Goal: Task Accomplishment & Management: Manage account settings

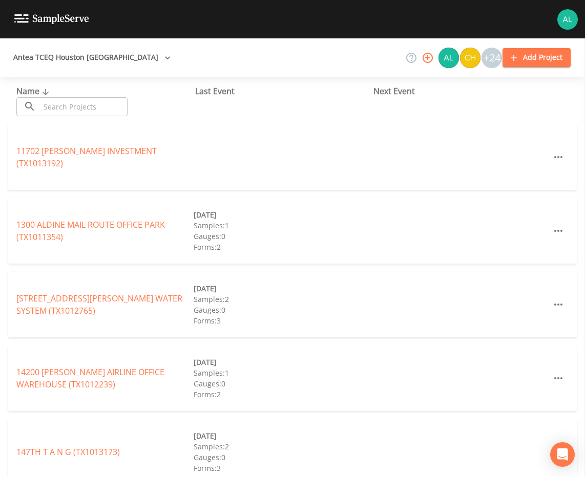
click at [80, 100] on input "text" at bounding box center [84, 106] width 88 height 19
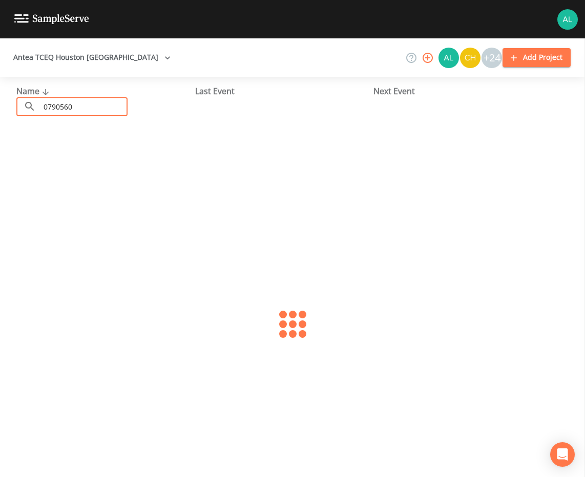
type input "0790560"
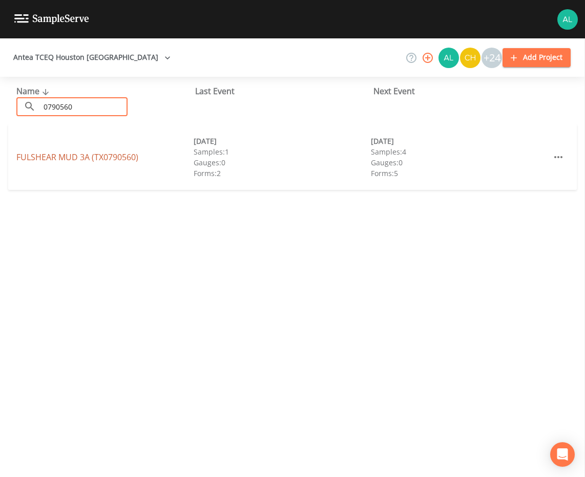
click at [89, 156] on link "FULSHEAR MUD 3A (TX0790560)" at bounding box center [77, 157] width 122 height 11
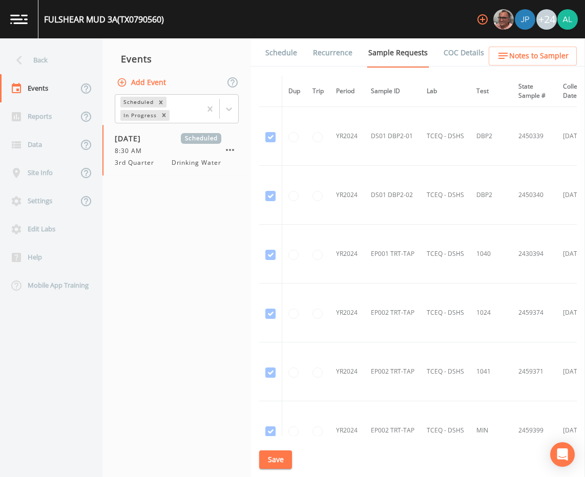
click at [271, 52] on link "Schedule" at bounding box center [281, 52] width 35 height 29
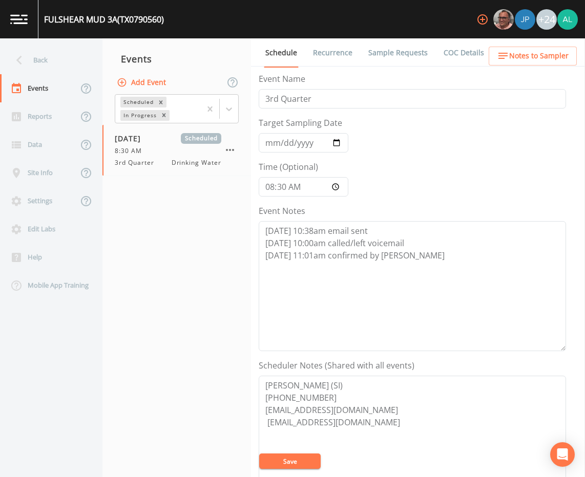
click at [412, 51] on link "Sample Requests" at bounding box center [398, 52] width 62 height 29
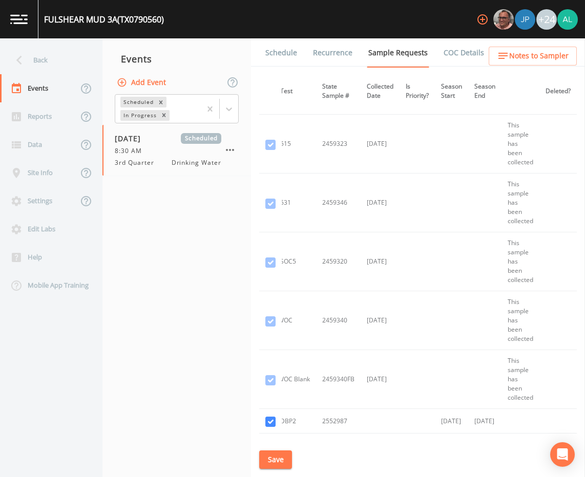
scroll to position [1826, 217]
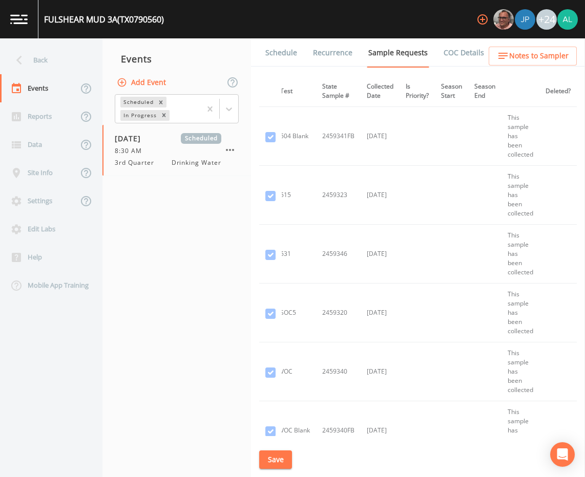
click at [454, 433] on td at bounding box center [451, 431] width 33 height 59
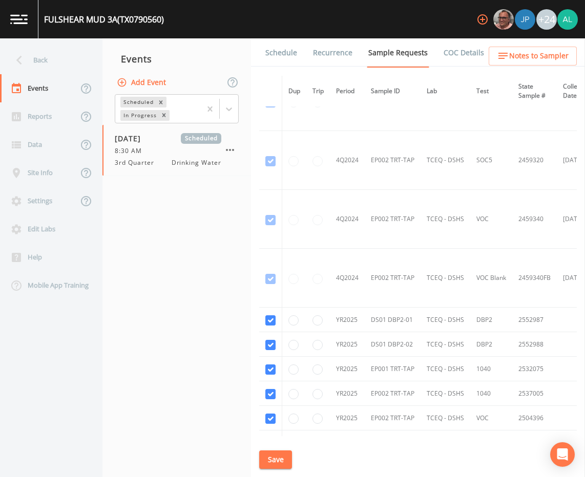
scroll to position [2082, 0]
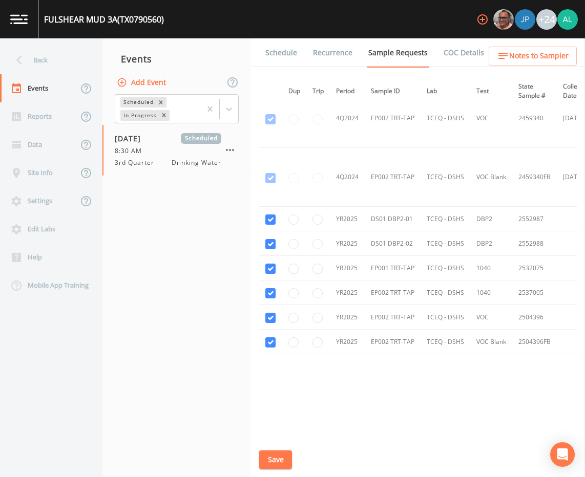
click at [321, 433] on div "Dup Trip Period Sample ID Lab Test State Sample # Collected Date Is Priority? S…" at bounding box center [418, 256] width 318 height 361
drag, startPoint x: 319, startPoint y: 436, endPoint x: 342, endPoint y: 430, distance: 23.9
click at [342, 430] on div "Schedule Recurrence Sample Requests COC Details Forms Dup Trip Period Sample ID…" at bounding box center [418, 257] width 334 height 439
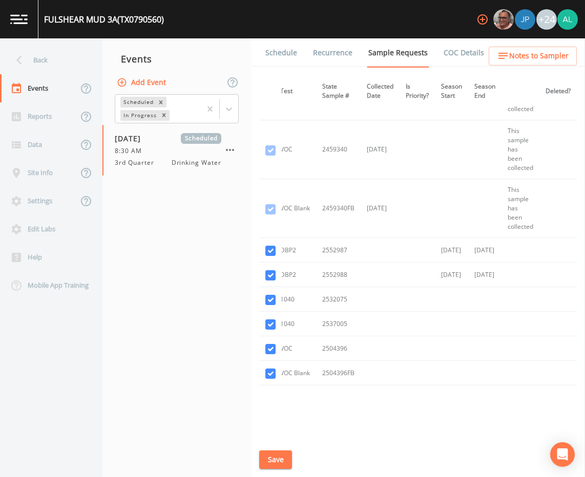
scroll to position [2031, 217]
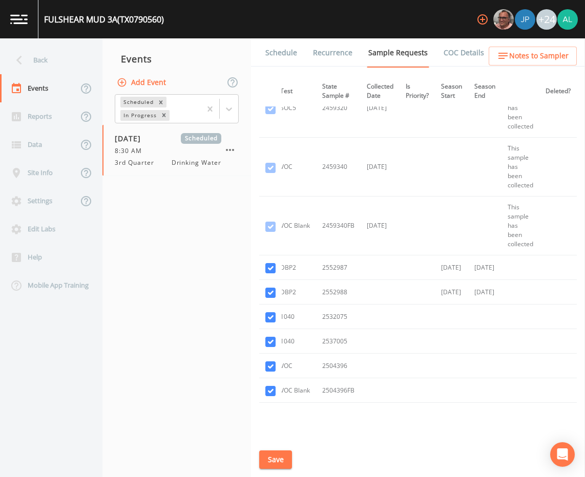
drag, startPoint x: 429, startPoint y: 432, endPoint x: 324, endPoint y: 431, distance: 104.5
click at [324, 431] on div "Dup Trip Period Sample ID Lab Test State Sample # Collected Date Is Priority? S…" at bounding box center [418, 256] width 318 height 361
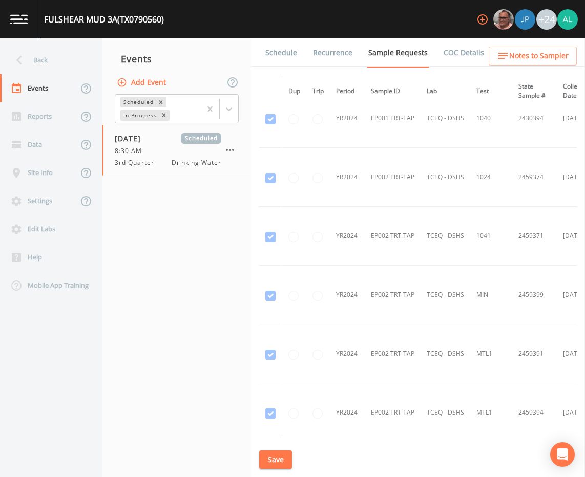
scroll to position [0, 0]
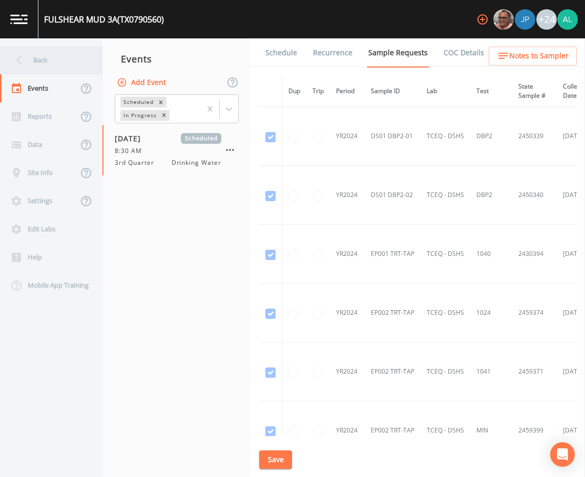
click at [60, 63] on div "Back" at bounding box center [46, 60] width 92 height 28
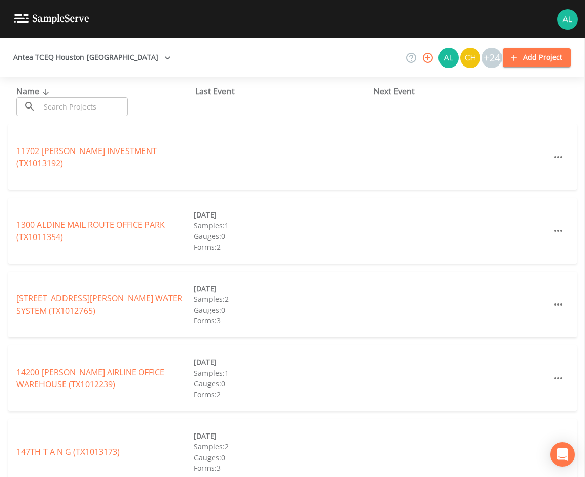
drag, startPoint x: 109, startPoint y: 103, endPoint x: 104, endPoint y: 112, distance: 9.4
click at [109, 103] on input "text" at bounding box center [84, 106] width 88 height 19
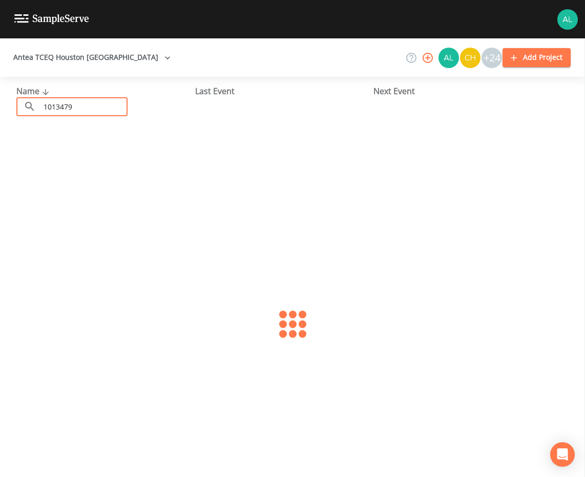
type input "1013479"
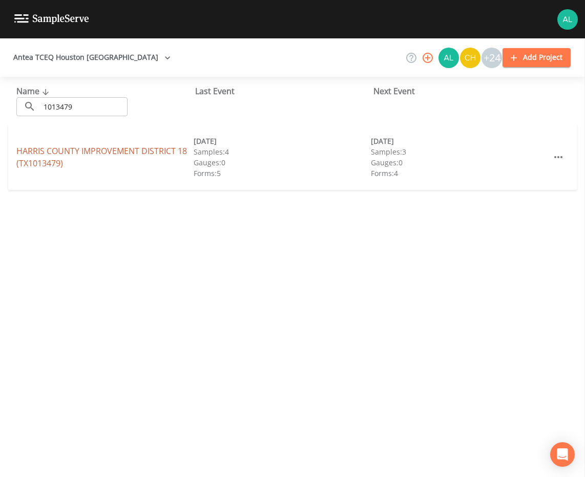
click at [24, 152] on link "[GEOGRAPHIC_DATA] 18 (TX1013479)" at bounding box center [101, 157] width 171 height 24
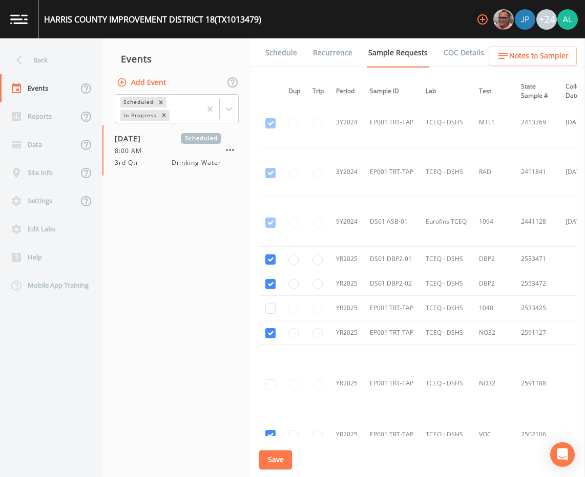
scroll to position [358, 0]
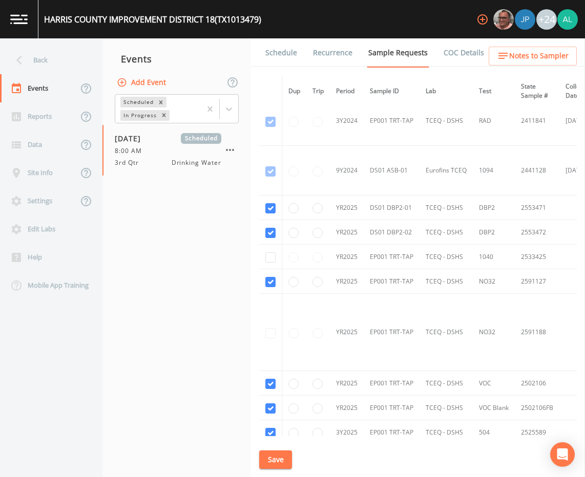
click at [285, 59] on link "Schedule" at bounding box center [281, 52] width 35 height 29
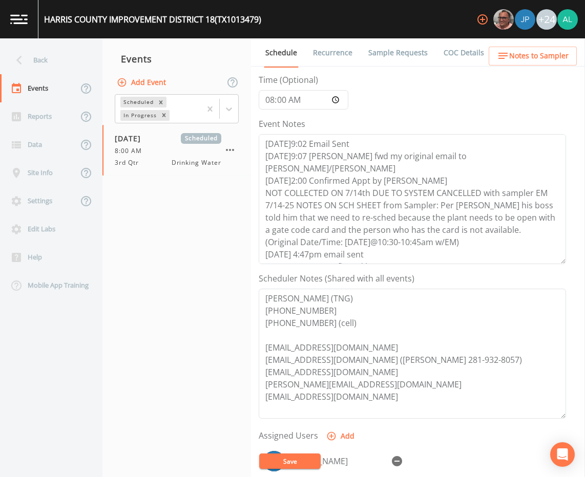
scroll to position [102, 0]
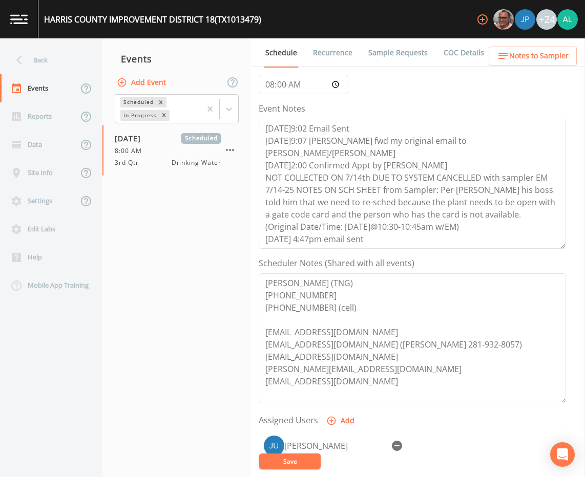
click at [385, 51] on link "Sample Requests" at bounding box center [398, 52] width 62 height 29
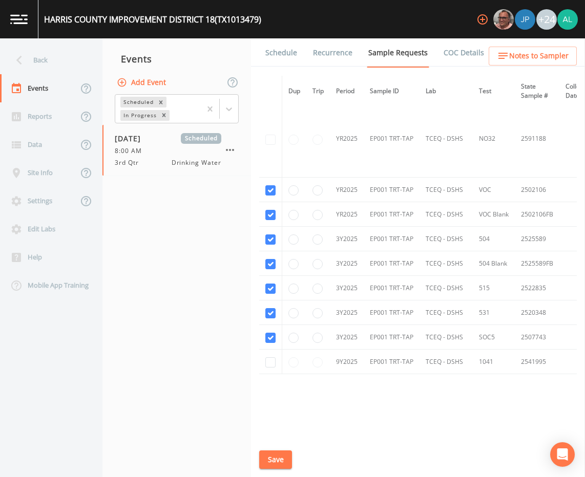
scroll to position [575, 0]
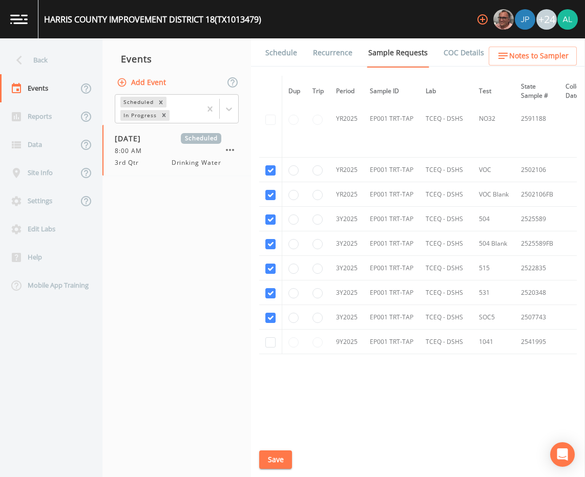
click at [290, 64] on link "Schedule" at bounding box center [281, 52] width 35 height 29
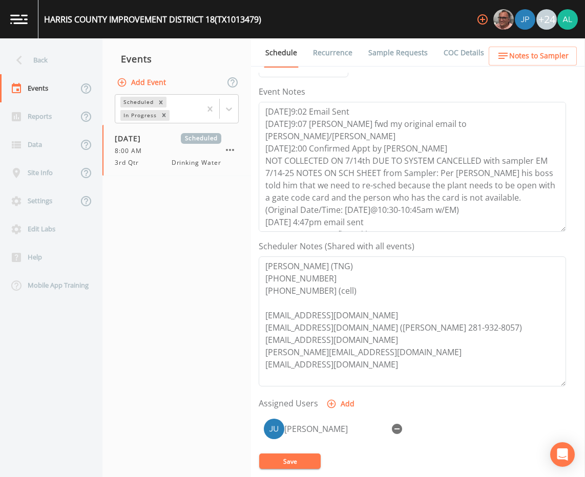
scroll to position [245, 0]
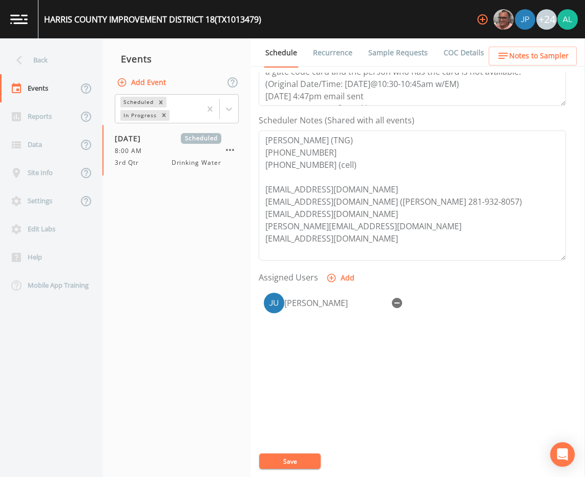
click at [379, 64] on link "Sample Requests" at bounding box center [398, 52] width 62 height 29
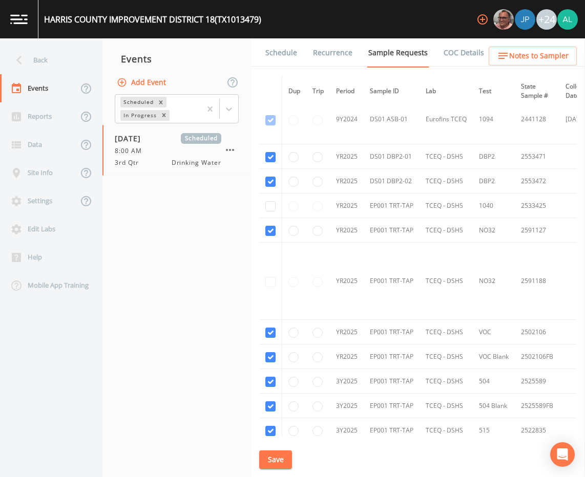
scroll to position [358, 0]
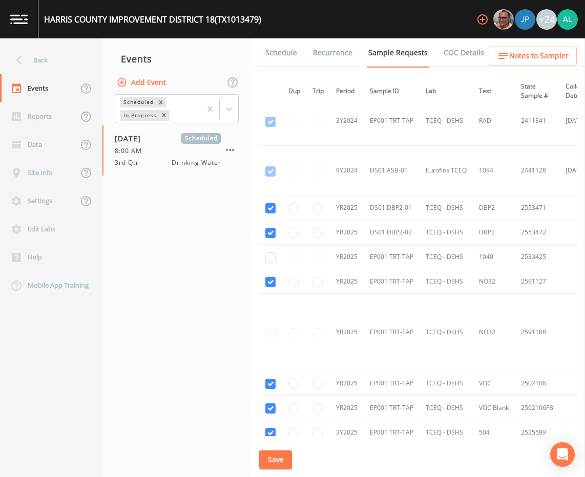
click at [264, 463] on button "Save" at bounding box center [275, 460] width 33 height 19
click at [42, 62] on div "Back" at bounding box center [46, 60] width 92 height 28
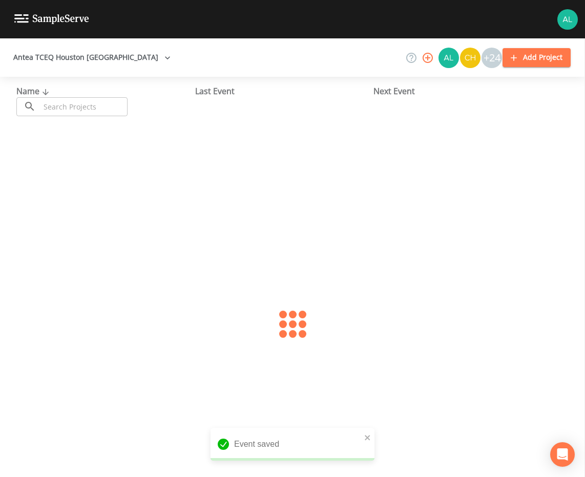
click at [62, 109] on input "text" at bounding box center [84, 106] width 88 height 19
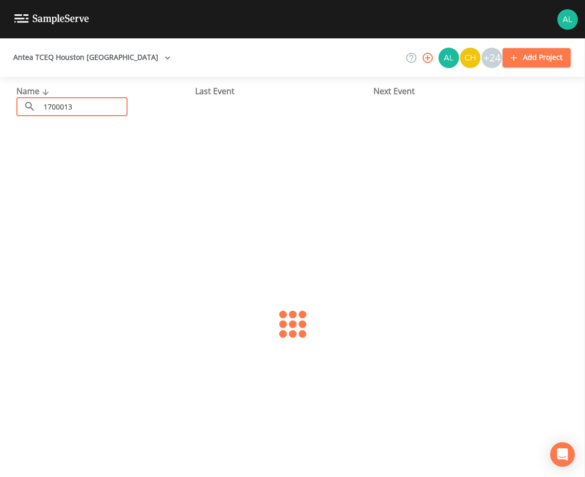
type input "1700013"
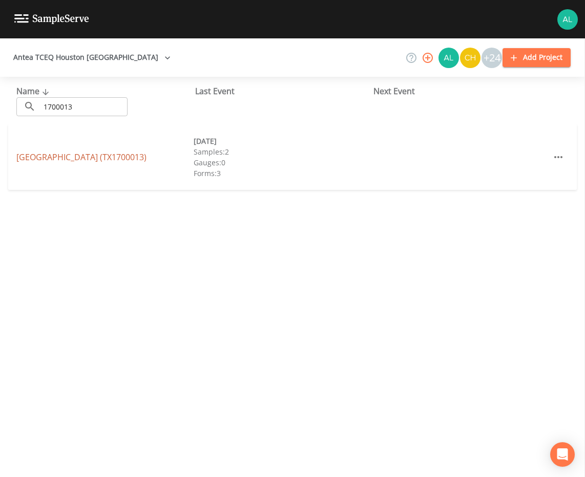
click at [47, 153] on link "[GEOGRAPHIC_DATA] (TX1700013)" at bounding box center [81, 157] width 130 height 11
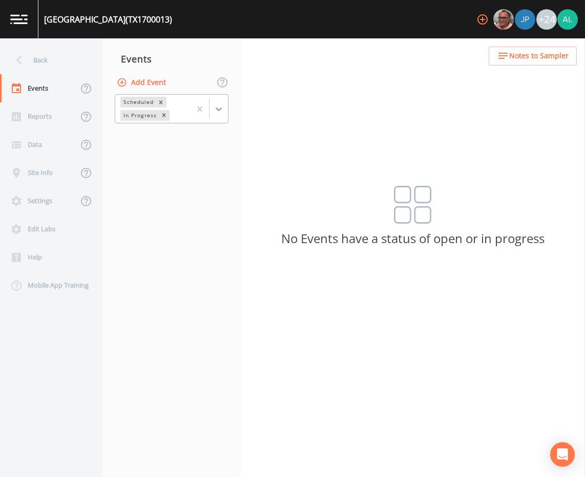
click at [223, 108] on icon at bounding box center [219, 109] width 10 height 10
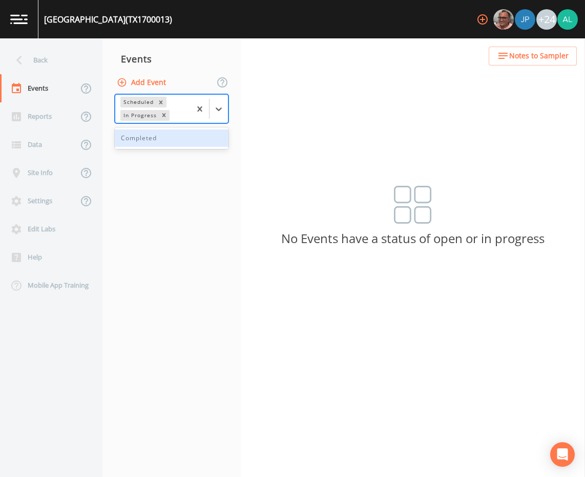
click at [171, 149] on div "Completed" at bounding box center [172, 139] width 114 height 22
click at [171, 142] on div "Completed" at bounding box center [172, 138] width 114 height 17
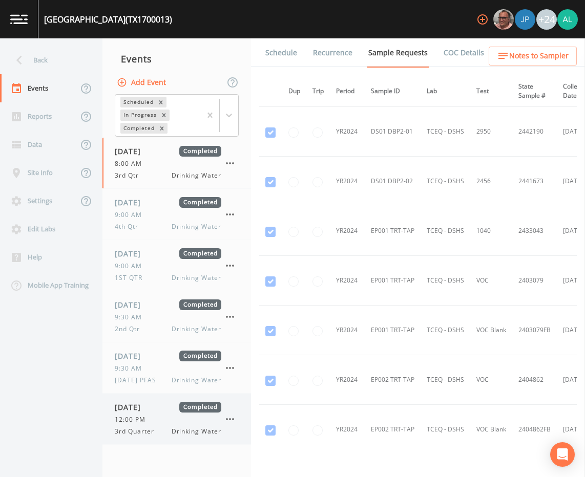
click at [153, 433] on span "3rd Quarter" at bounding box center [138, 431] width 46 height 9
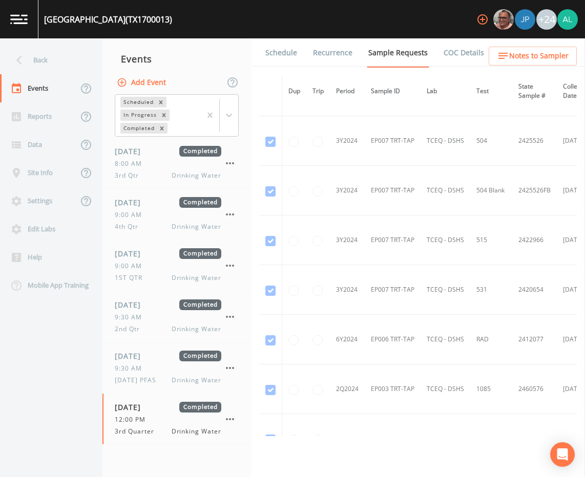
scroll to position [2766, 0]
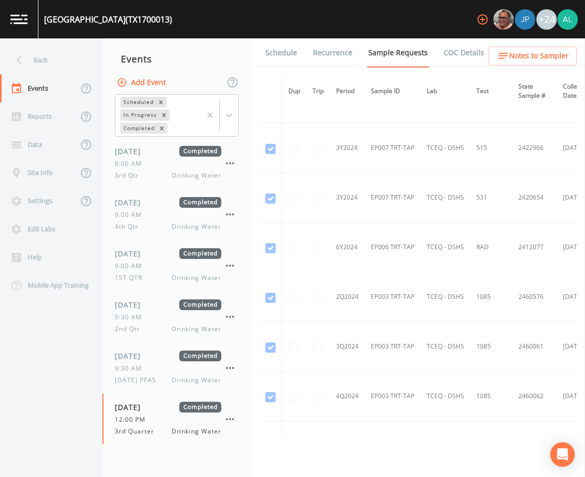
click at [279, 53] on link "Schedule" at bounding box center [281, 52] width 35 height 29
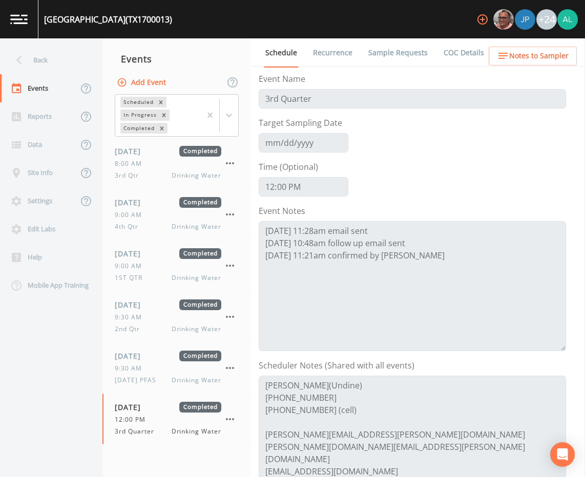
click at [386, 53] on link "Sample Requests" at bounding box center [398, 52] width 62 height 29
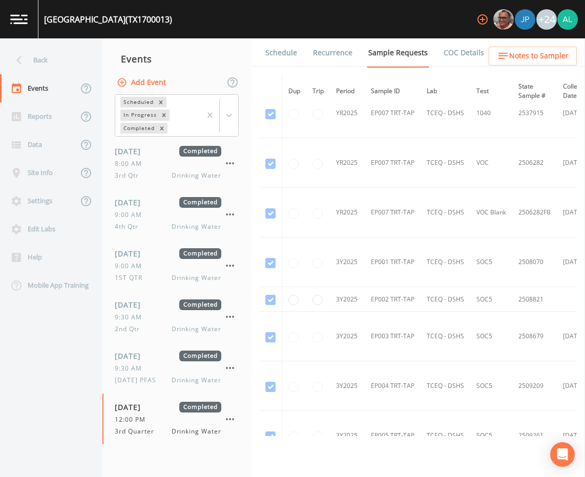
scroll to position [5873, 0]
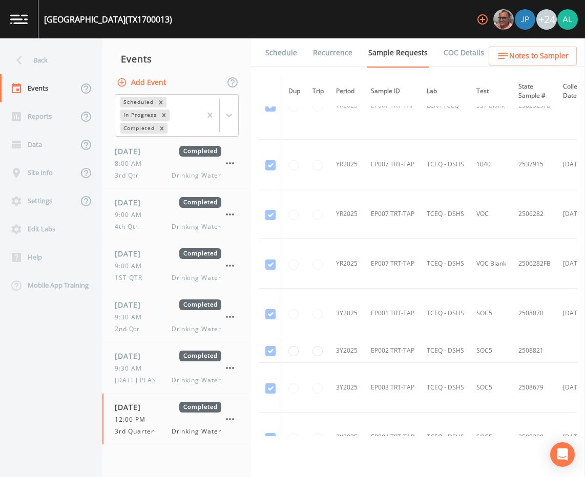
click at [336, 437] on div "Schedule Recurrence Sample Requests COC Details Forms Dup Trip Period Sample ID…" at bounding box center [418, 257] width 334 height 439
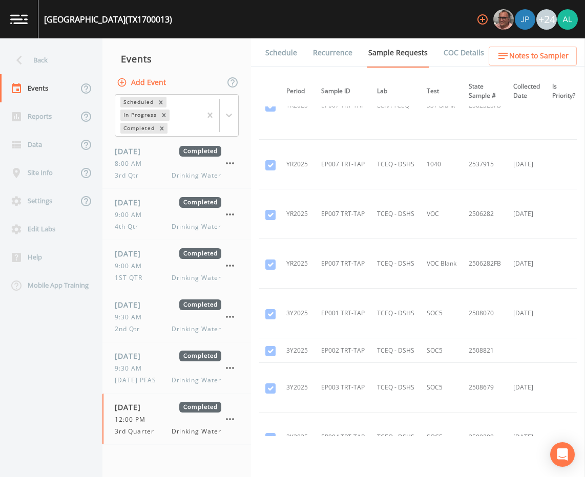
scroll to position [5873, 218]
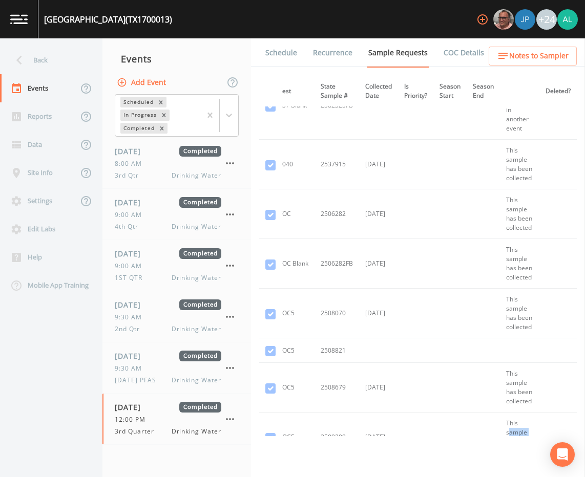
drag, startPoint x: 540, startPoint y: 436, endPoint x: 505, endPoint y: 436, distance: 35.3
click at [505, 436] on div "Schedule Recurrence Sample Requests COC Details Forms Dup Trip Period Sample ID…" at bounding box center [418, 257] width 334 height 439
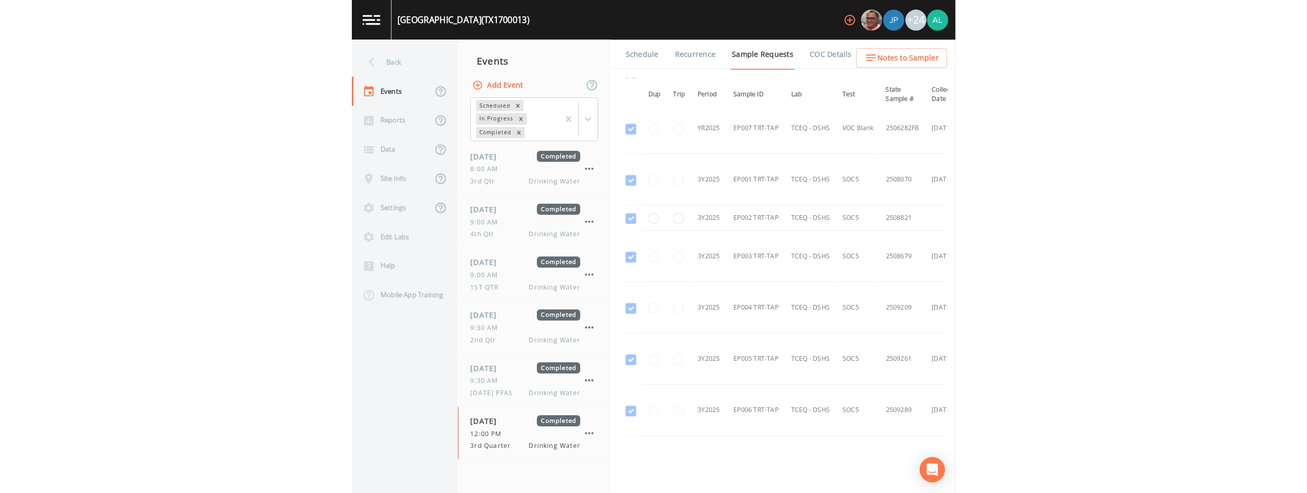
scroll to position [6012, 0]
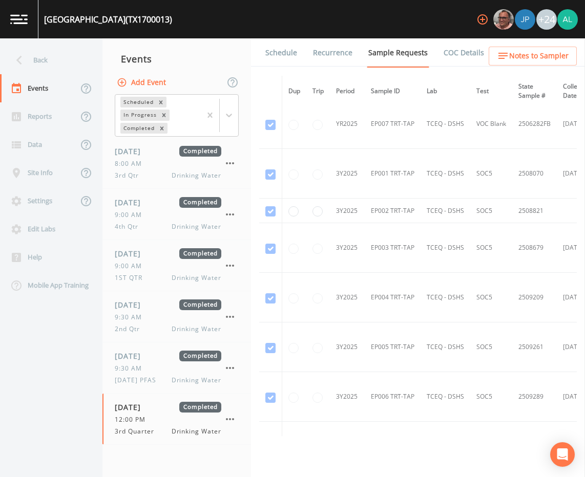
click at [398, 258] on td "EP003 TRT-TAP" at bounding box center [393, 248] width 56 height 50
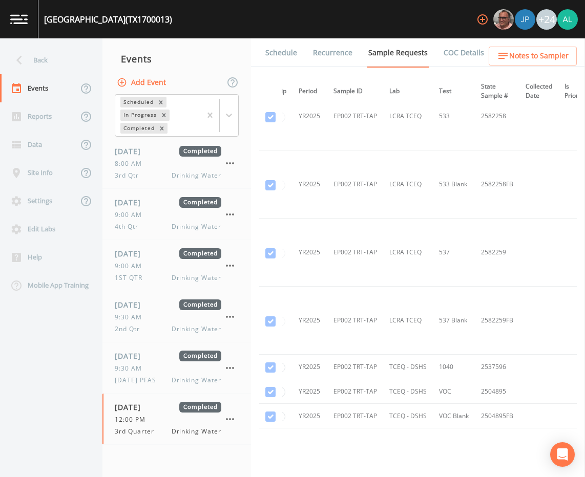
scroll to position [3677, 37]
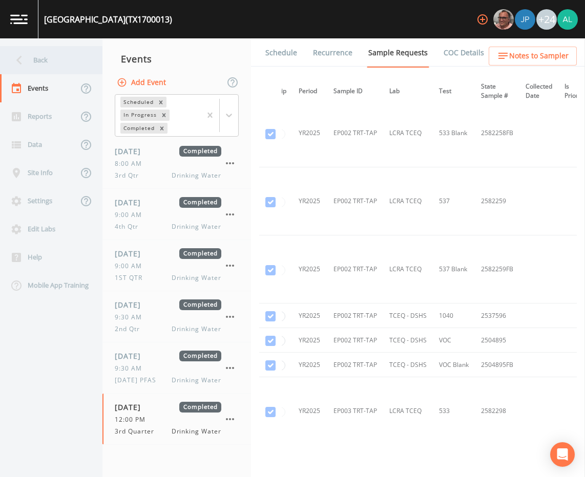
click at [66, 55] on div "Back" at bounding box center [46, 60] width 92 height 28
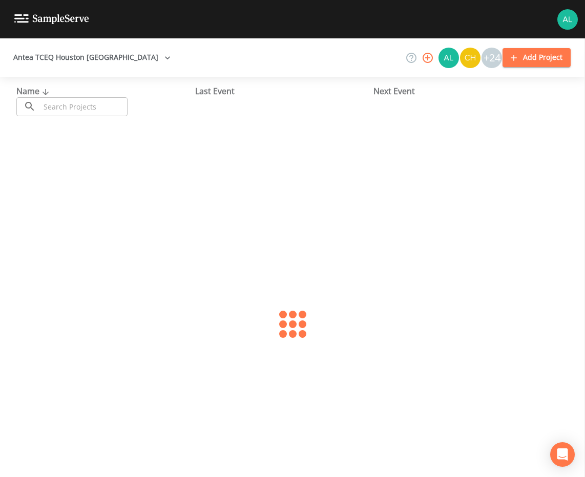
click at [84, 100] on input "text" at bounding box center [84, 106] width 88 height 19
type input "0790364"
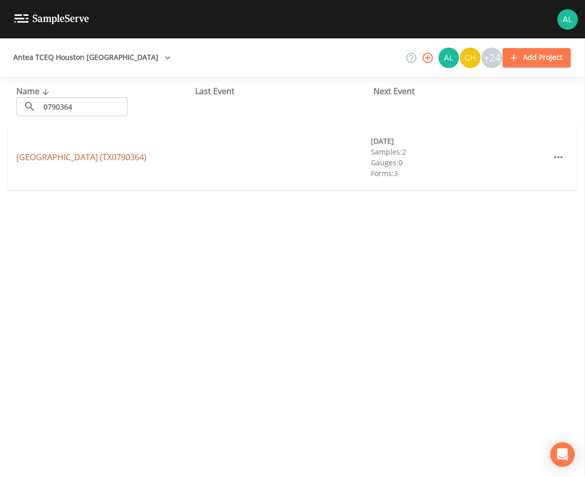
click at [85, 158] on link "[GEOGRAPHIC_DATA] (TX0790364)" at bounding box center [81, 157] width 130 height 11
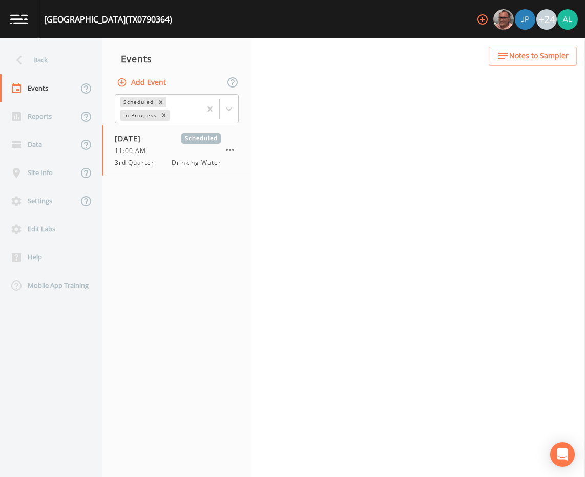
click at [539, 60] on span "Notes to Sampler" at bounding box center [538, 56] width 59 height 13
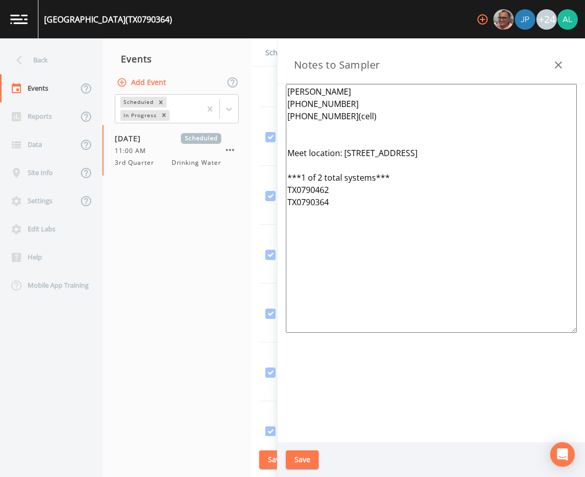
click at [311, 460] on button "Save" at bounding box center [302, 460] width 33 height 19
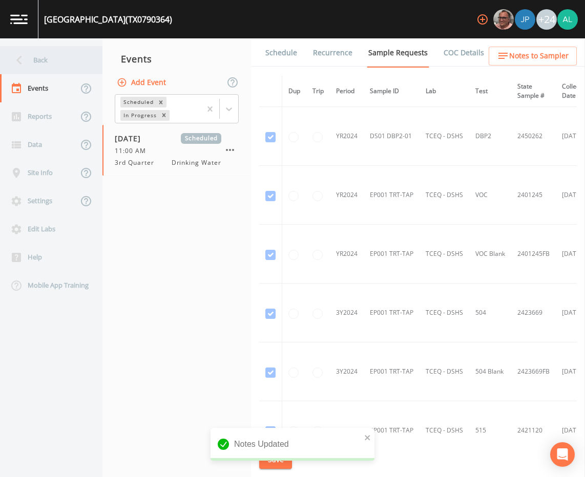
click at [66, 59] on div "Back" at bounding box center [46, 60] width 92 height 28
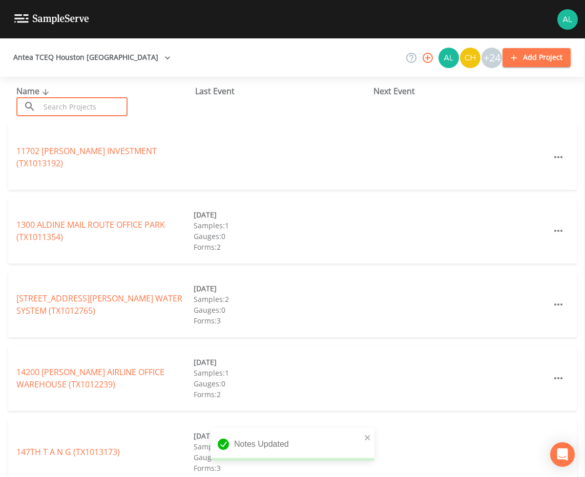
click at [74, 102] on input "text" at bounding box center [84, 106] width 88 height 19
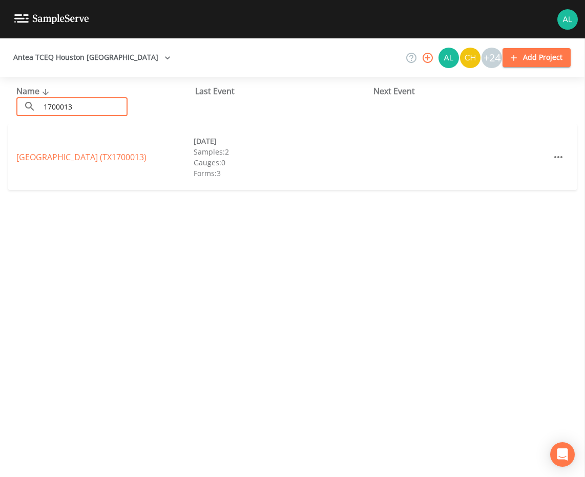
type input "1700013"
click at [55, 156] on link "[GEOGRAPHIC_DATA] (TX1700013)" at bounding box center [81, 157] width 130 height 11
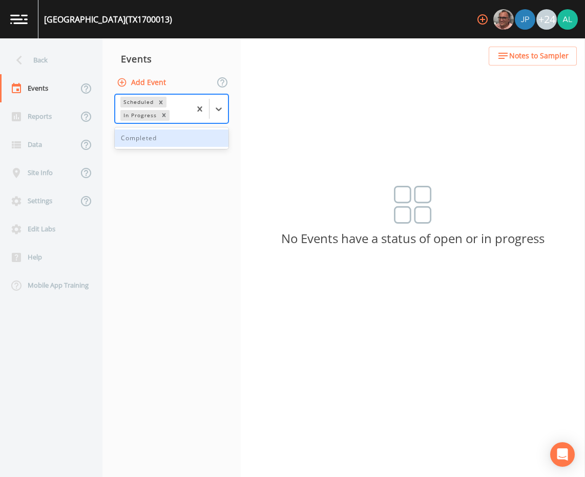
click at [226, 118] on div at bounding box center [209, 109] width 37 height 28
click at [184, 133] on div "Completed" at bounding box center [172, 138] width 114 height 17
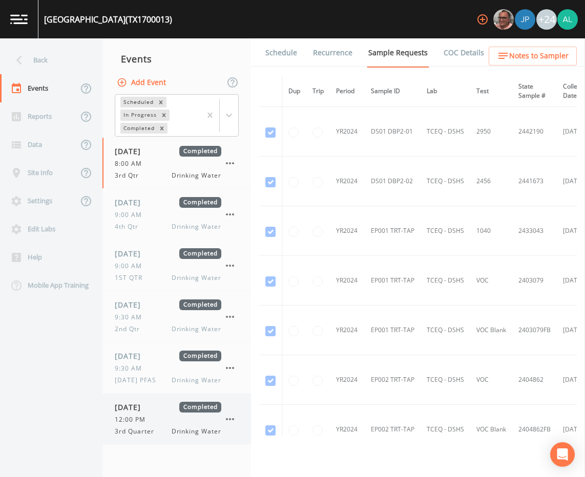
click at [164, 421] on div "12:00 PM" at bounding box center [168, 419] width 107 height 9
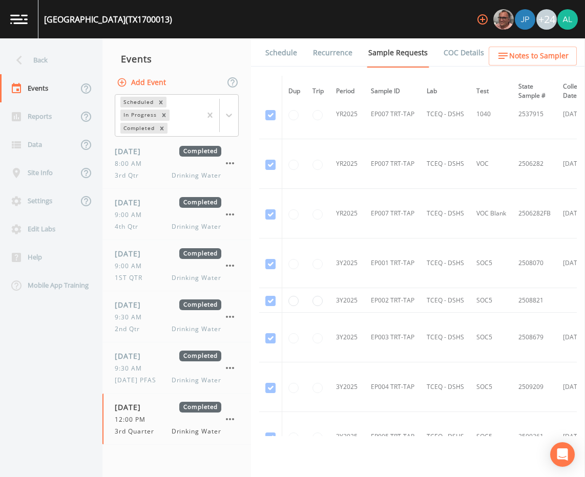
scroll to position [5927, 0]
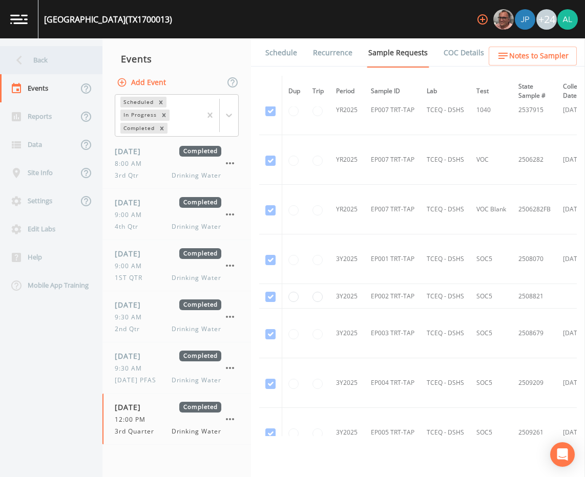
click at [56, 54] on div "Back" at bounding box center [46, 60] width 92 height 28
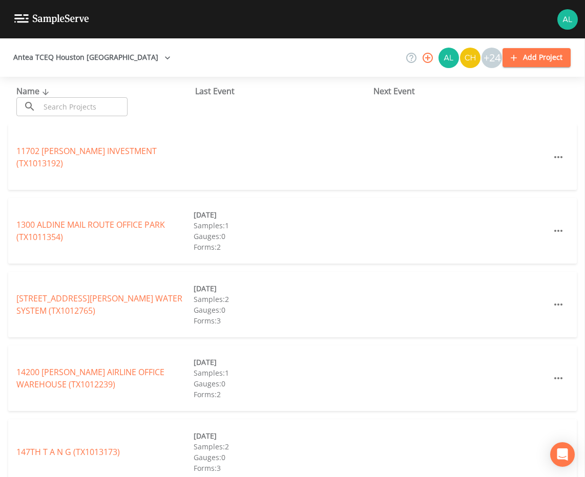
click at [103, 108] on input "text" at bounding box center [84, 106] width 88 height 19
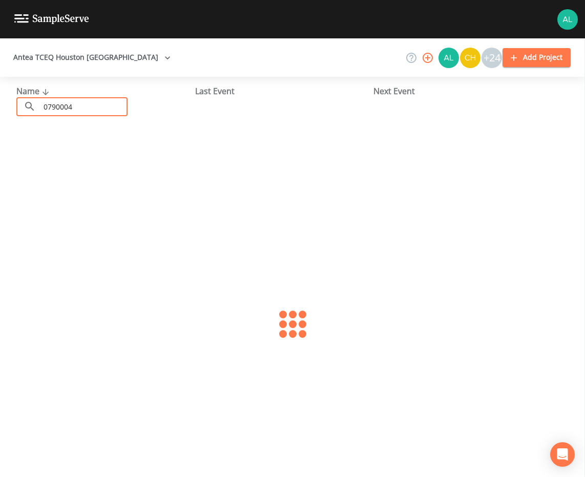
type input "0790004"
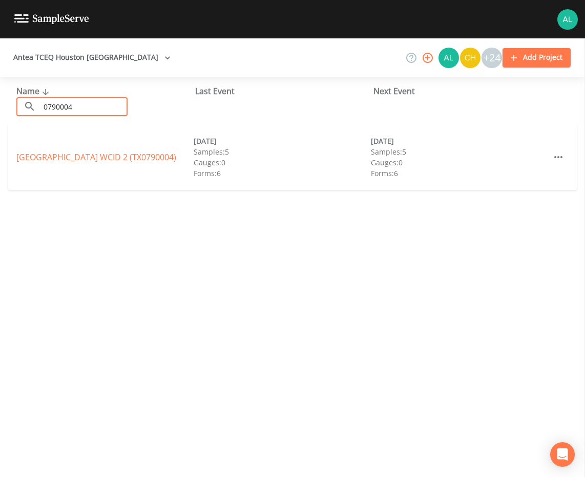
drag, startPoint x: 80, startPoint y: 170, endPoint x: 82, endPoint y: 164, distance: 6.0
click at [80, 170] on div "[GEOGRAPHIC_DATA] 2 (TX0790004) [DATE] Samples: 5 Gauges: 0 Forms: 6 [DATE] Sam…" at bounding box center [292, 157] width 568 height 66
click at [82, 164] on div "[GEOGRAPHIC_DATA] 2 (TX0790004) [DATE] Samples: 5 Gauges: 0 Forms: 6 [DATE] Sam…" at bounding box center [292, 157] width 568 height 66
click at [73, 158] on link "[GEOGRAPHIC_DATA] 2 (TX0790004)" at bounding box center [96, 157] width 160 height 11
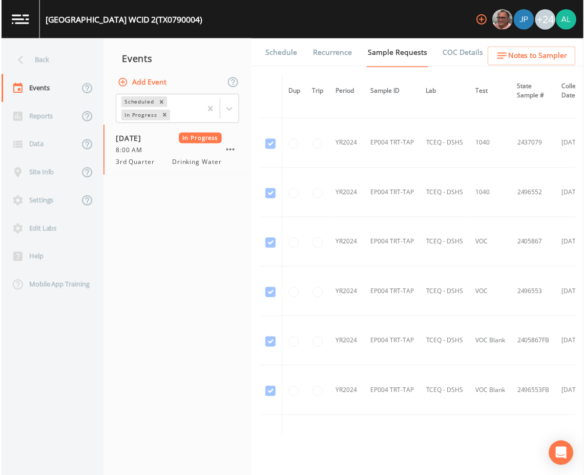
scroll to position [205, 0]
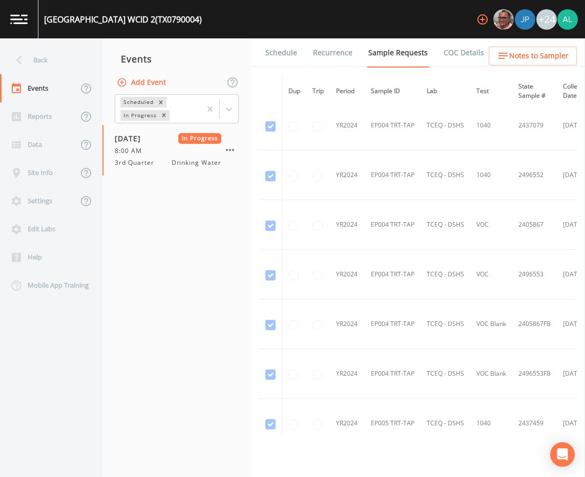
click at [463, 53] on link "COC Details" at bounding box center [464, 52] width 44 height 29
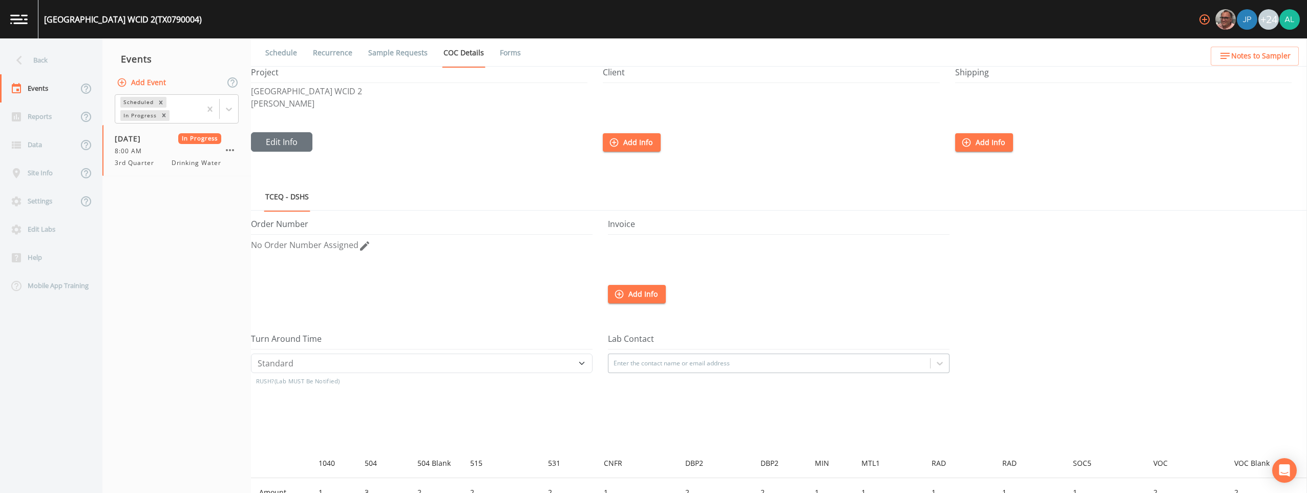
click at [502, 58] on link "Forms" at bounding box center [510, 52] width 24 height 29
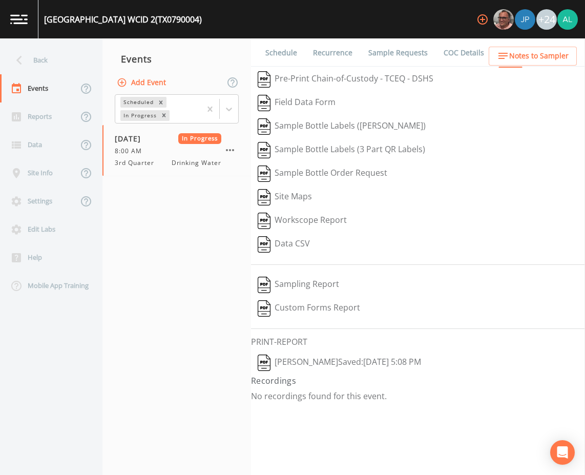
click at [321, 359] on button "[PERSON_NAME]  Saved: [DATE] 5:08 PM" at bounding box center [339, 363] width 177 height 24
click at [59, 73] on div "Back" at bounding box center [46, 60] width 92 height 28
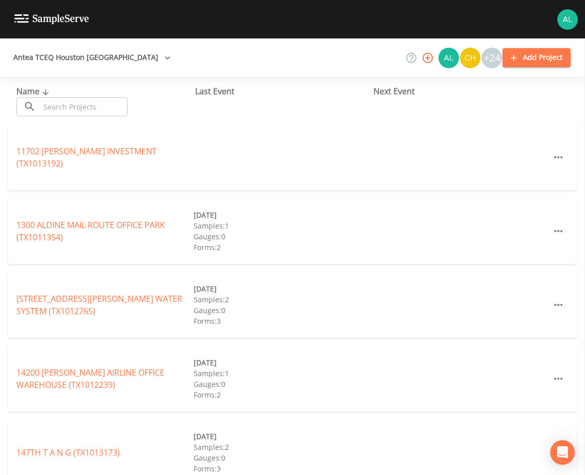
click at [85, 103] on input "text" at bounding box center [84, 106] width 88 height 19
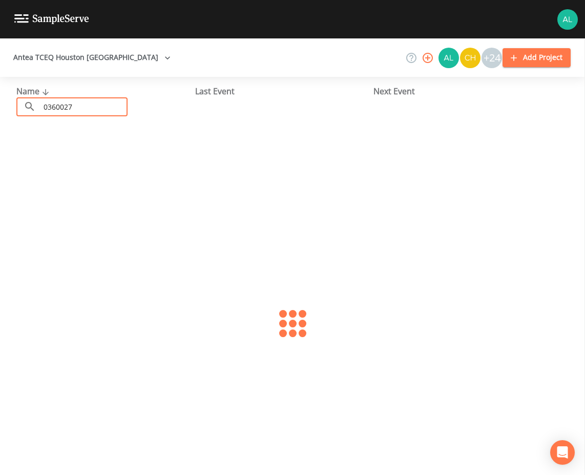
type input "0360027"
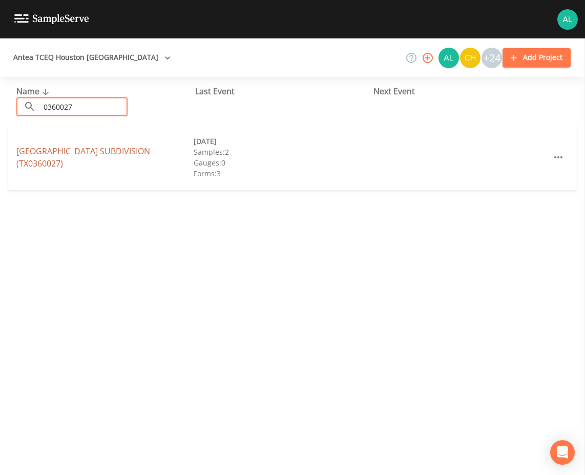
click at [83, 151] on link "[GEOGRAPHIC_DATA] SUBDIVISION (TX0360027)" at bounding box center [83, 157] width 134 height 24
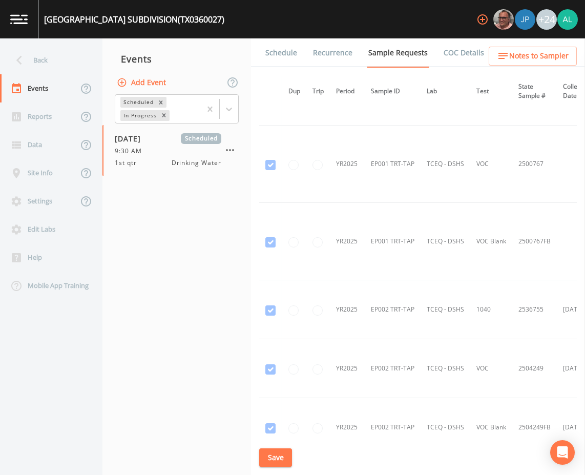
scroll to position [1685, 0]
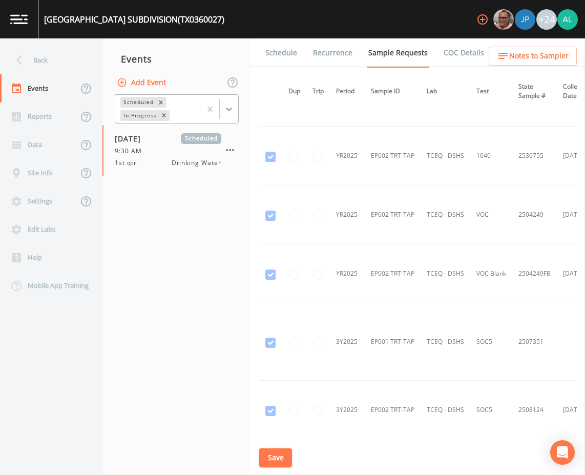
click at [234, 100] on div at bounding box center [229, 109] width 18 height 18
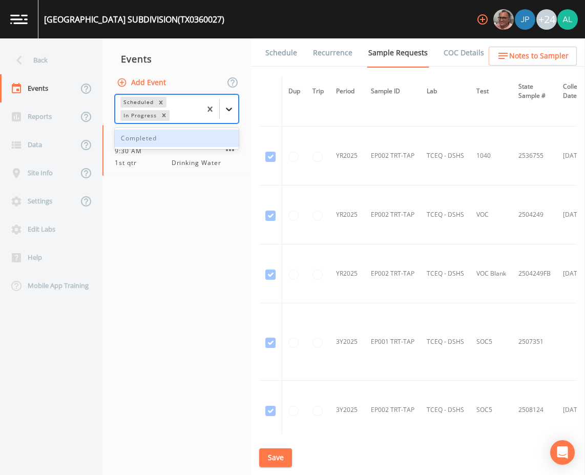
click at [223, 114] on div at bounding box center [229, 109] width 18 height 18
click at [226, 109] on icon at bounding box center [229, 109] width 10 height 10
click at [160, 141] on div "Completed" at bounding box center [177, 138] width 124 height 17
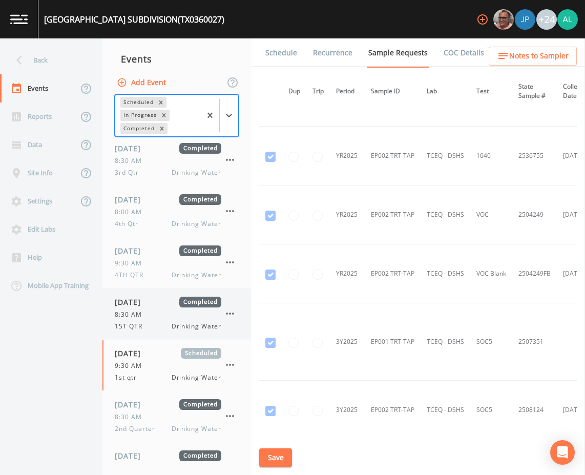
scroll to position [31, 0]
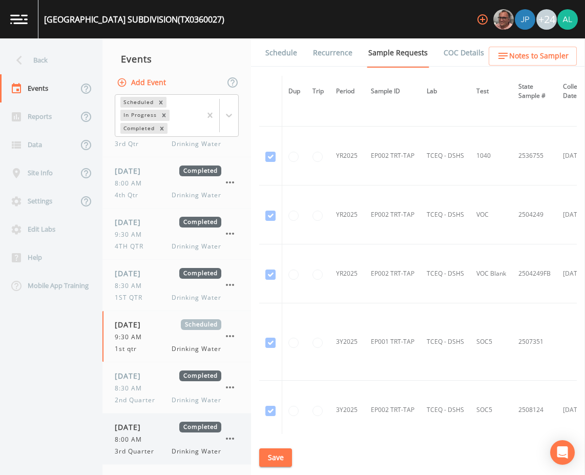
click at [134, 451] on span "3rd Quarter" at bounding box center [138, 451] width 46 height 9
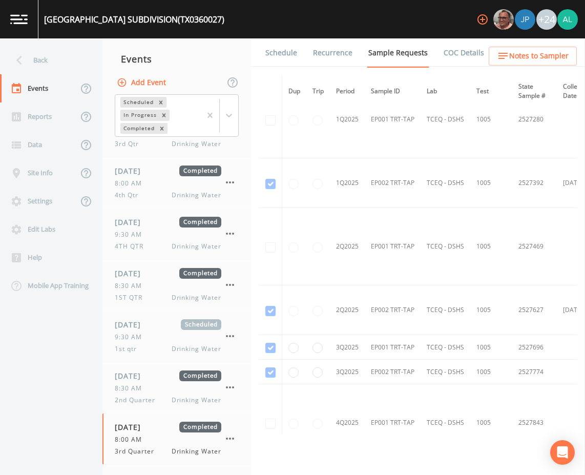
scroll to position [1550, 0]
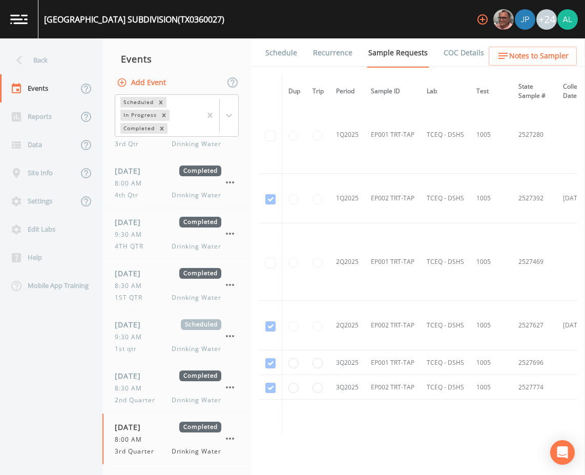
click at [288, 61] on link "Schedule" at bounding box center [281, 52] width 35 height 29
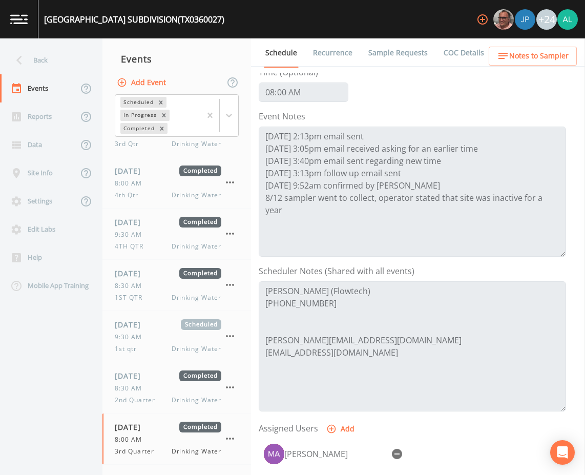
scroll to position [102, 0]
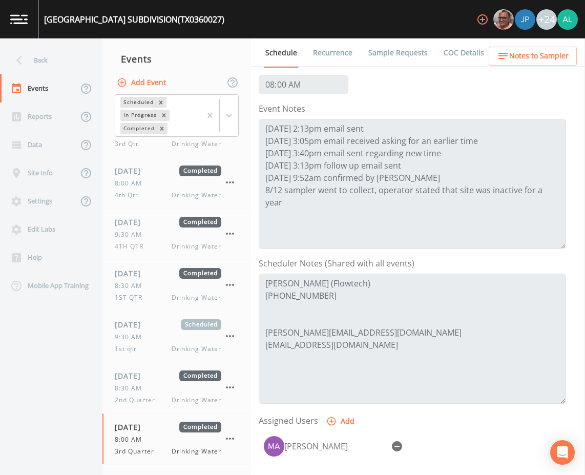
click at [396, 55] on link "Sample Requests" at bounding box center [398, 52] width 62 height 29
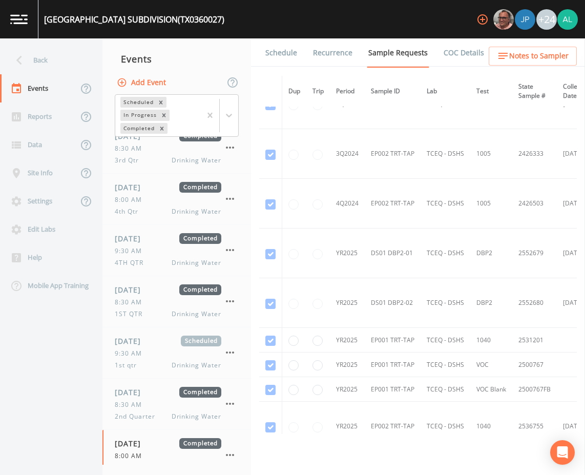
scroll to position [1004, 0]
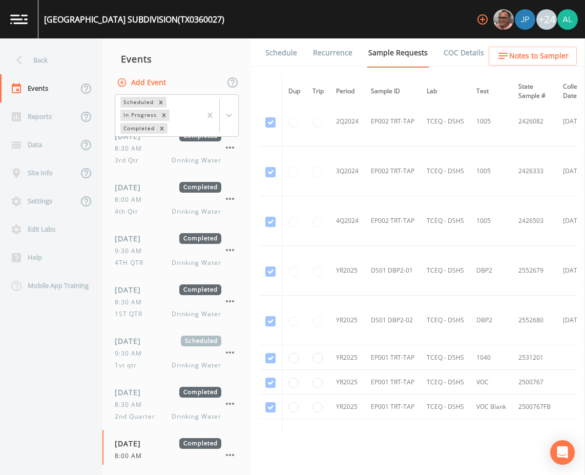
click at [397, 430] on td "EP002 TRT-TAP" at bounding box center [393, 444] width 56 height 50
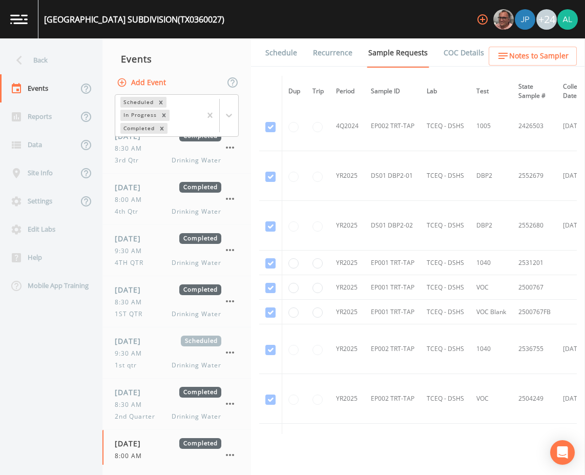
scroll to position [1106, 0]
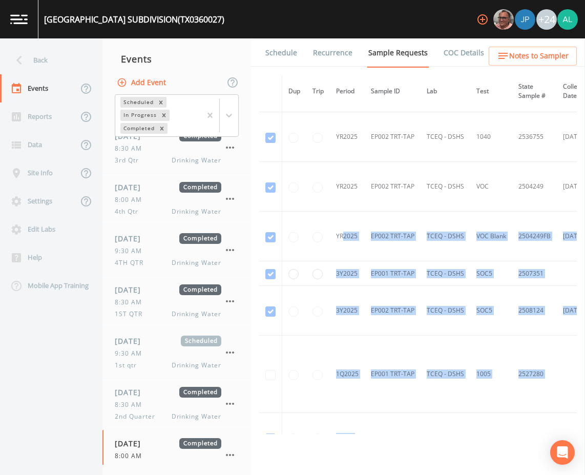
drag, startPoint x: 349, startPoint y: 431, endPoint x: 360, endPoint y: 430, distance: 10.8
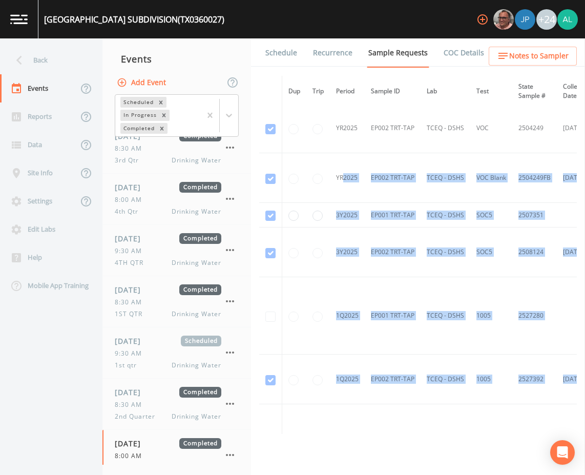
drag, startPoint x: 360, startPoint y: 430, endPoint x: 312, endPoint y: 287, distance: 150.5
click at [312, 287] on td at bounding box center [318, 315] width 24 height 77
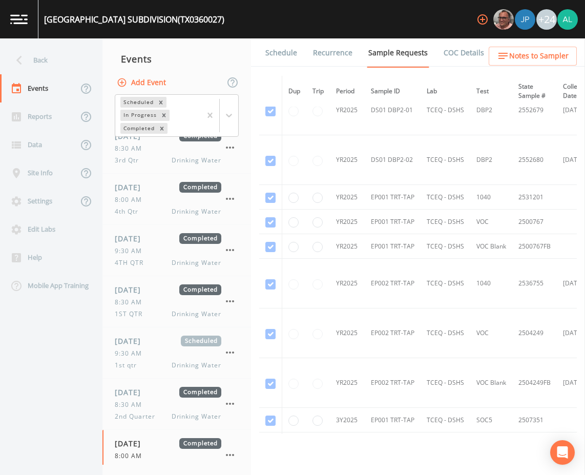
scroll to position [1113, 0]
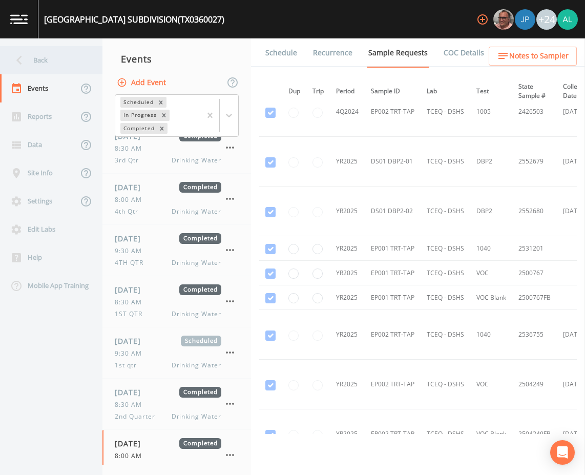
click at [24, 62] on icon at bounding box center [19, 60] width 18 height 18
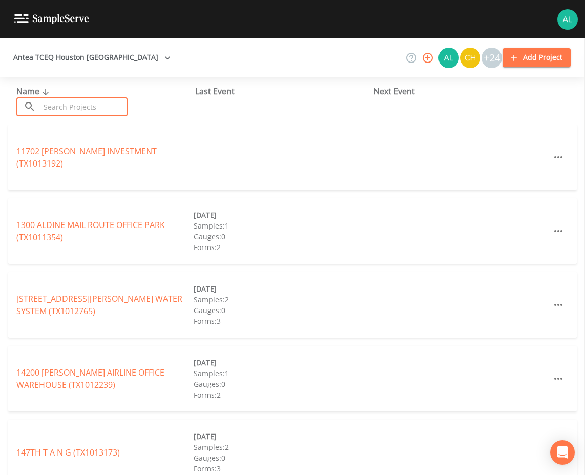
click at [72, 101] on input "text" at bounding box center [84, 106] width 88 height 19
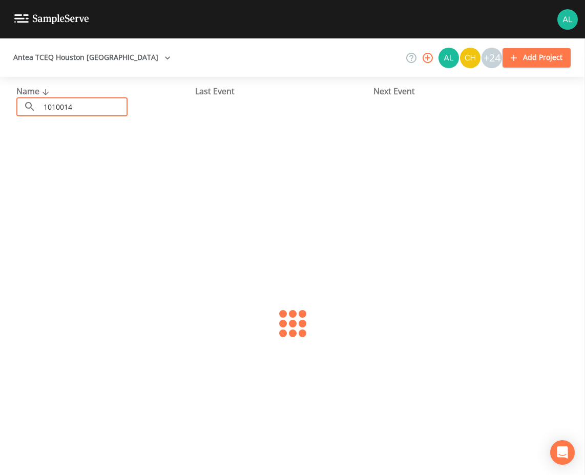
type input "1010014"
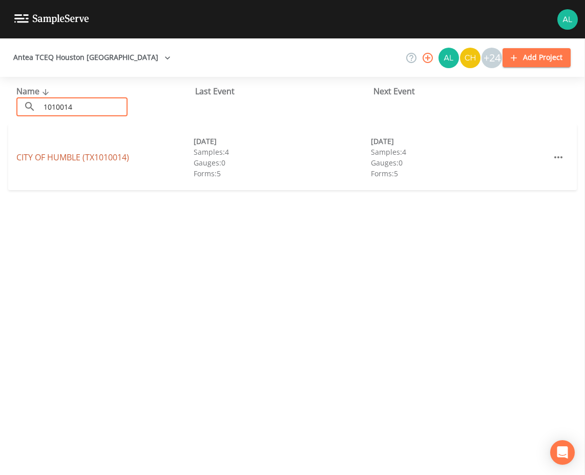
click at [40, 157] on link "CITY OF [GEOGRAPHIC_DATA] (TX1010014)" at bounding box center [72, 157] width 113 height 11
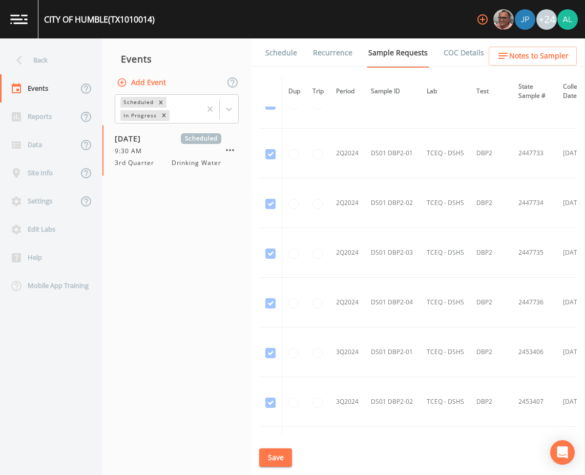
scroll to position [1178, 0]
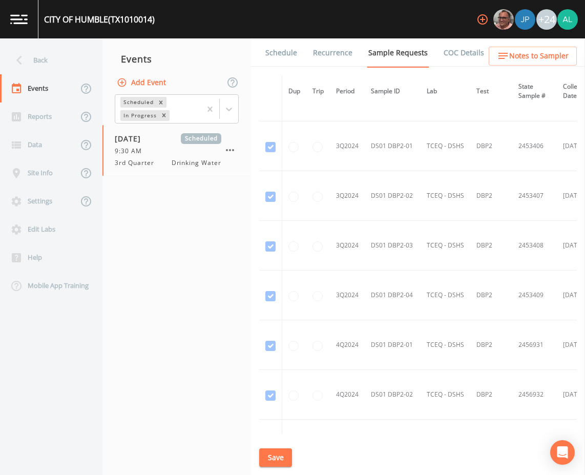
click at [285, 40] on link "Schedule" at bounding box center [281, 52] width 35 height 29
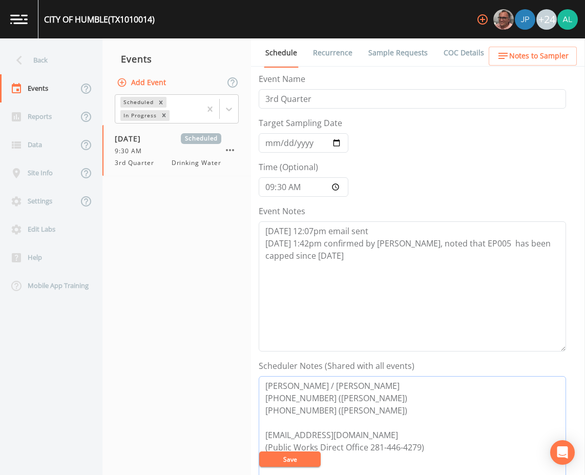
drag, startPoint x: 376, startPoint y: 432, endPoint x: 266, endPoint y: 432, distance: 110.1
click at [266, 432] on textarea "[PERSON_NAME] / [PERSON_NAME] [PHONE_NUMBER] ([PERSON_NAME]) [PHONE_NUMBER] ([P…" at bounding box center [412, 441] width 307 height 130
click at [223, 102] on div at bounding box center [229, 109] width 18 height 18
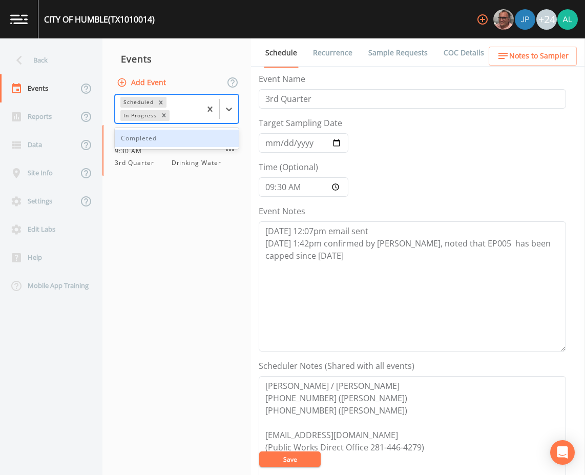
click at [157, 137] on div "Completed" at bounding box center [177, 138] width 124 height 17
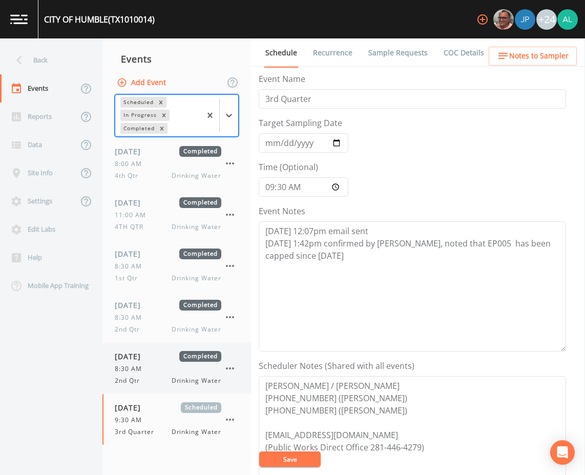
click at [126, 376] on span "2nd Qtr" at bounding box center [130, 380] width 31 height 9
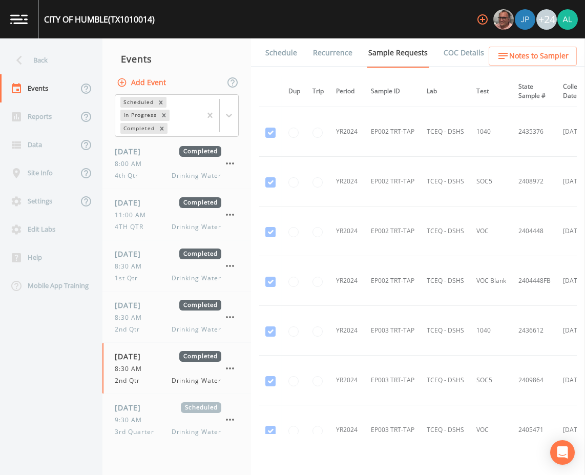
click at [303, 41] on li "Recurrence" at bounding box center [326, 52] width 55 height 29
click at [295, 52] on link "Schedule" at bounding box center [281, 52] width 35 height 29
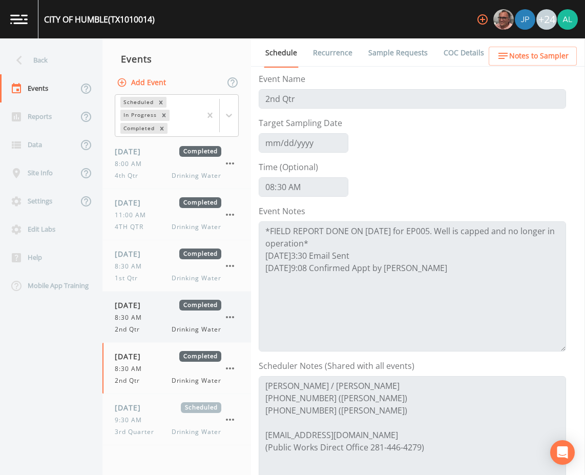
click at [154, 319] on div "8:30 AM" at bounding box center [168, 317] width 107 height 9
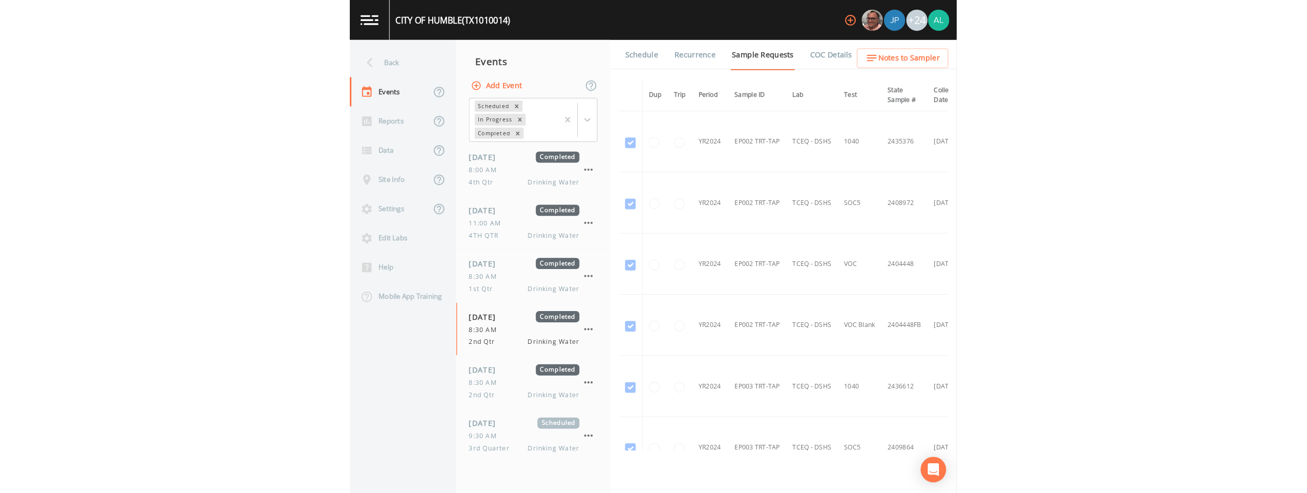
scroll to position [256, 0]
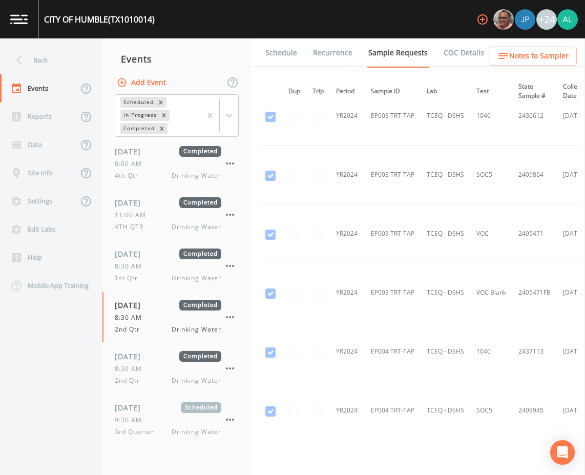
click at [283, 68] on div "Schedule Recurrence Sample Requests COC Details Forms Dup Trip Period Sample ID…" at bounding box center [418, 256] width 334 height 436
click at [283, 66] on link "Schedule" at bounding box center [281, 52] width 35 height 29
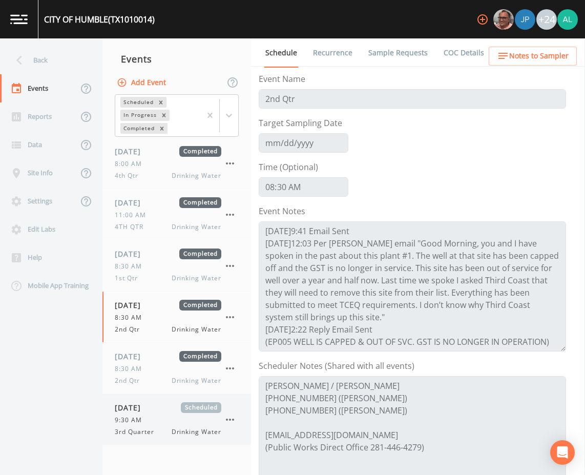
click at [159, 424] on div "9:30 AM" at bounding box center [168, 419] width 107 height 9
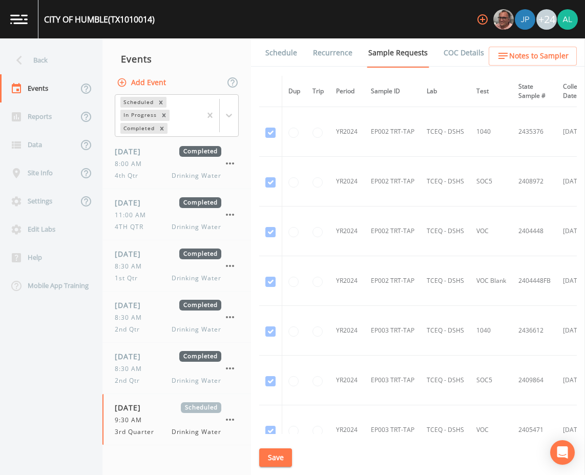
click at [489, 51] on li "Forms" at bounding box center [504, 52] width 37 height 29
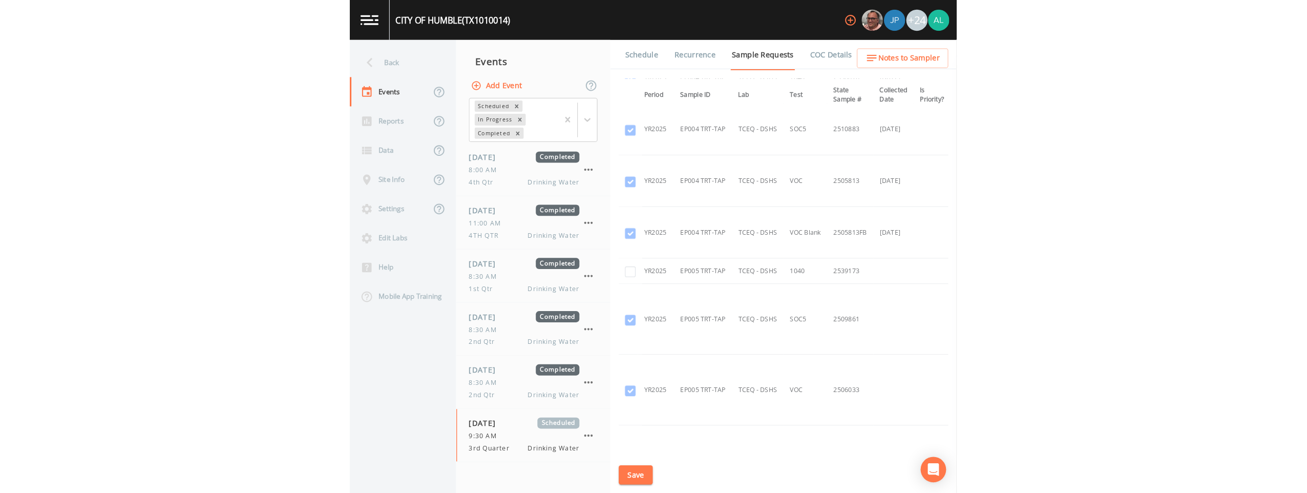
scroll to position [2095, 52]
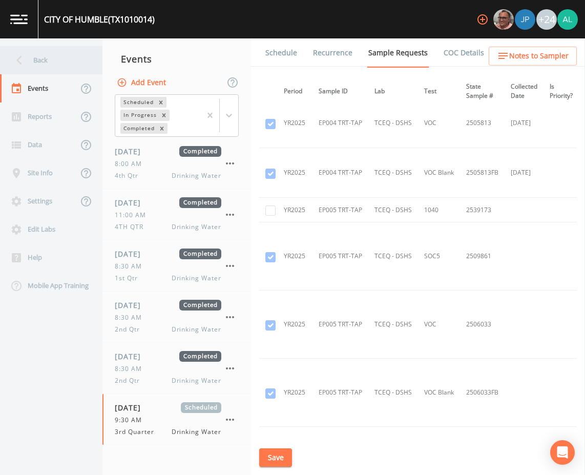
click at [69, 61] on div "Back" at bounding box center [46, 60] width 92 height 28
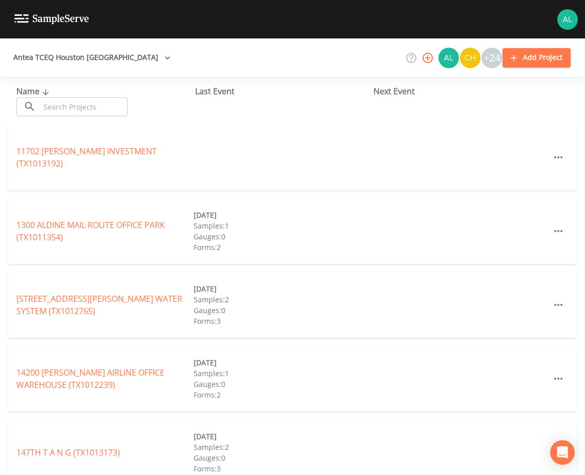
click at [73, 104] on input "text" at bounding box center [84, 106] width 88 height 19
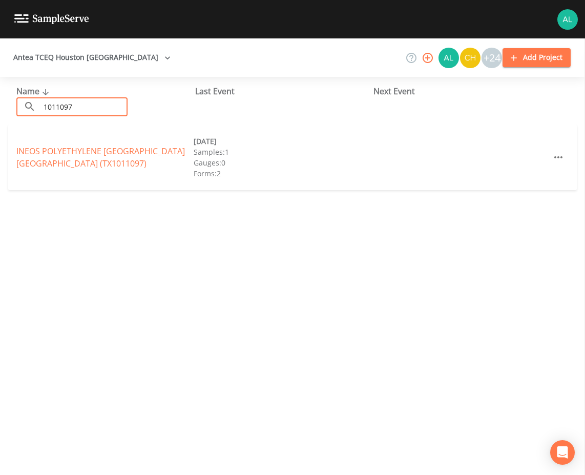
type input "1011097"
click at [36, 147] on link "INEOS POLYETHYLENE [GEOGRAPHIC_DATA] (TX1011097)" at bounding box center [100, 157] width 168 height 24
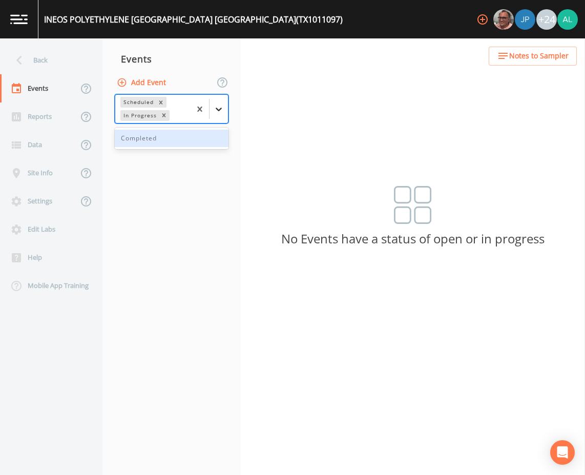
click at [220, 101] on div at bounding box center [218, 109] width 18 height 18
click at [159, 138] on div "Completed" at bounding box center [172, 138] width 114 height 17
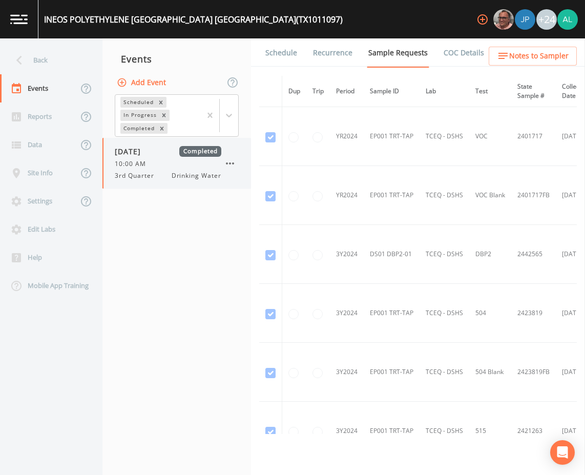
click at [164, 158] on div "[DATE] Completed 10:00 AM 3rd Quarter Drinking Water" at bounding box center [168, 163] width 107 height 34
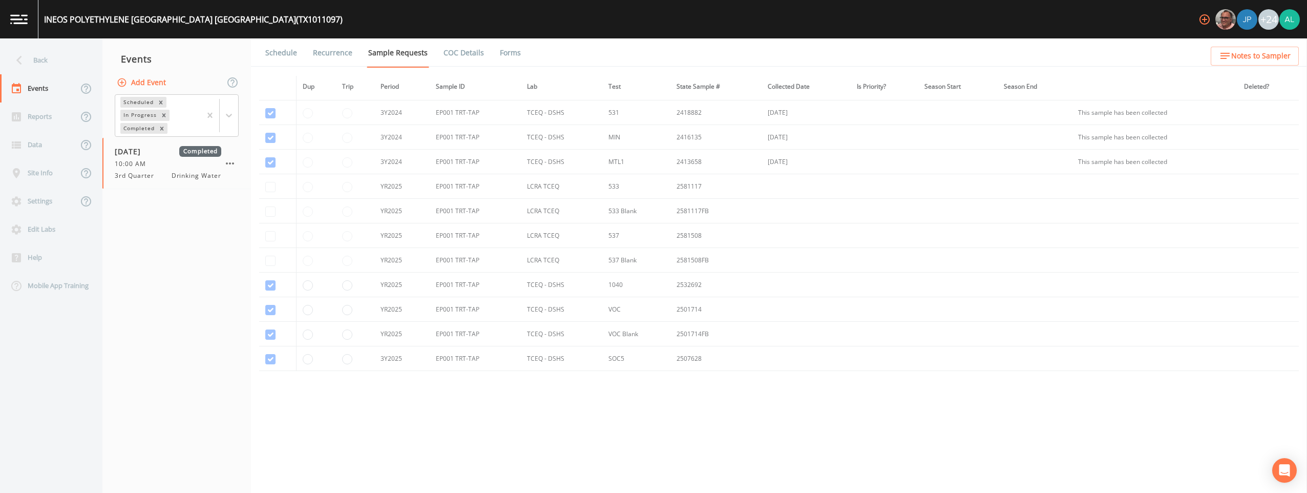
scroll to position [146, 0]
click at [498, 51] on link "Forms" at bounding box center [510, 52] width 24 height 29
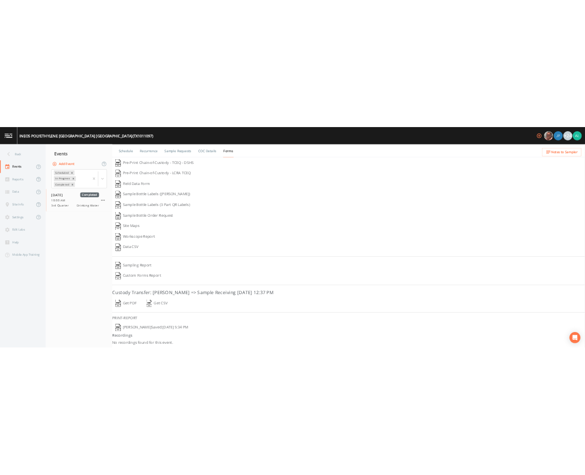
scroll to position [1, 0]
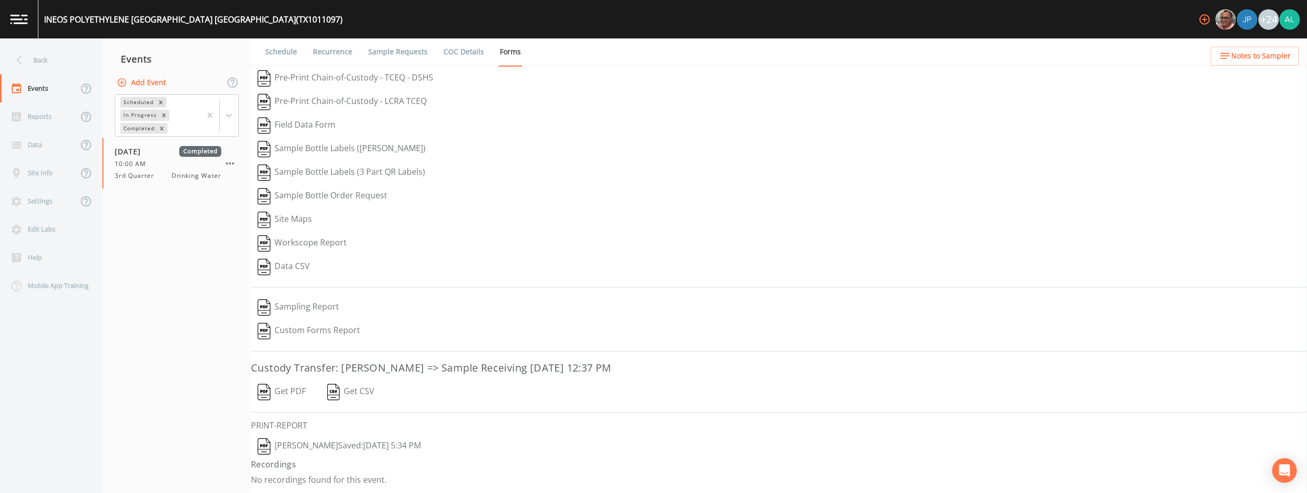
click at [309, 441] on button "[PERSON_NAME]: [DATE] 5:34 PM" at bounding box center [339, 446] width 177 height 24
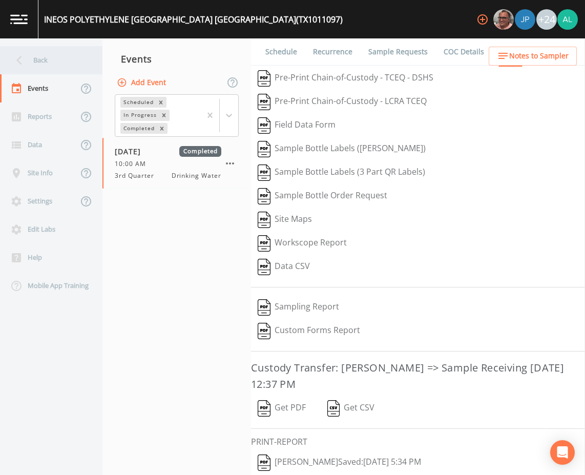
click at [34, 59] on div "Back" at bounding box center [46, 60] width 92 height 28
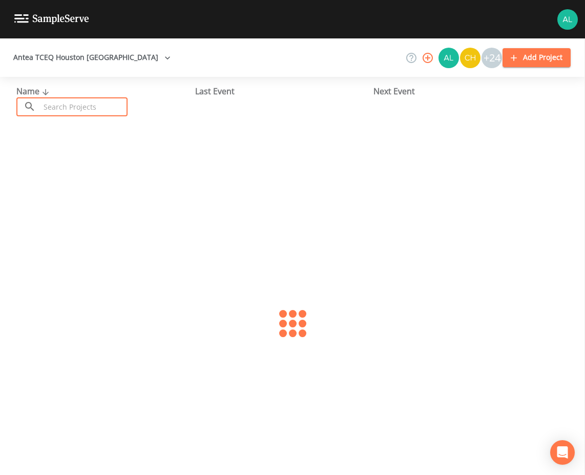
drag, startPoint x: 34, startPoint y: 59, endPoint x: 70, endPoint y: 109, distance: 61.3
click at [70, 109] on input "text" at bounding box center [84, 106] width 88 height 19
type input "1011747"
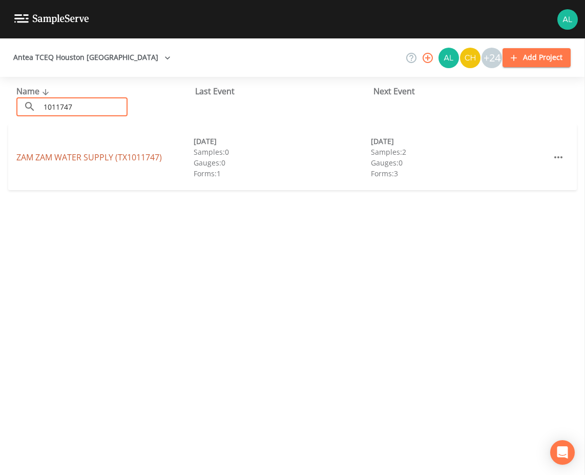
click at [54, 161] on link "ZAM ZAM WATER SUPPLY (TX1011747)" at bounding box center [88, 157] width 145 height 11
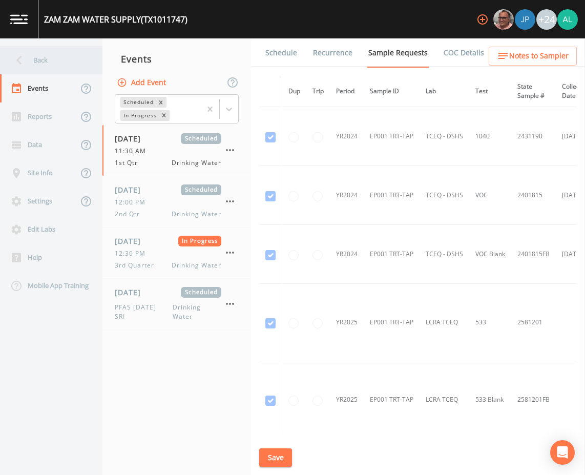
click at [61, 58] on div "Back" at bounding box center [46, 60] width 92 height 28
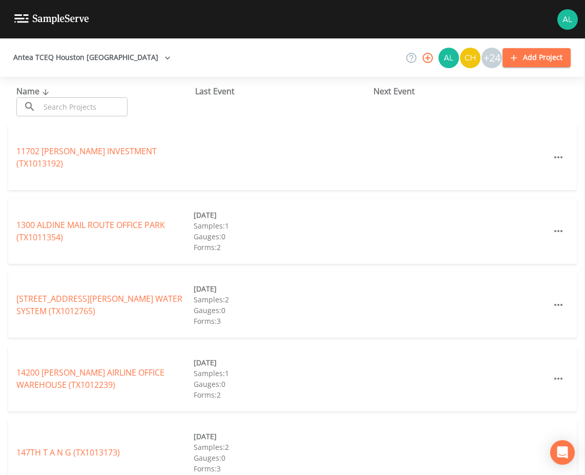
click at [70, 102] on input "text" at bounding box center [84, 106] width 88 height 19
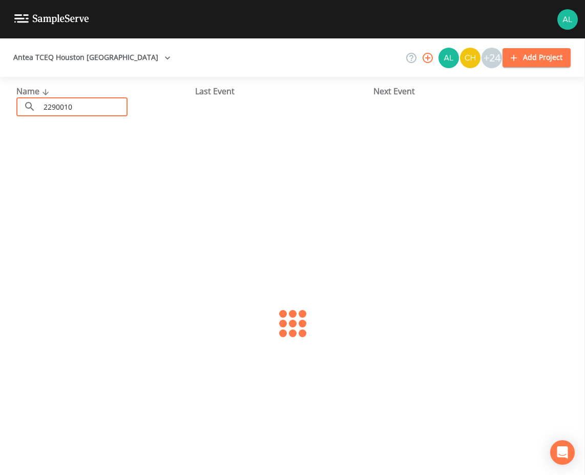
type input "2290010"
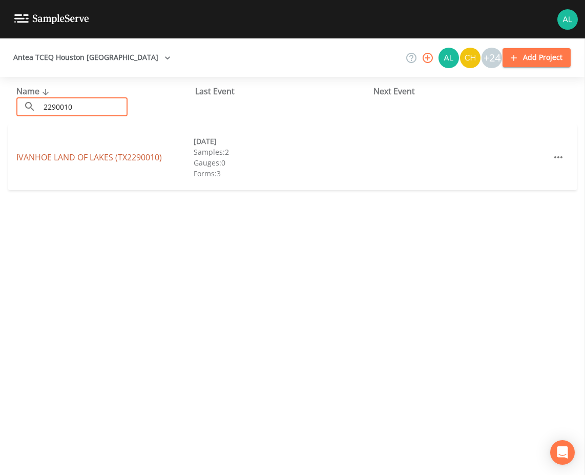
click at [132, 152] on link "[GEOGRAPHIC_DATA] (TX2290010)" at bounding box center [88, 157] width 145 height 11
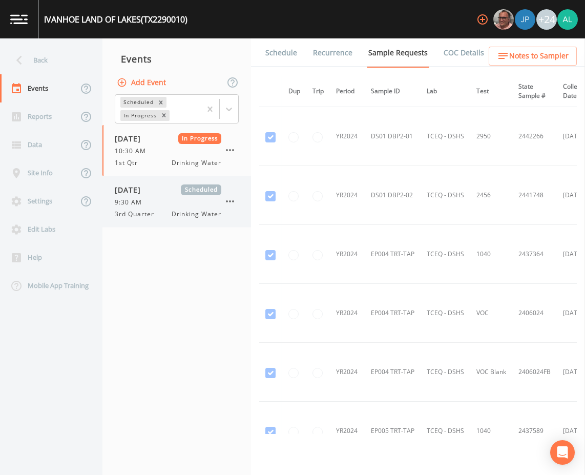
click at [169, 215] on div "3rd Quarter Drinking Water" at bounding box center [168, 213] width 107 height 9
drag, startPoint x: 289, startPoint y: 54, endPoint x: 297, endPoint y: 72, distance: 19.7
click at [289, 54] on link "Schedule" at bounding box center [281, 52] width 35 height 29
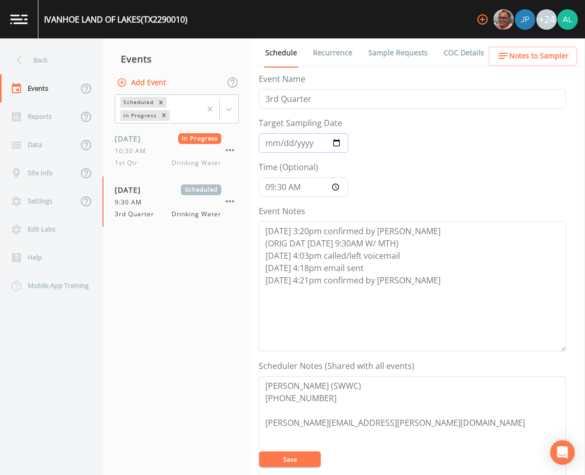
click at [266, 146] on input "[DATE]" at bounding box center [304, 142] width 90 height 19
type input "[DATE]"
click at [259, 451] on button "Save" at bounding box center [289, 458] width 61 height 15
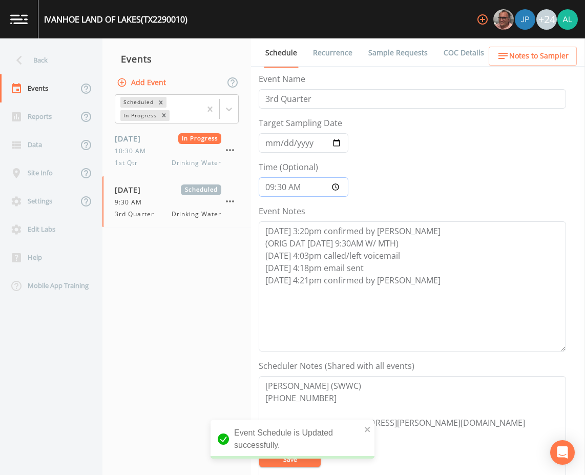
click at [283, 192] on input "09:30:00" at bounding box center [304, 186] width 90 height 19
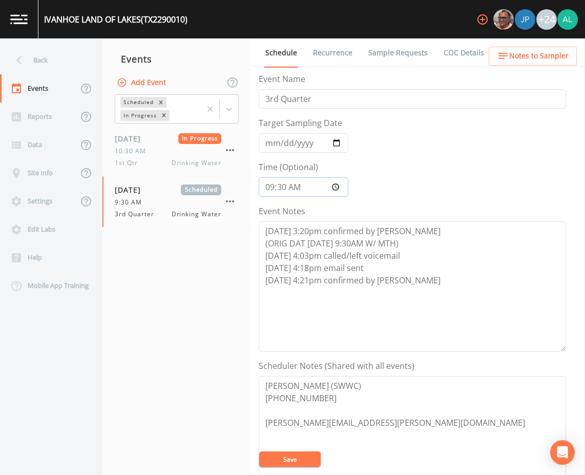
type input "09:00"
click at [299, 455] on button "Save" at bounding box center [289, 458] width 61 height 15
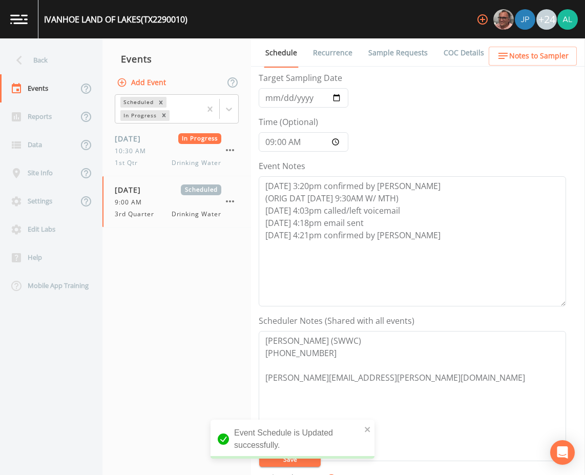
scroll to position [205, 0]
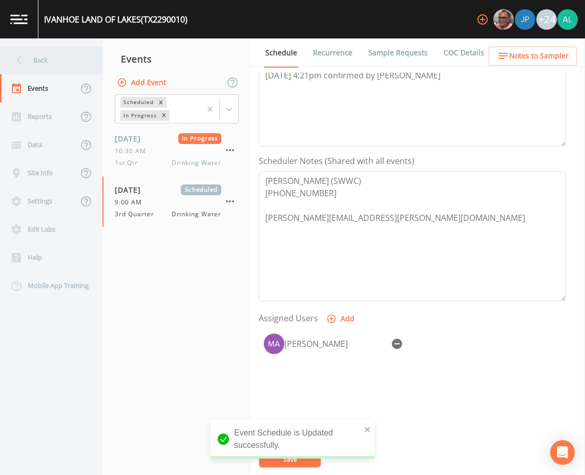
click at [59, 58] on div "Back" at bounding box center [46, 60] width 92 height 28
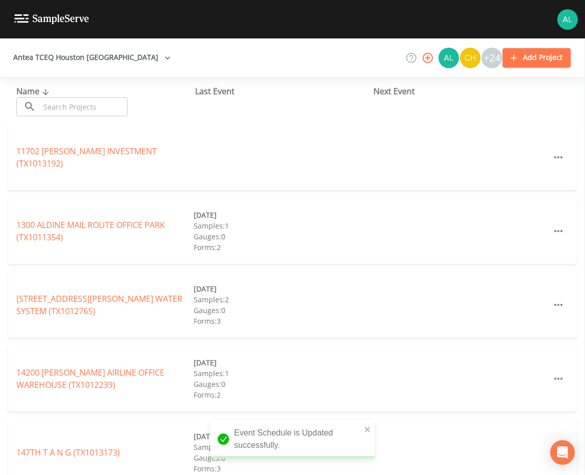
click at [88, 107] on input "text" at bounding box center [84, 106] width 88 height 19
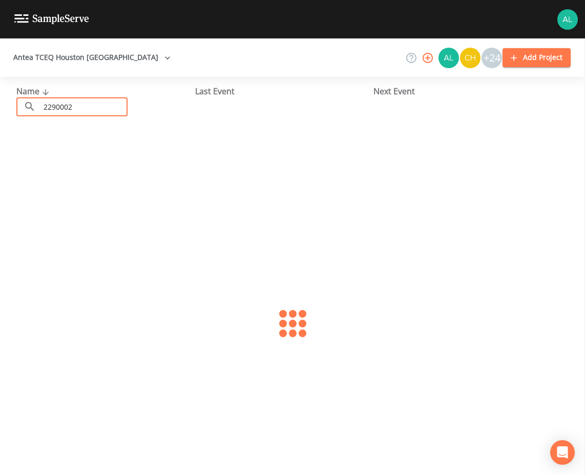
type input "2290002"
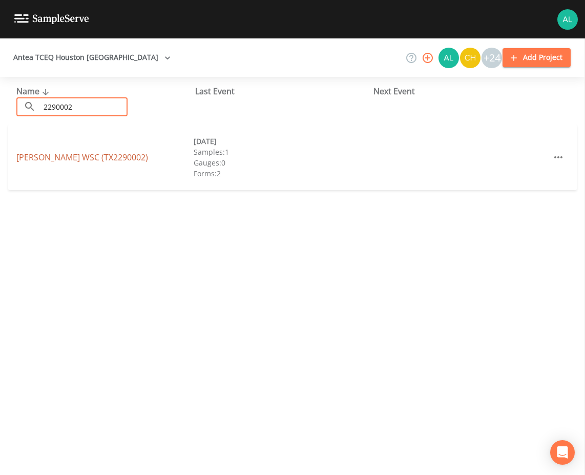
click at [82, 158] on link "[PERSON_NAME] WSC (TX2290002)" at bounding box center [82, 157] width 132 height 11
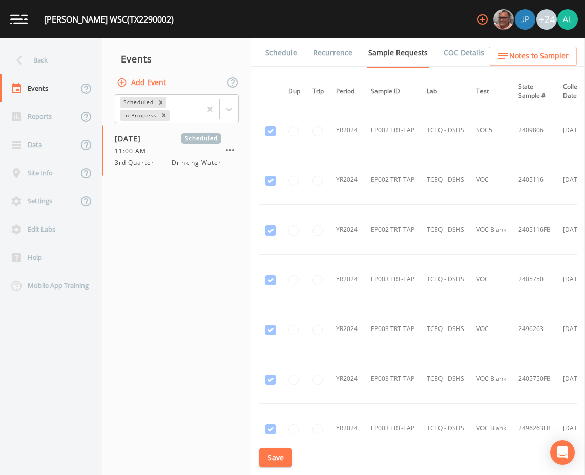
scroll to position [358, 0]
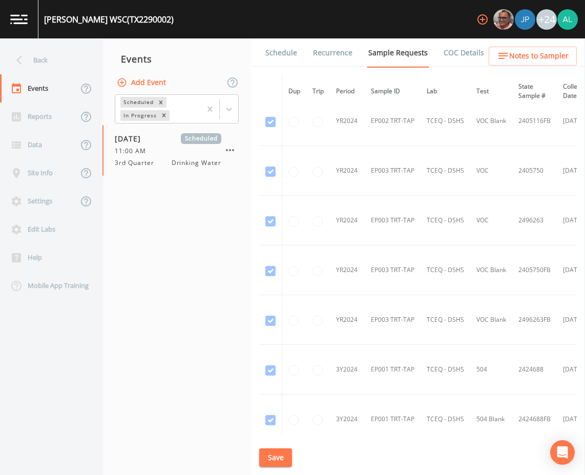
click at [285, 53] on link "Schedule" at bounding box center [281, 52] width 35 height 29
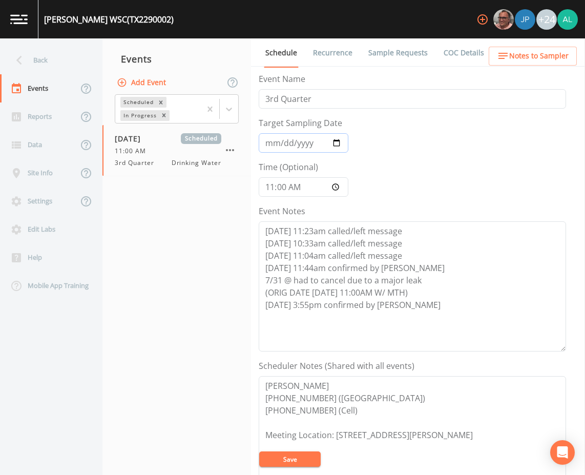
click at [269, 146] on input "[DATE]" at bounding box center [304, 142] width 90 height 19
type input "[DATE]"
click at [270, 185] on input "11:00:00" at bounding box center [304, 186] width 90 height 19
type input "10:00"
click at [259, 451] on button "Save" at bounding box center [289, 458] width 61 height 15
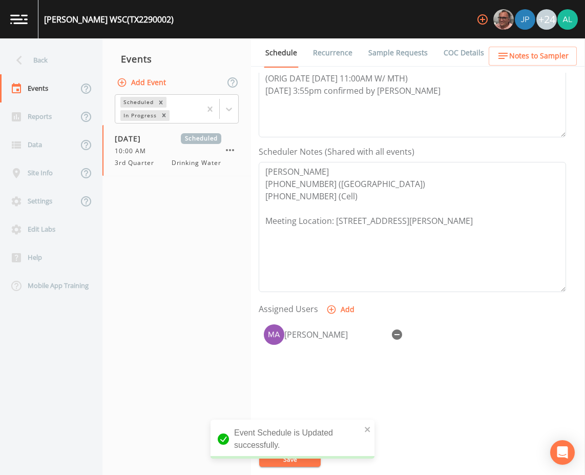
scroll to position [197, 0]
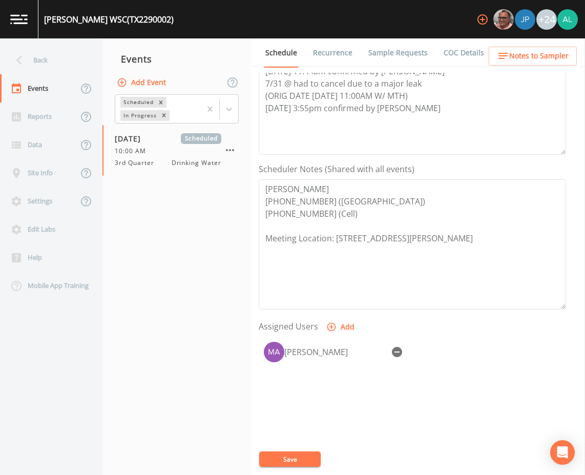
click at [371, 424] on div "Event Schedule is Updated successfully." at bounding box center [292, 442] width 164 height 47
click at [292, 456] on button "Save" at bounding box center [289, 458] width 61 height 15
click at [307, 460] on button "Save" at bounding box center [289, 458] width 61 height 15
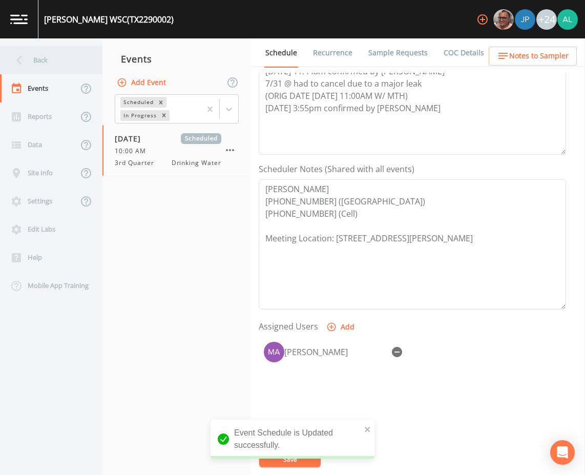
click at [60, 61] on div "Back" at bounding box center [46, 60] width 92 height 28
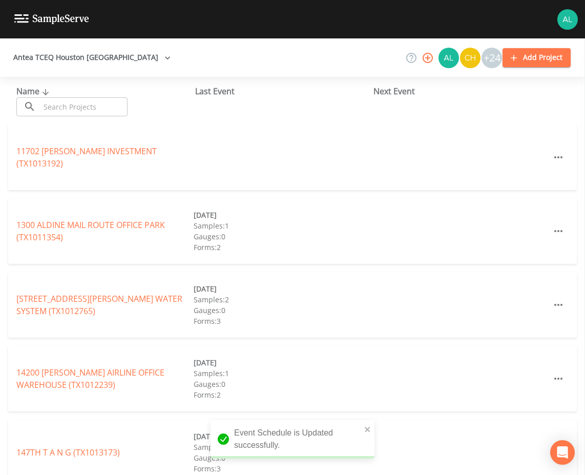
click at [87, 94] on div "Name ​ ​" at bounding box center [105, 100] width 179 height 31
drag, startPoint x: 78, startPoint y: 104, endPoint x: 68, endPoint y: 109, distance: 11.2
click at [78, 104] on input "text" at bounding box center [84, 106] width 88 height 19
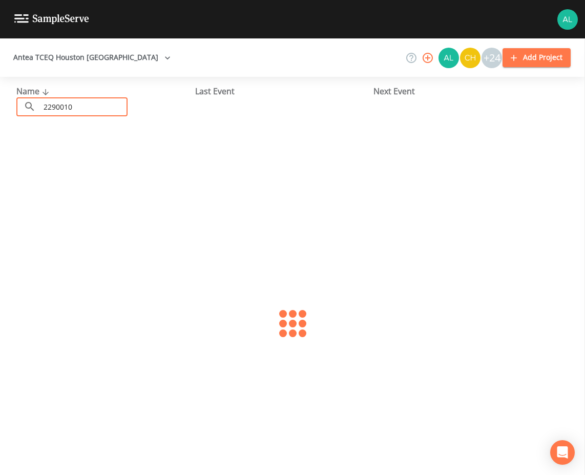
type input "2290010"
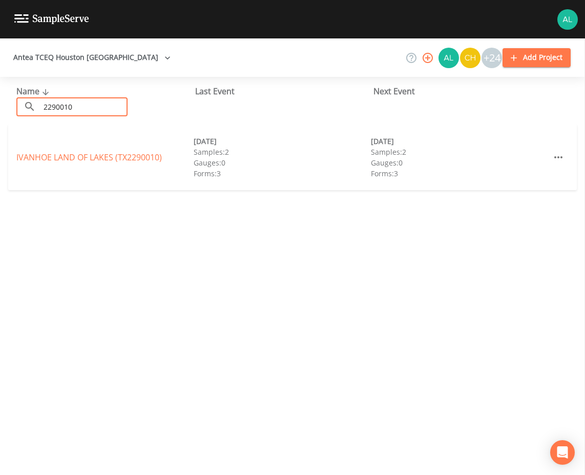
click at [119, 164] on div "IVANHOE LAND OF LAKES (TX2290010) [DATE] Samples: 2 Gauges: 0 Forms: 3 [DATE] S…" at bounding box center [292, 157] width 568 height 66
click at [125, 156] on link "[GEOGRAPHIC_DATA] (TX2290010)" at bounding box center [88, 157] width 145 height 11
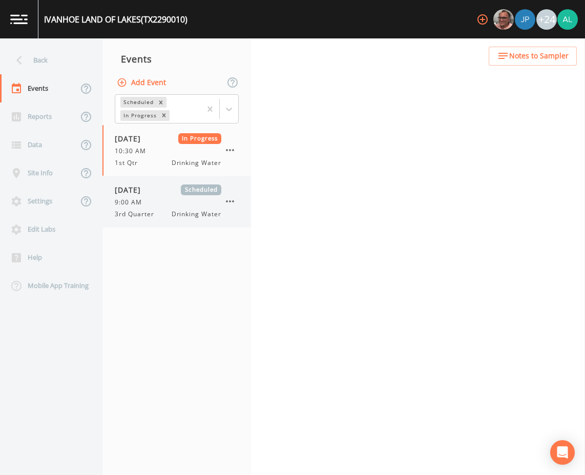
drag, startPoint x: 162, startPoint y: 220, endPoint x: 176, endPoint y: 197, distance: 27.3
click at [161, 220] on div "[DATE] Scheduled 9:00 AM 3rd Quarter Drinking Water" at bounding box center [176, 201] width 149 height 51
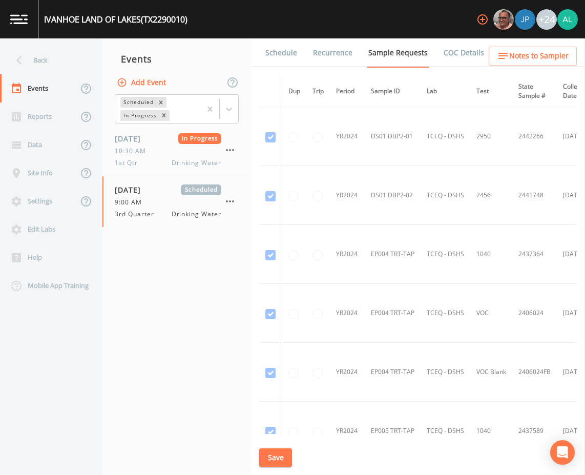
click at [277, 68] on div "Schedule Recurrence Sample Requests COC Details Forms Dup Trip Period Sample ID…" at bounding box center [418, 256] width 334 height 436
click at [283, 55] on link "Schedule" at bounding box center [281, 52] width 35 height 29
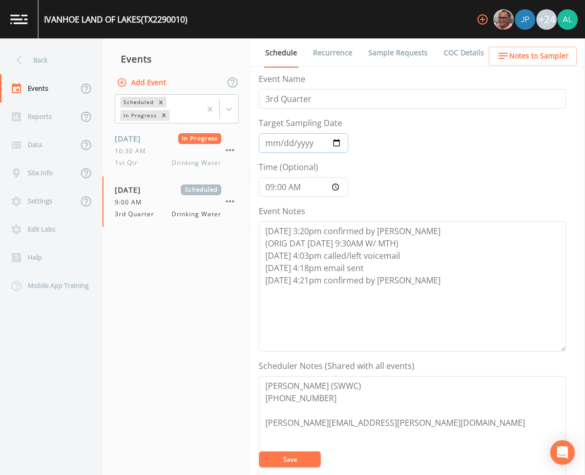
click at [277, 137] on input "[DATE]" at bounding box center [304, 142] width 90 height 19
click at [286, 140] on input "[DATE]" at bounding box center [304, 142] width 90 height 19
type input "[DATE]"
click at [259, 451] on button "Save" at bounding box center [289, 458] width 61 height 15
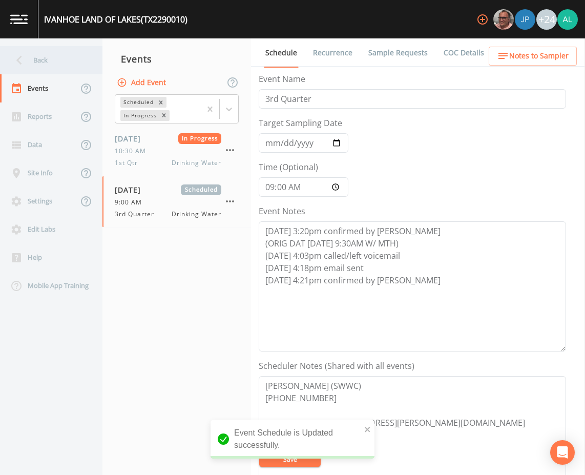
click at [82, 65] on div "Back" at bounding box center [46, 60] width 92 height 28
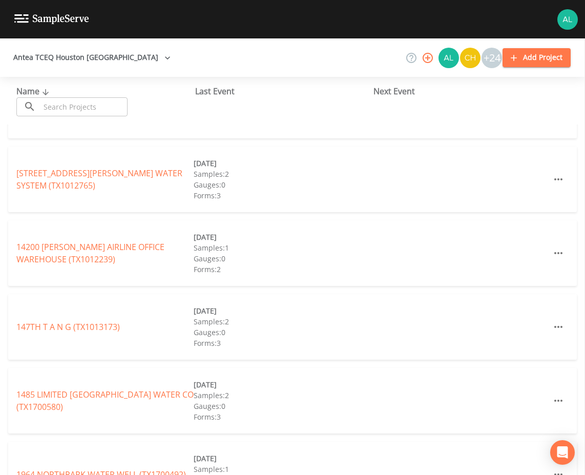
scroll to position [154, 0]
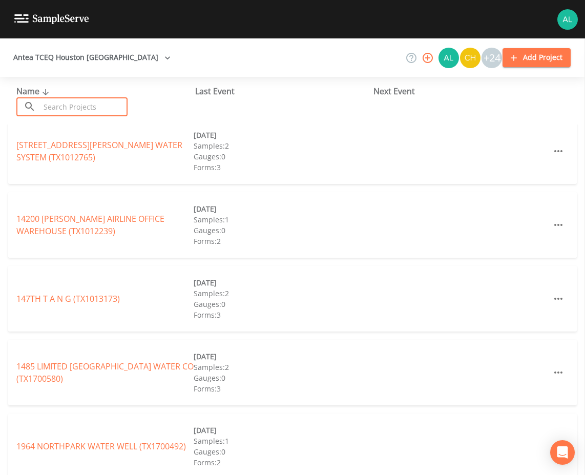
click at [117, 103] on input "text" at bounding box center [84, 106] width 88 height 19
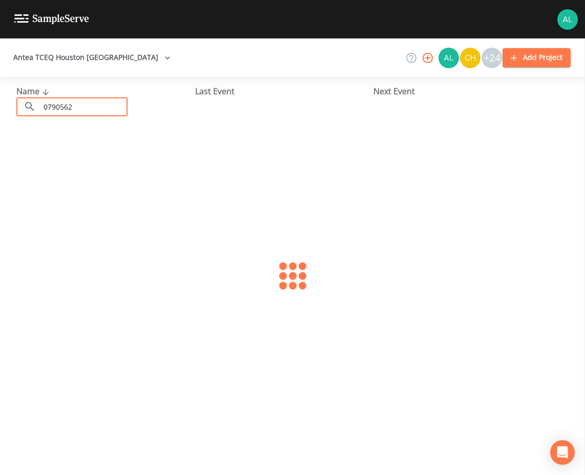
type input "0790562"
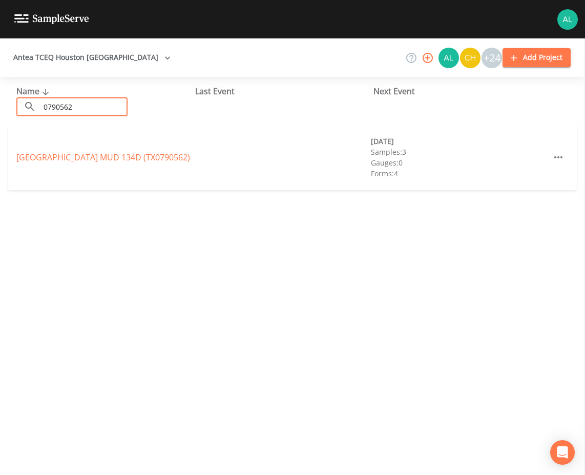
scroll to position [0, 0]
click at [158, 161] on link "[GEOGRAPHIC_DATA] MUD 134D (TX0790562)" at bounding box center [103, 157] width 174 height 11
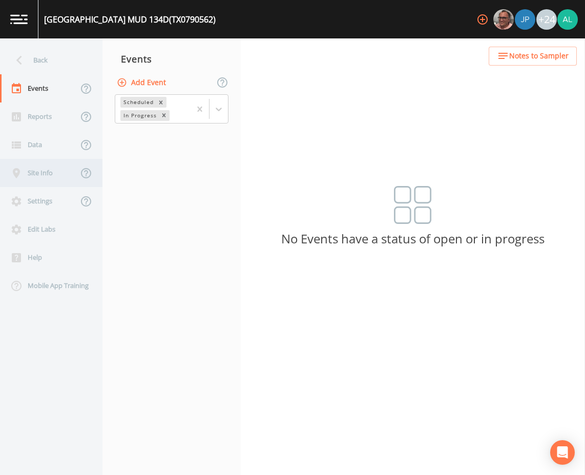
click at [40, 173] on div "Site Info" at bounding box center [39, 173] width 78 height 28
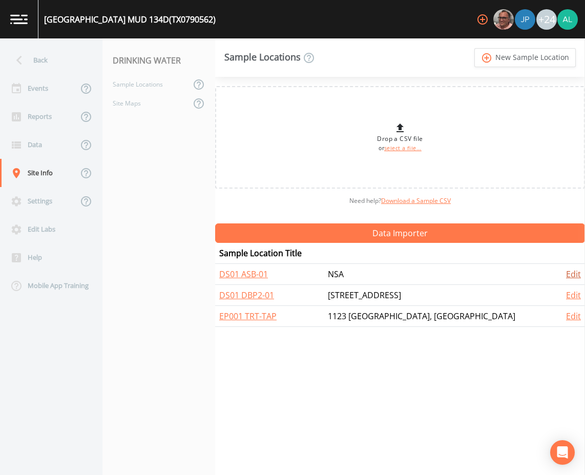
click at [566, 273] on link "Edit" at bounding box center [573, 273] width 15 height 11
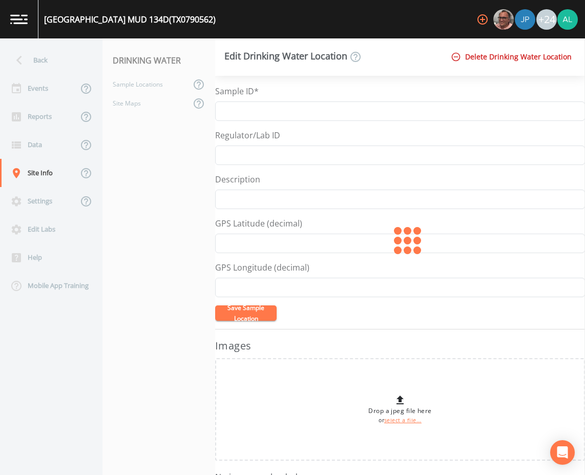
type input "DS01 ASB-01"
drag, startPoint x: 259, startPoint y: 200, endPoint x: 138, endPoint y: 189, distance: 121.3
click at [138, 189] on div "Back Events Reports Data Site Info Settings Edit Labs Help Mobile App Training …" at bounding box center [292, 256] width 585 height 436
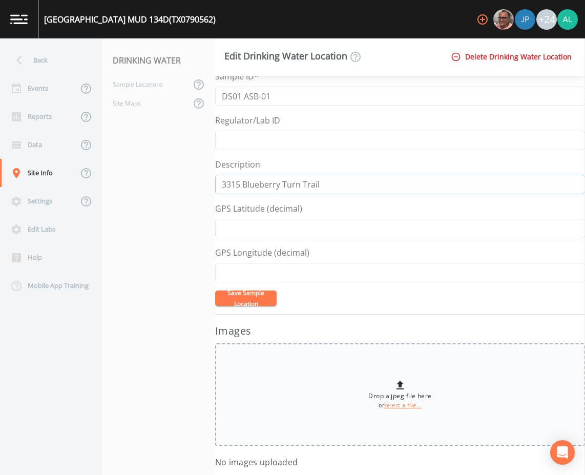
scroll to position [27, 0]
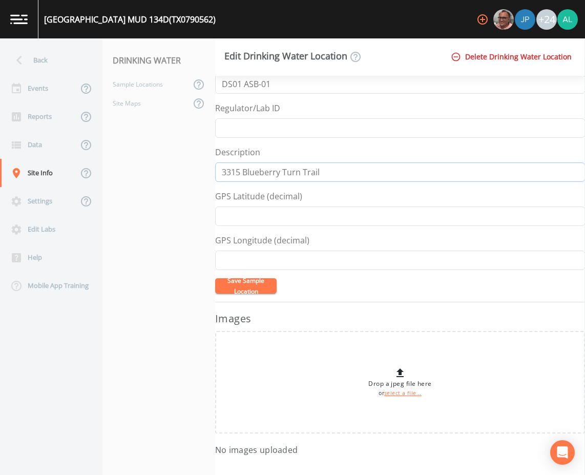
type input "3315 Blueberry Turn Trail"
click at [250, 287] on button "Save Sample Location" at bounding box center [245, 285] width 61 height 15
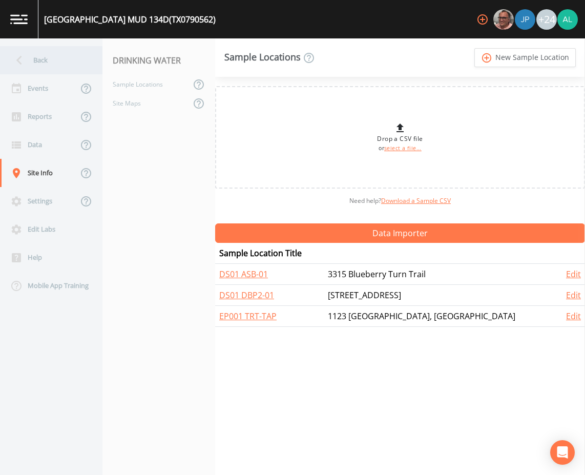
click at [51, 62] on div "Back" at bounding box center [46, 60] width 92 height 28
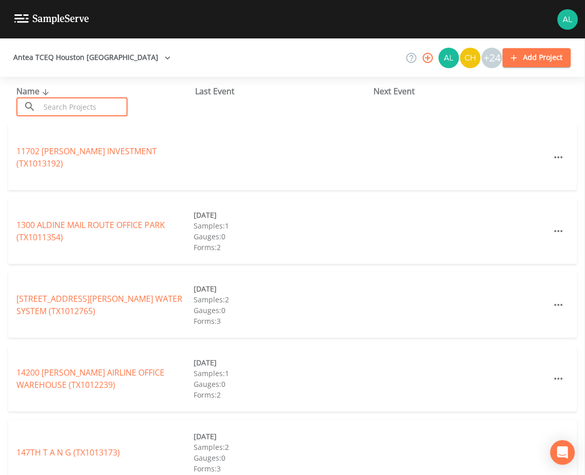
click at [88, 108] on input "text" at bounding box center [84, 106] width 88 height 19
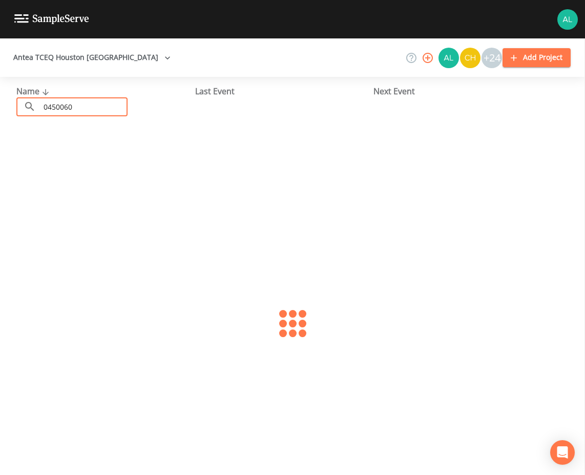
type input "0450060"
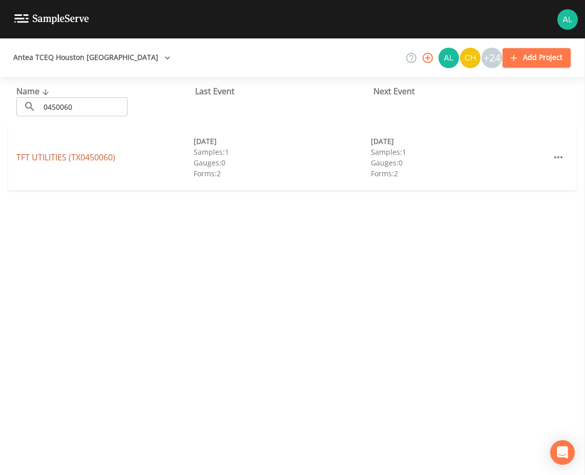
click at [90, 154] on link "TFT UTILITIES (TX0450060)" at bounding box center [65, 157] width 99 height 11
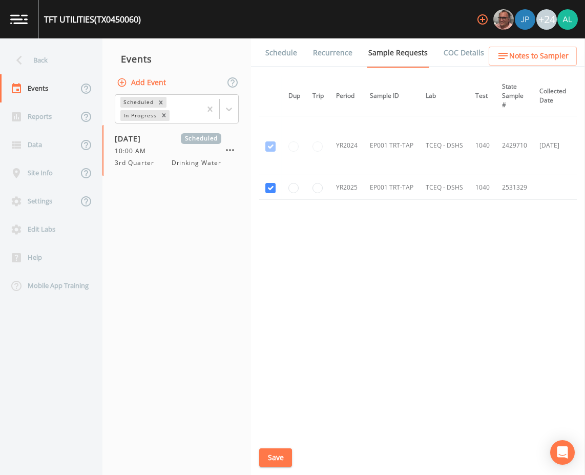
click at [286, 56] on link "Schedule" at bounding box center [281, 52] width 35 height 29
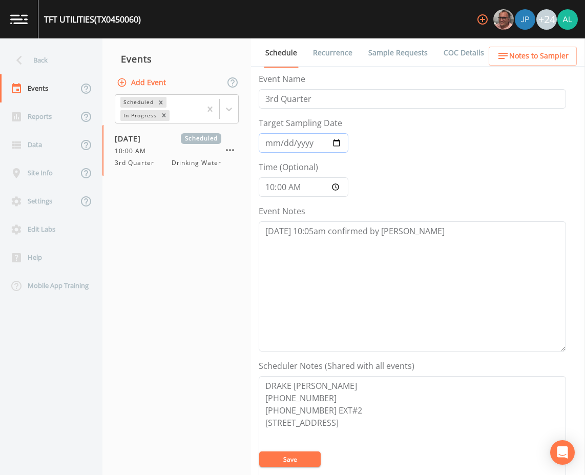
click at [282, 145] on input "[DATE]" at bounding box center [304, 142] width 90 height 19
type input "[DATE]"
click at [259, 451] on button "Save" at bounding box center [289, 458] width 61 height 15
click at [303, 457] on button "Save" at bounding box center [289, 458] width 61 height 15
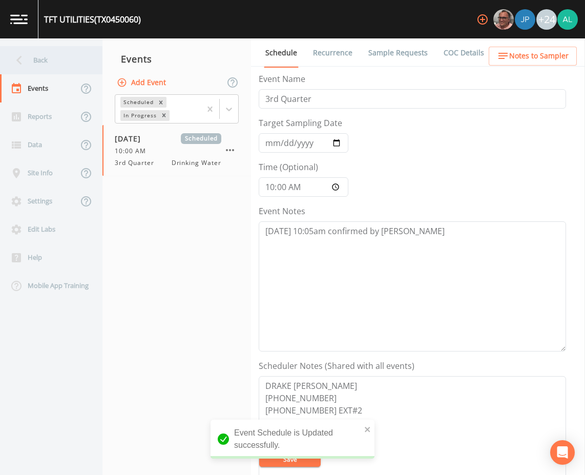
click at [44, 69] on div "Back" at bounding box center [46, 60] width 92 height 28
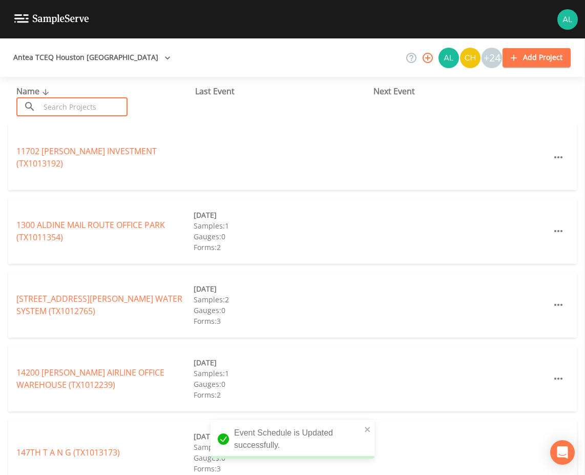
click at [86, 108] on input "text" at bounding box center [84, 106] width 88 height 19
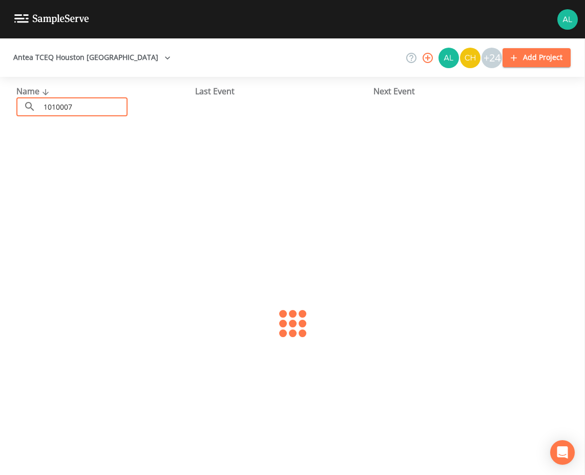
type input "1010007"
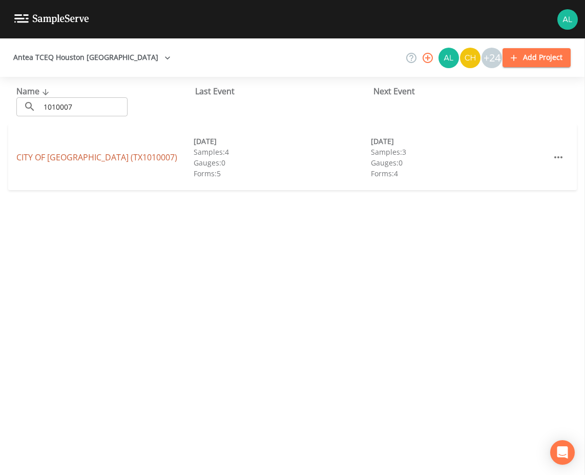
click at [114, 162] on link "CITY OF [GEOGRAPHIC_DATA] (TX1010007)" at bounding box center [96, 157] width 161 height 11
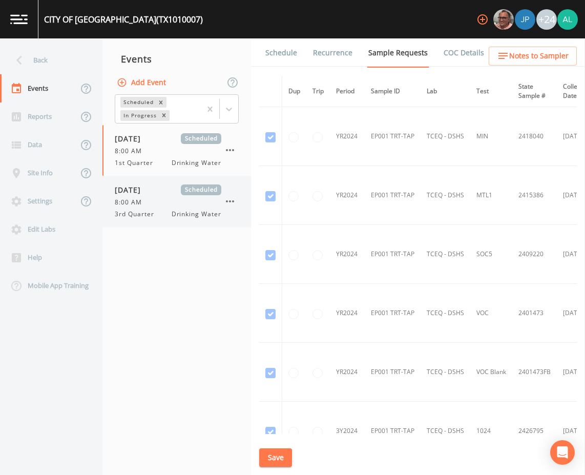
click at [130, 189] on span "[DATE]" at bounding box center [131, 189] width 33 height 11
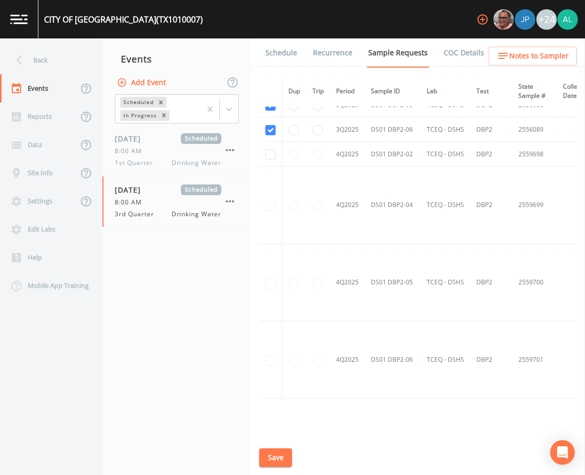
scroll to position [2298, 0]
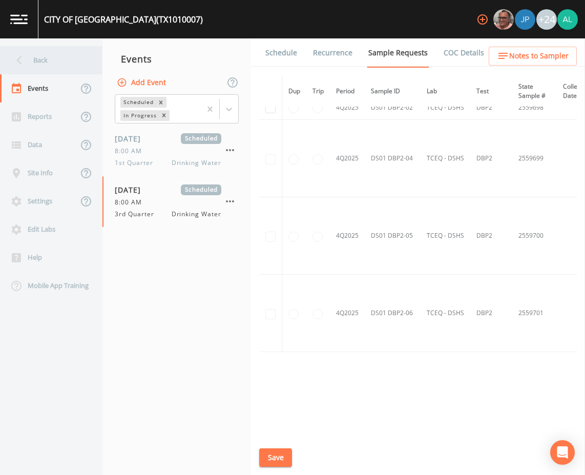
click at [82, 64] on div "Back" at bounding box center [46, 60] width 92 height 28
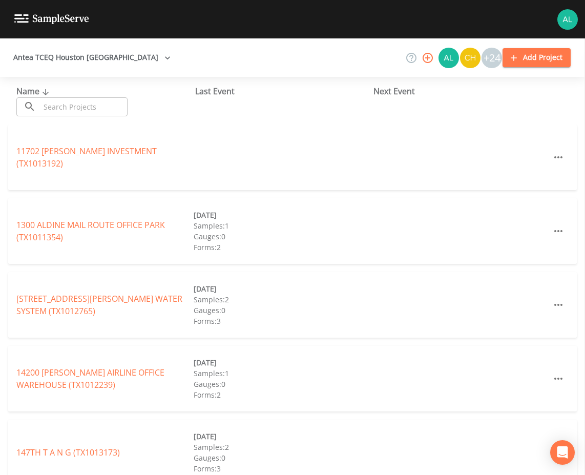
click at [90, 107] on input "text" at bounding box center [84, 106] width 88 height 19
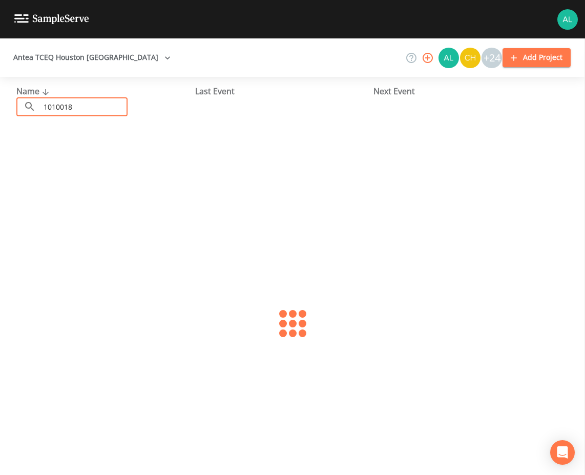
type input "1010018"
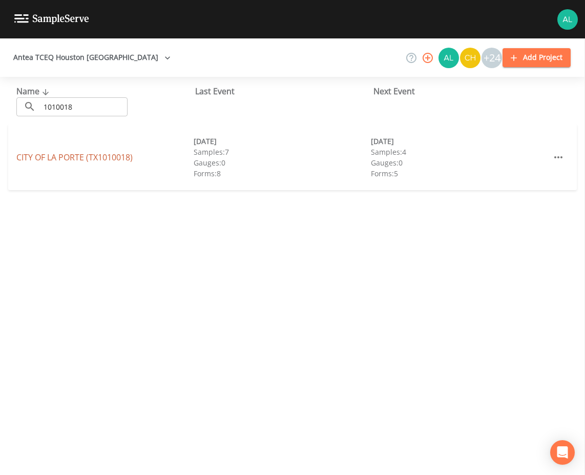
click at [92, 162] on link "[GEOGRAPHIC_DATA] (TX1010018)" at bounding box center [74, 157] width 116 height 11
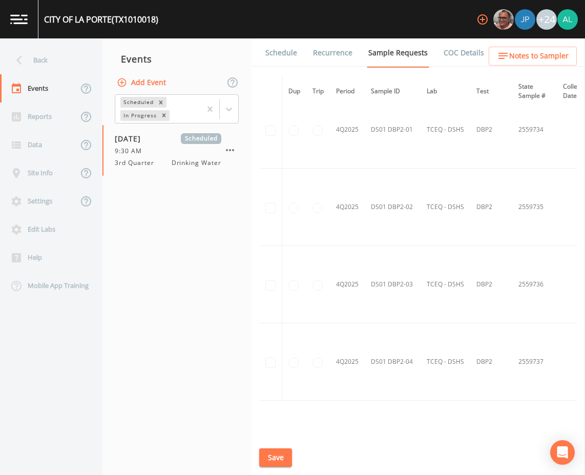
scroll to position [5183, 0]
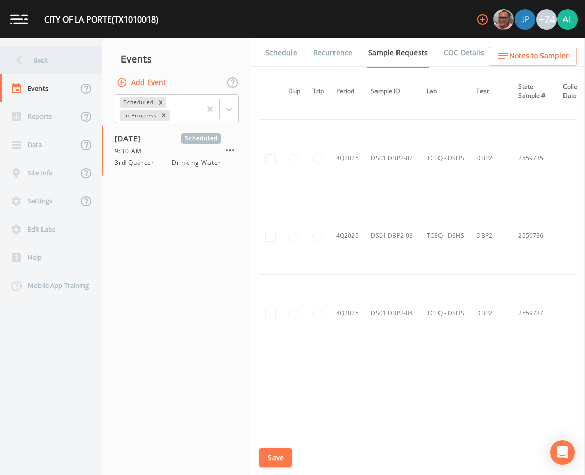
click at [54, 62] on div "Back" at bounding box center [46, 60] width 92 height 28
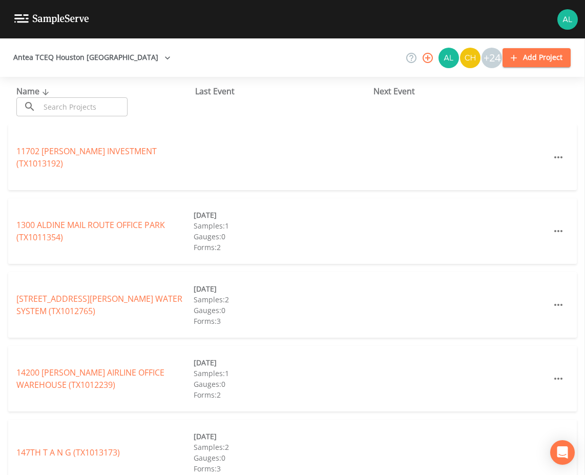
click at [62, 105] on input "text" at bounding box center [84, 106] width 88 height 19
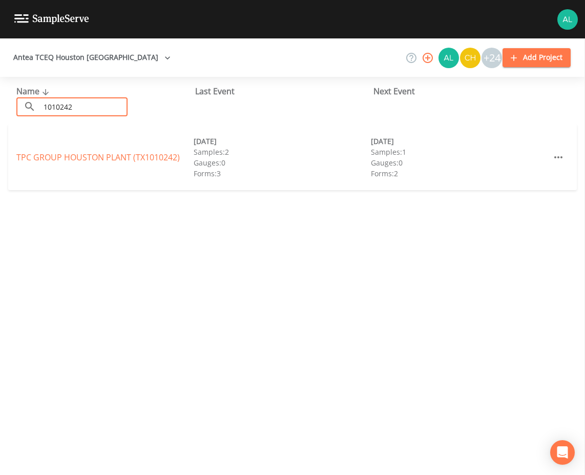
type input "1010242"
click at [68, 149] on div "TPC GROUP [GEOGRAPHIC_DATA] PLANT (TX1010242) [DATE] Samples: 2 Gauges: 0 Forms…" at bounding box center [292, 157] width 568 height 66
click at [65, 154] on link "TPC GROUP [GEOGRAPHIC_DATA] PLANT (TX1010242)" at bounding box center [97, 157] width 163 height 11
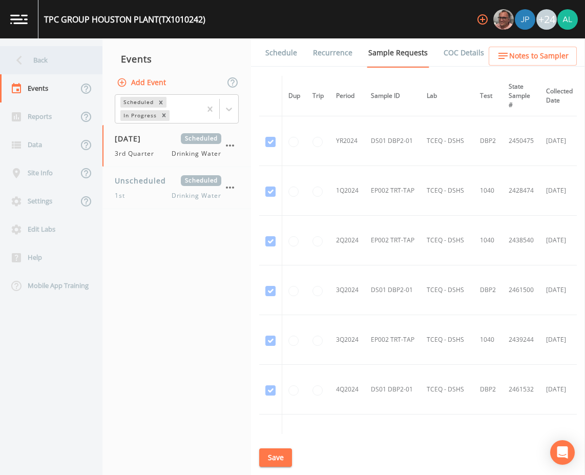
click at [50, 61] on div "Back" at bounding box center [46, 60] width 92 height 28
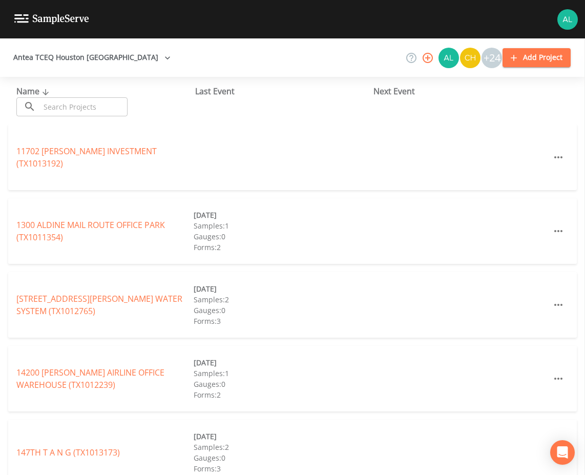
click at [90, 113] on input "text" at bounding box center [84, 106] width 88 height 19
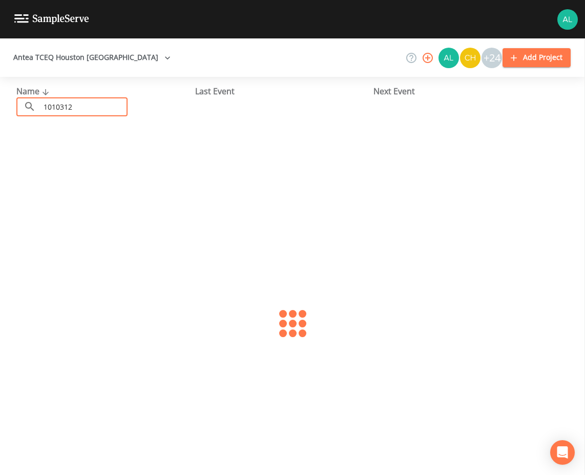
type input "1010312"
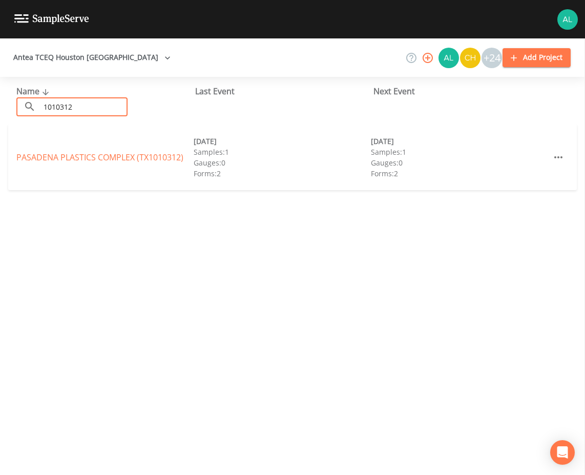
click at [156, 150] on div "PASADENA PLASTICS COMPLEX (TX1010312) [DATE] Samples: 1 Gauges: 0 Forms: 2 [DAT…" at bounding box center [292, 157] width 568 height 66
click at [147, 157] on link "[GEOGRAPHIC_DATA] (TX1010312)" at bounding box center [99, 157] width 167 height 11
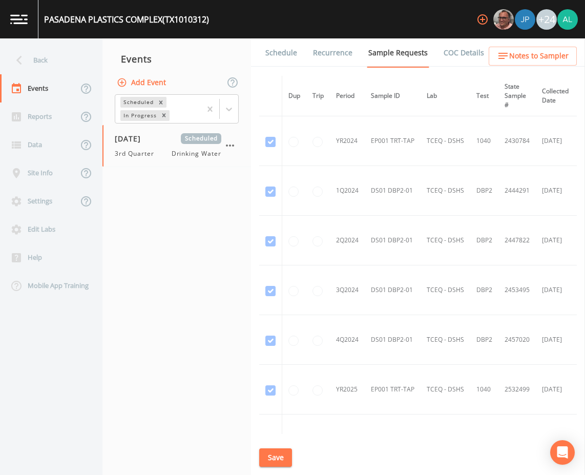
scroll to position [316, 0]
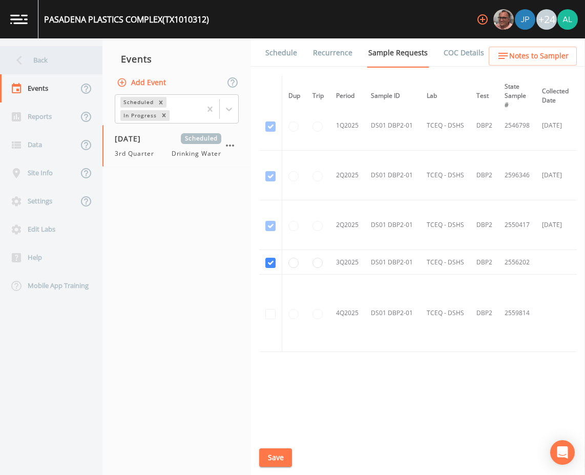
click at [61, 58] on div "Back" at bounding box center [46, 60] width 92 height 28
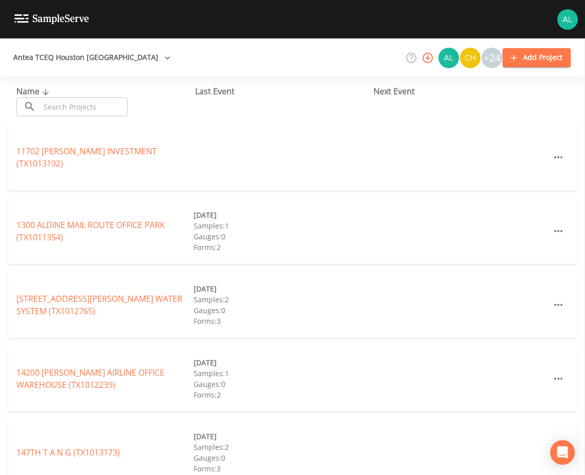
click at [59, 109] on input "text" at bounding box center [84, 106] width 88 height 19
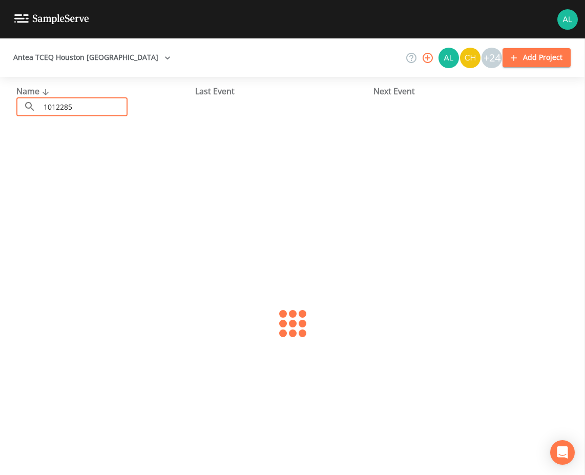
type input "1012285"
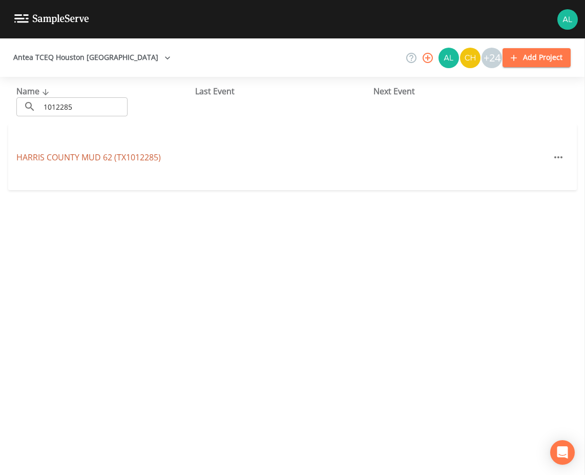
click at [75, 160] on link "[GEOGRAPHIC_DATA] 62 (TX1012285)" at bounding box center [88, 157] width 144 height 11
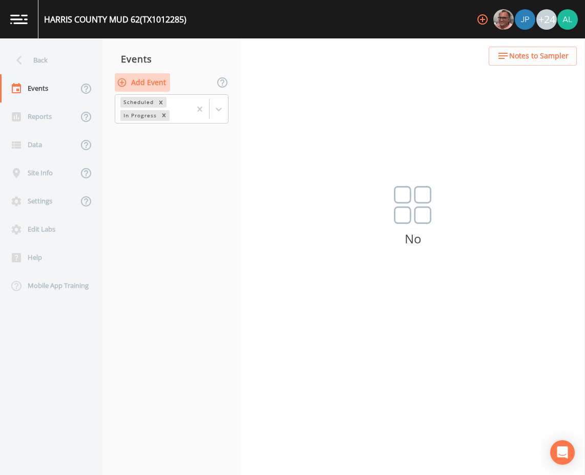
click at [154, 80] on button "Add Event" at bounding box center [142, 82] width 55 height 19
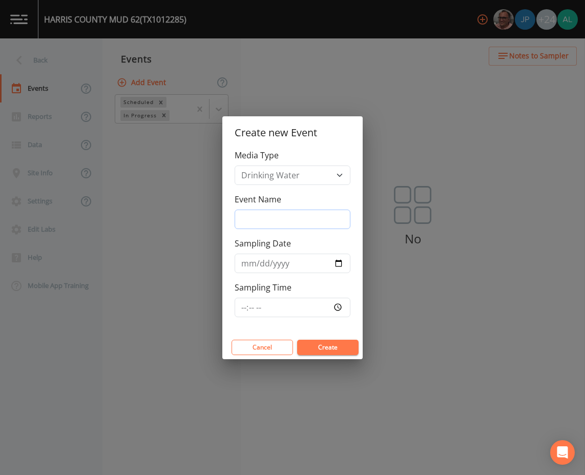
click at [262, 217] on input "Event Name" at bounding box center [293, 218] width 116 height 19
type input "3rd Quarter"
type input "[DATE]"
click at [238, 310] on input "Sampling Time" at bounding box center [293, 307] width 116 height 19
type input "08:30"
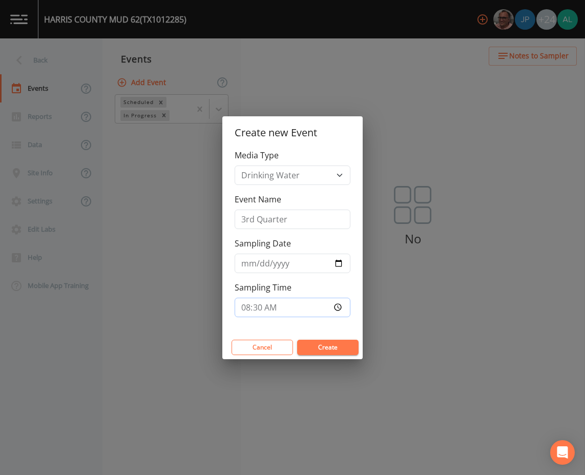
click at [297, 340] on button "Create" at bounding box center [327, 347] width 61 height 15
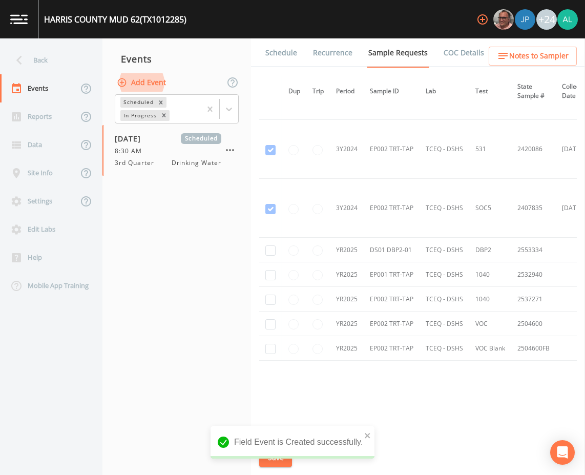
scroll to position [461, 0]
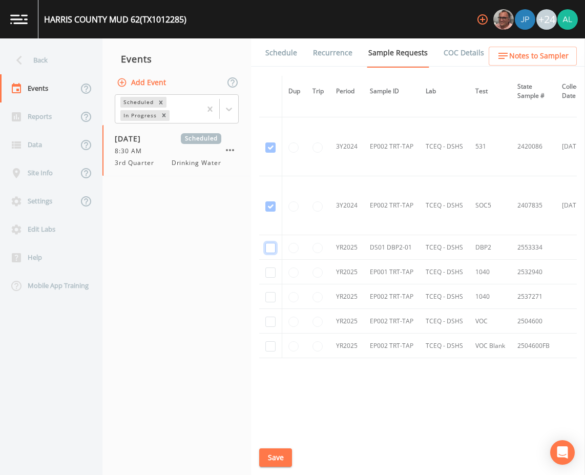
checkbox input "true"
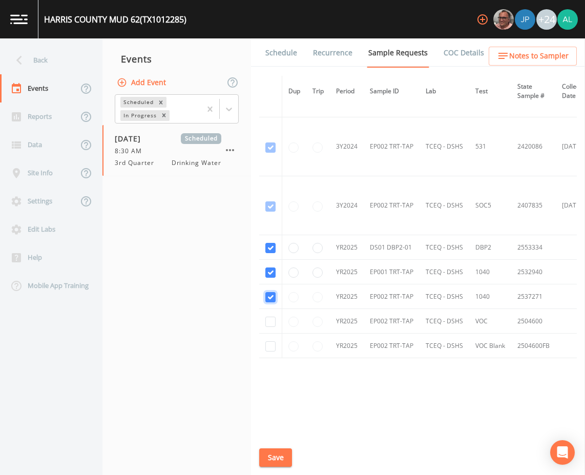
checkbox input "true"
click at [276, 321] on td at bounding box center [270, 321] width 23 height 25
click at [267, 356] on td at bounding box center [270, 345] width 23 height 25
click at [271, 352] on td at bounding box center [270, 345] width 23 height 25
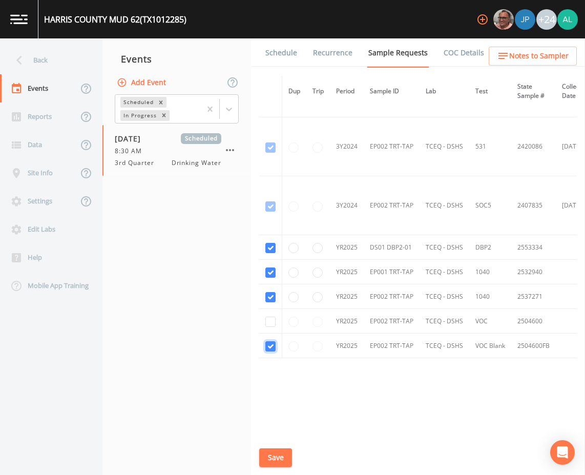
checkbox input "true"
click at [271, 332] on td at bounding box center [270, 321] width 23 height 25
click at [271, 327] on td at bounding box center [270, 321] width 23 height 25
checkbox input "true"
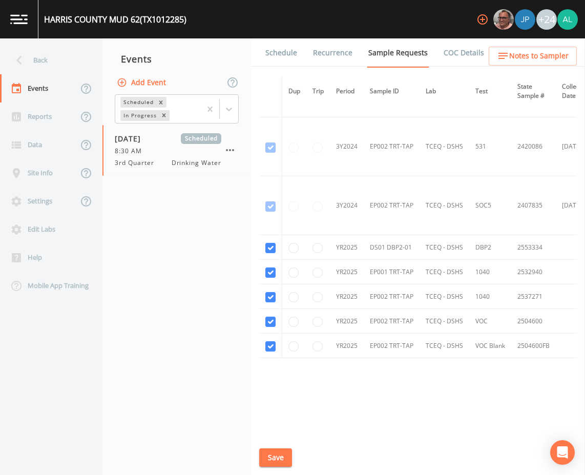
click at [272, 475] on html "HARRIS COUNTY MUD 62 (TX1012285) +24 Back Events Reports Data Site Info Setting…" at bounding box center [292, 237] width 585 height 475
click at [272, 452] on button "Save" at bounding box center [275, 457] width 33 height 19
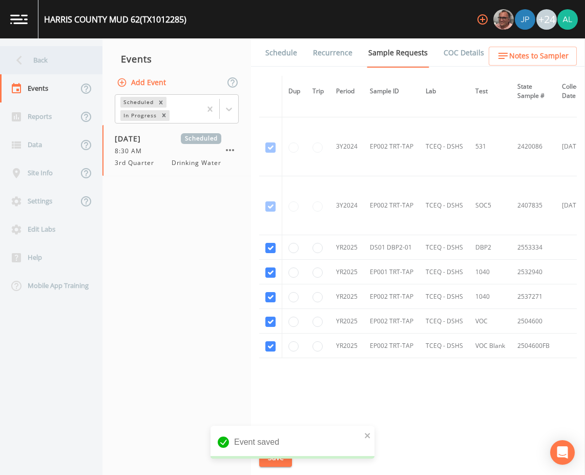
click at [69, 70] on div "Back" at bounding box center [46, 60] width 92 height 28
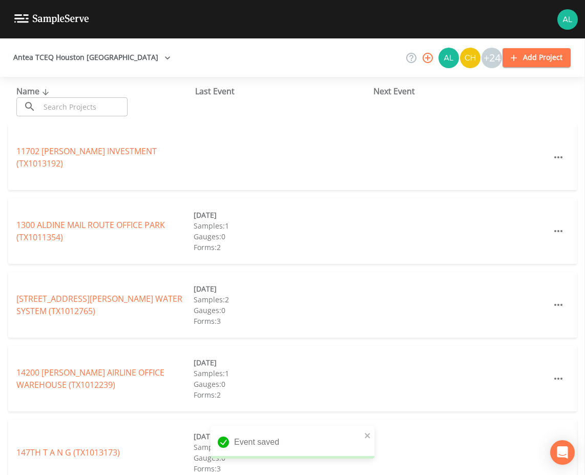
click at [88, 112] on input "text" at bounding box center [84, 106] width 88 height 19
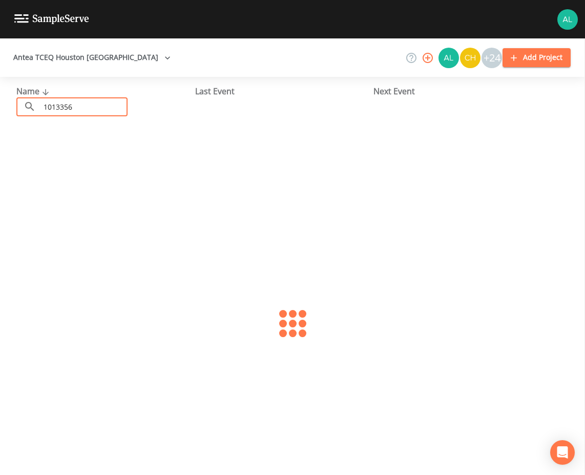
type input "1013356"
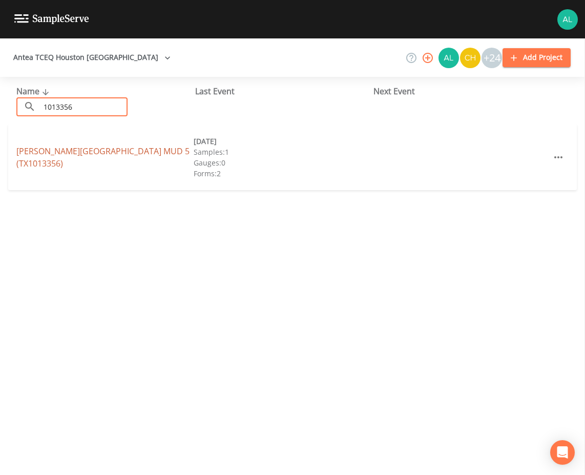
click at [112, 154] on link "[PERSON_NAME][GEOGRAPHIC_DATA] 5 (TX1013356)" at bounding box center [102, 157] width 173 height 24
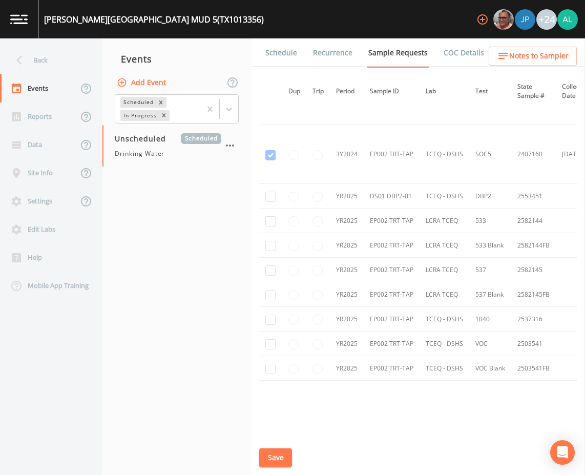
scroll to position [543, 0]
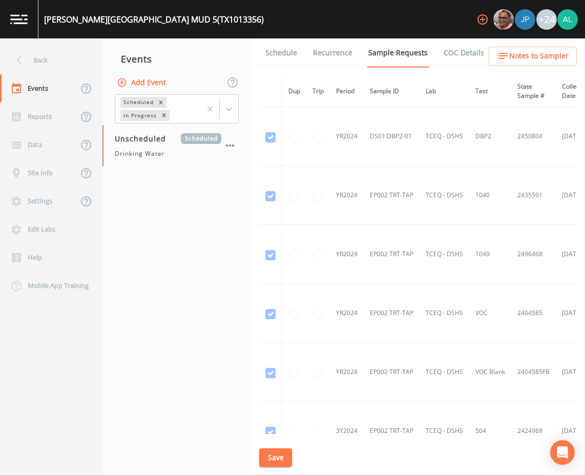
click at [277, 58] on link "Schedule" at bounding box center [281, 52] width 35 height 29
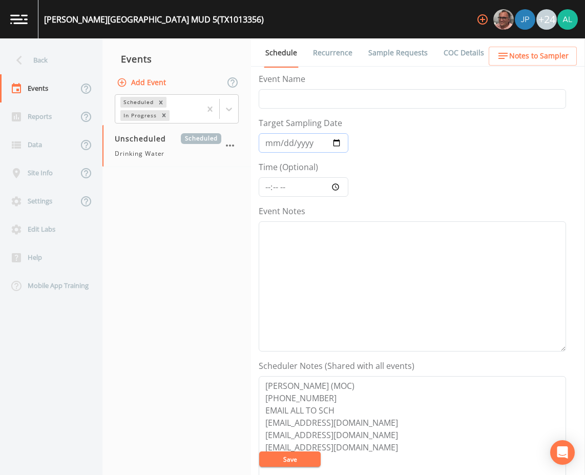
click at [274, 141] on input "Target Sampling Date" at bounding box center [304, 142] width 90 height 19
type input "[DATE]"
click at [270, 188] on input "Time (Optional)" at bounding box center [304, 186] width 90 height 19
type input "08:30"
click at [259, 451] on button "Save" at bounding box center [289, 458] width 61 height 15
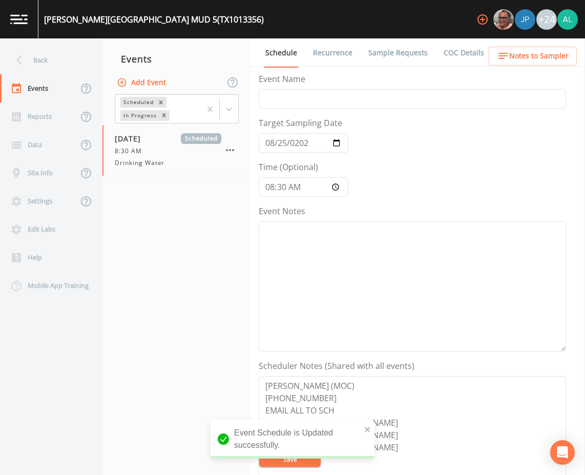
click at [417, 53] on link "Sample Requests" at bounding box center [398, 52] width 62 height 29
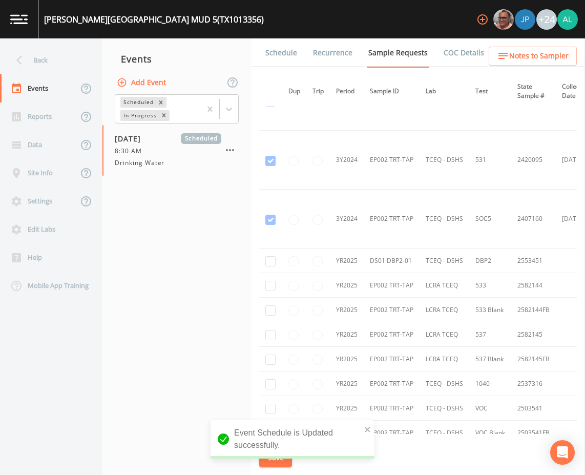
scroll to position [543, 0]
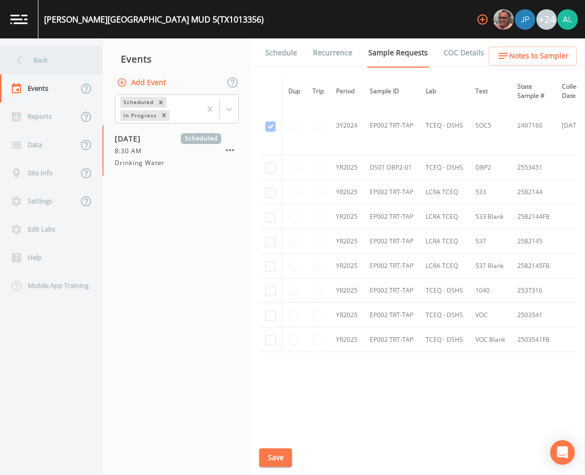
click at [82, 66] on div "Back" at bounding box center [46, 60] width 92 height 28
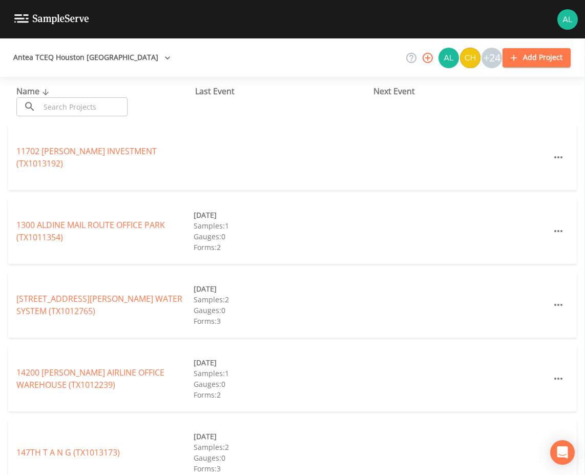
click at [71, 110] on input "text" at bounding box center [84, 106] width 88 height 19
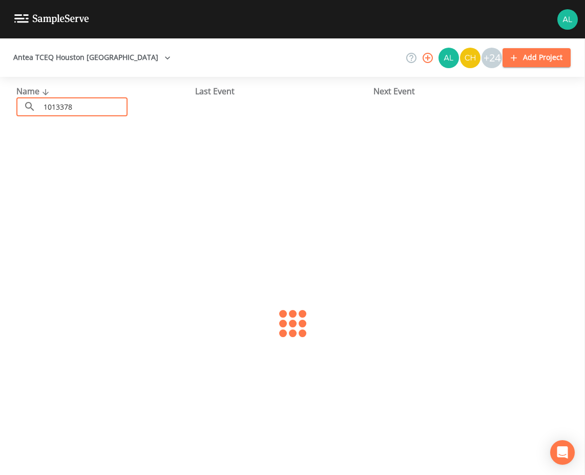
type input "1013378"
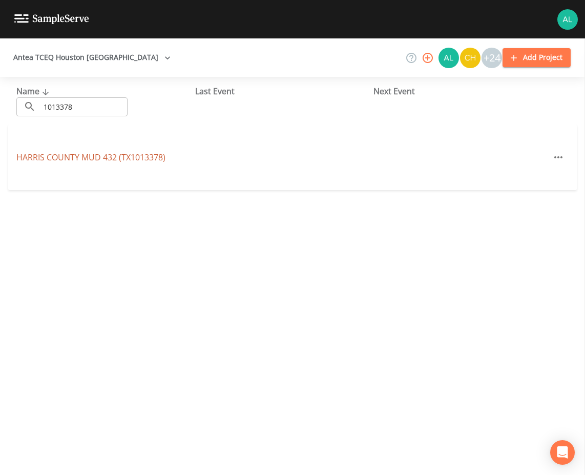
click at [143, 161] on link "HARRIS COUNTY MUD 432 (TX1013378)" at bounding box center [90, 157] width 149 height 11
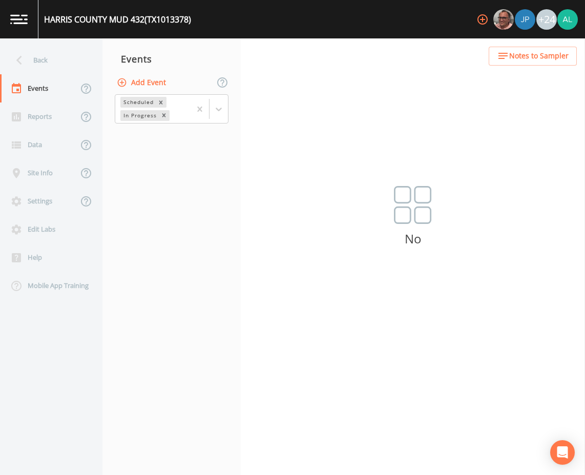
click at [168, 77] on button "Add Event" at bounding box center [142, 82] width 55 height 19
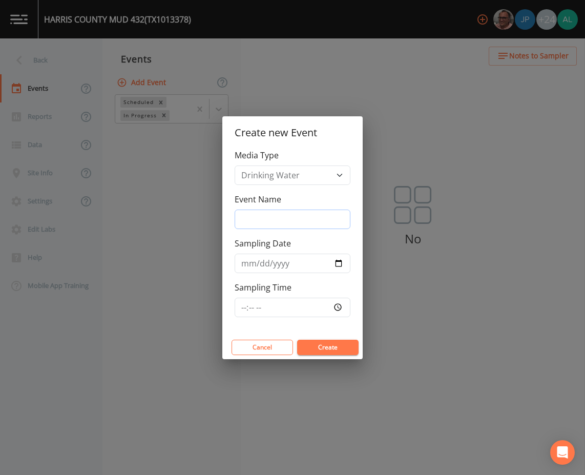
click at [287, 223] on input "Event Name" at bounding box center [293, 218] width 116 height 19
type input "3rd Quarter"
type input "[DATE]"
click at [242, 303] on input "Sampling Time" at bounding box center [293, 307] width 116 height 19
click at [297, 340] on button "Create" at bounding box center [327, 347] width 61 height 15
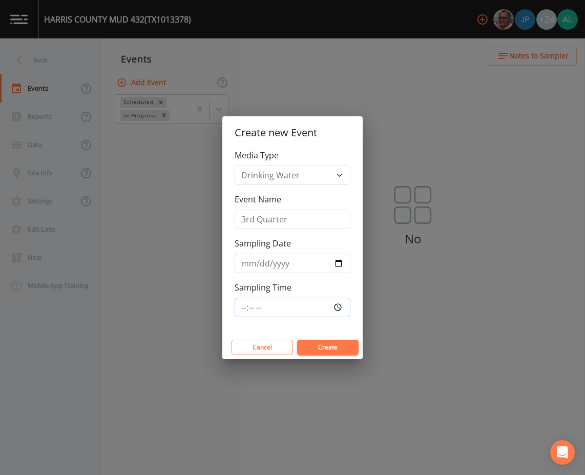
type input "08:30"
click at [297, 340] on button "Create" at bounding box center [327, 347] width 61 height 15
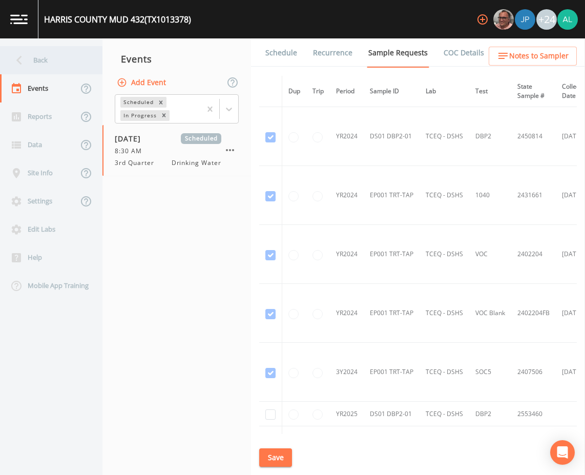
click at [38, 60] on div "Back" at bounding box center [46, 60] width 92 height 28
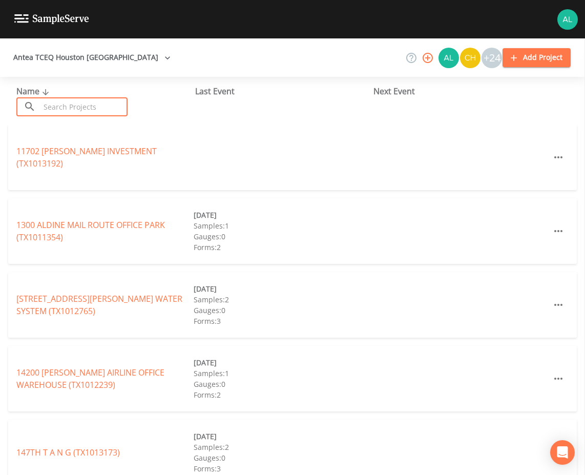
drag, startPoint x: 56, startPoint y: 109, endPoint x: 62, endPoint y: 111, distance: 7.0
click at [56, 109] on input "text" at bounding box center [84, 106] width 88 height 19
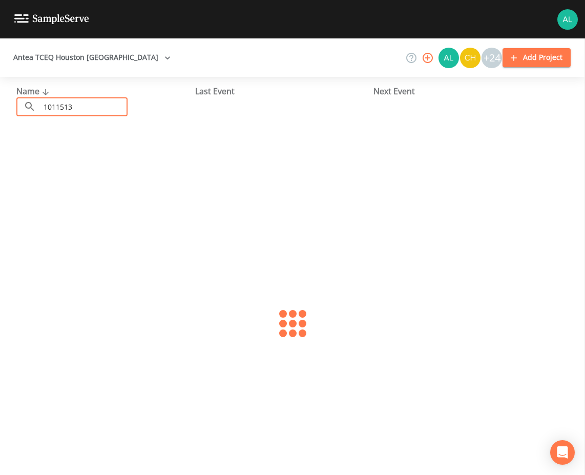
type input "1011513"
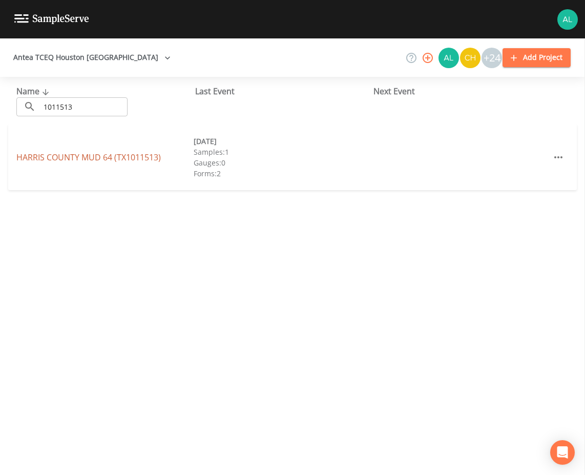
click at [92, 153] on link "HARRIS COUNTY MUD 64 (TX1011513)" at bounding box center [88, 157] width 144 height 11
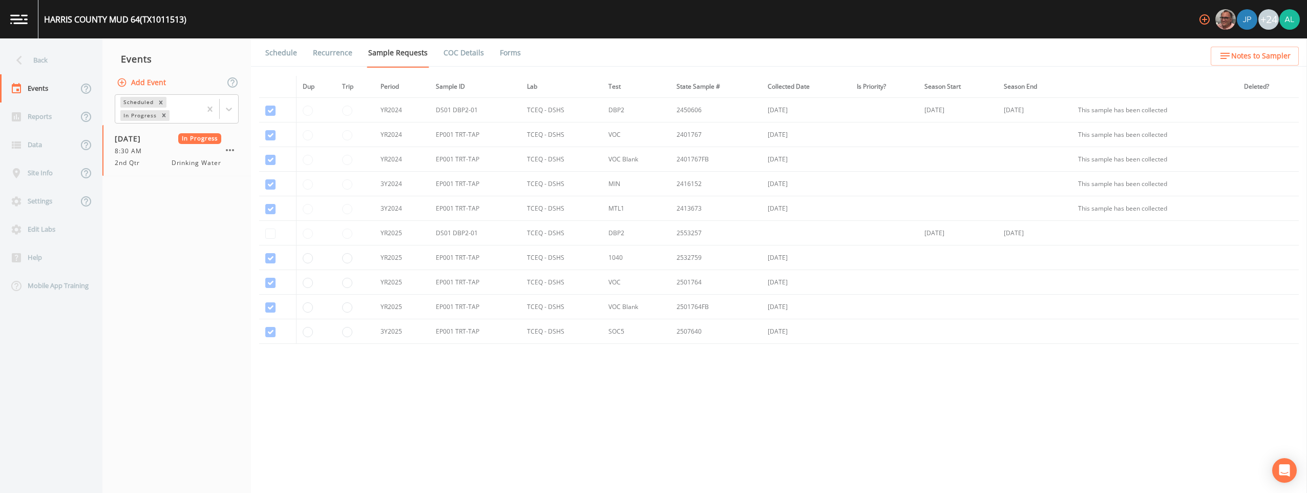
click at [507, 53] on link "Forms" at bounding box center [510, 52] width 24 height 29
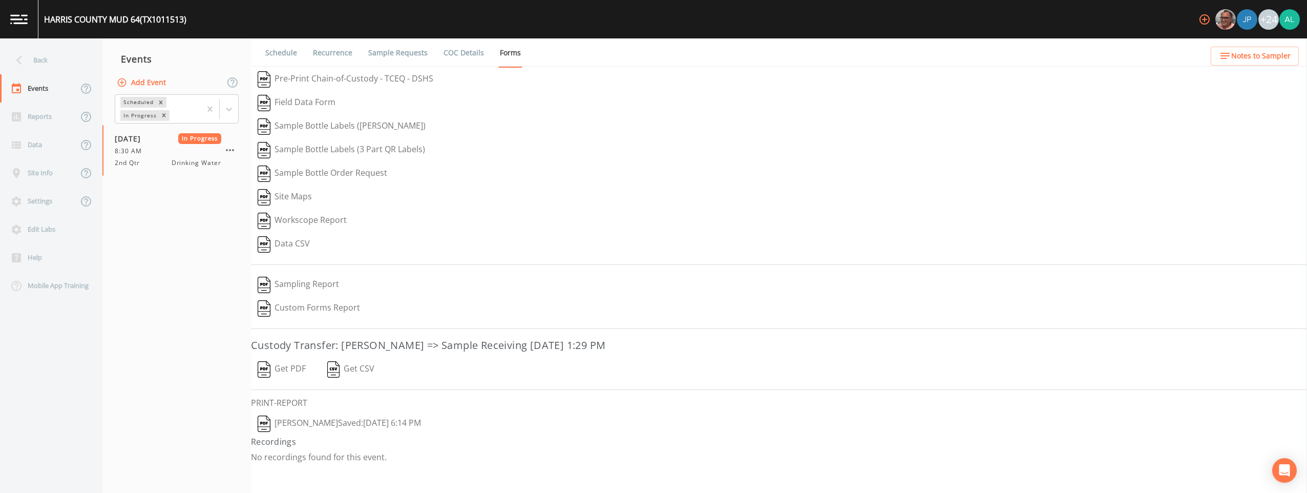
drag, startPoint x: 1205, startPoint y: 57, endPoint x: 1229, endPoint y: 56, distance: 24.1
click at [584, 56] on div "Back Events Reports Data Site Info Settings Edit Labs Help Mobile App Training …" at bounding box center [653, 265] width 1307 height 454
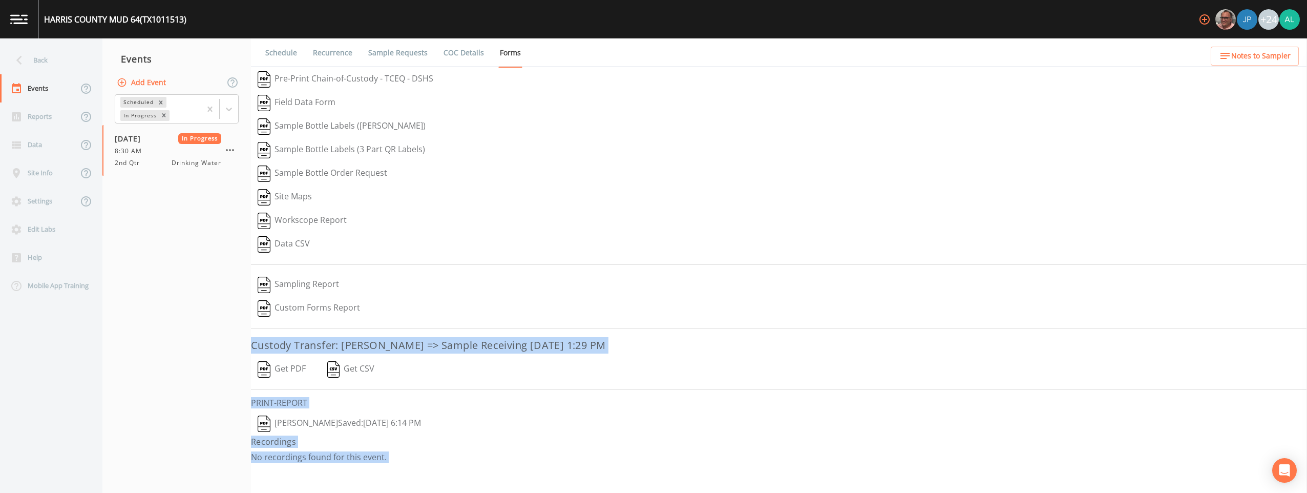
click at [584, 113] on div "Field Data Form" at bounding box center [779, 103] width 1056 height 24
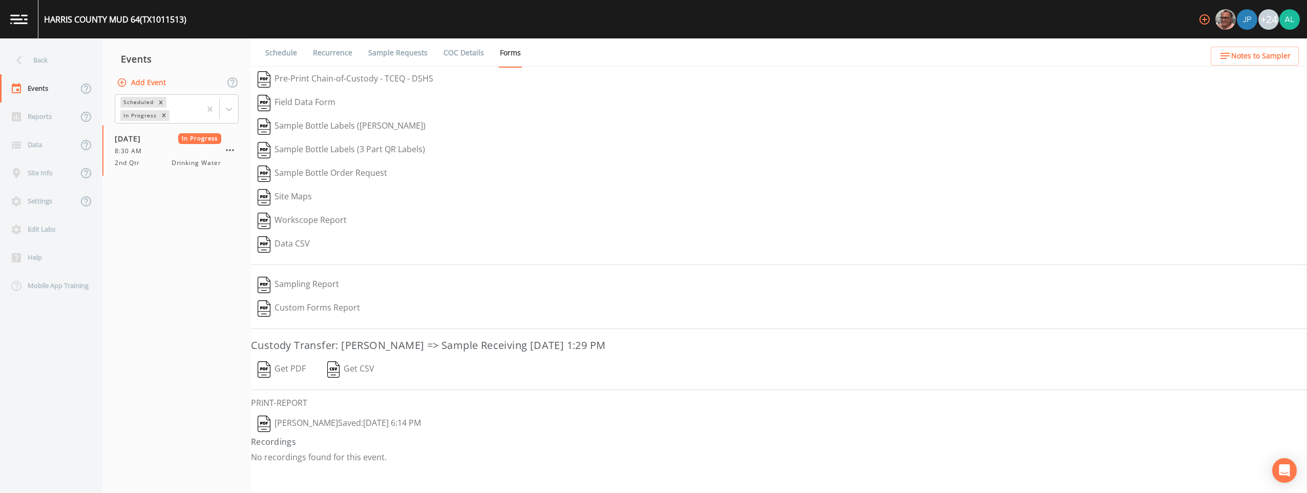
drag, startPoint x: 1262, startPoint y: 55, endPoint x: 838, endPoint y: 234, distance: 460.6
click at [584, 234] on div "Back Events Reports Data Site Info Settings Edit Labs Help Mobile App Training …" at bounding box center [653, 265] width 1307 height 454
click at [231, 147] on icon "button" at bounding box center [230, 150] width 12 height 12
click at [278, 176] on span "Mark Complete" at bounding box center [282, 173] width 69 height 12
click at [166, 81] on button "Add Event" at bounding box center [142, 82] width 55 height 19
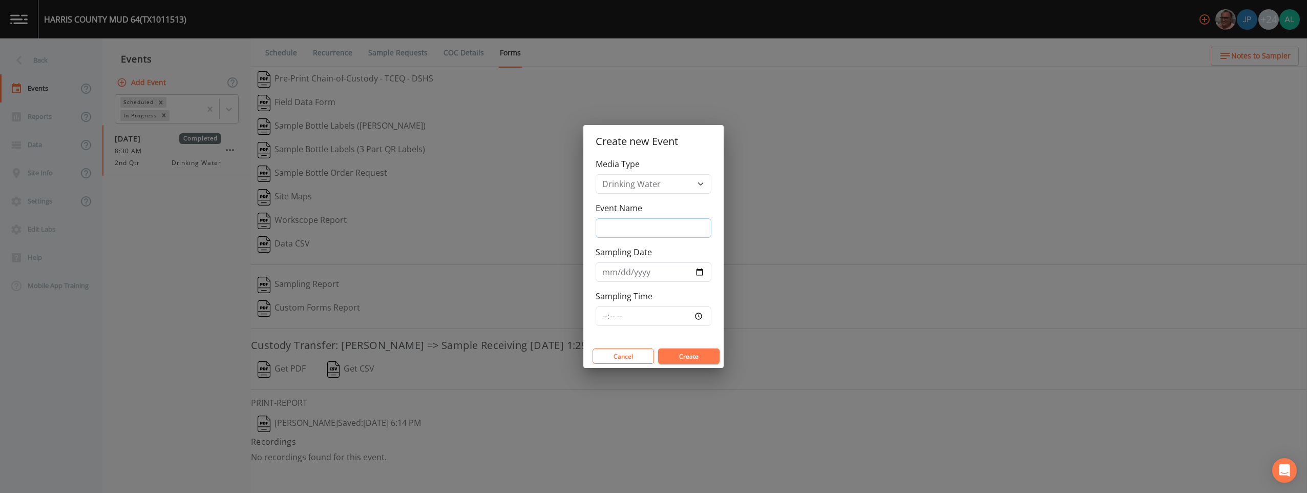
click at [584, 231] on input "Event Name" at bounding box center [654, 227] width 116 height 19
type input "3rd Quarter"
type input "[DATE]"
click at [584, 314] on div "Media Type Drinking Water Event Name 3rd Quarter Sampling Date 2025-08-25 Sampl…" at bounding box center [653, 251] width 140 height 186
click at [584, 318] on input "Sampling Time" at bounding box center [654, 315] width 116 height 19
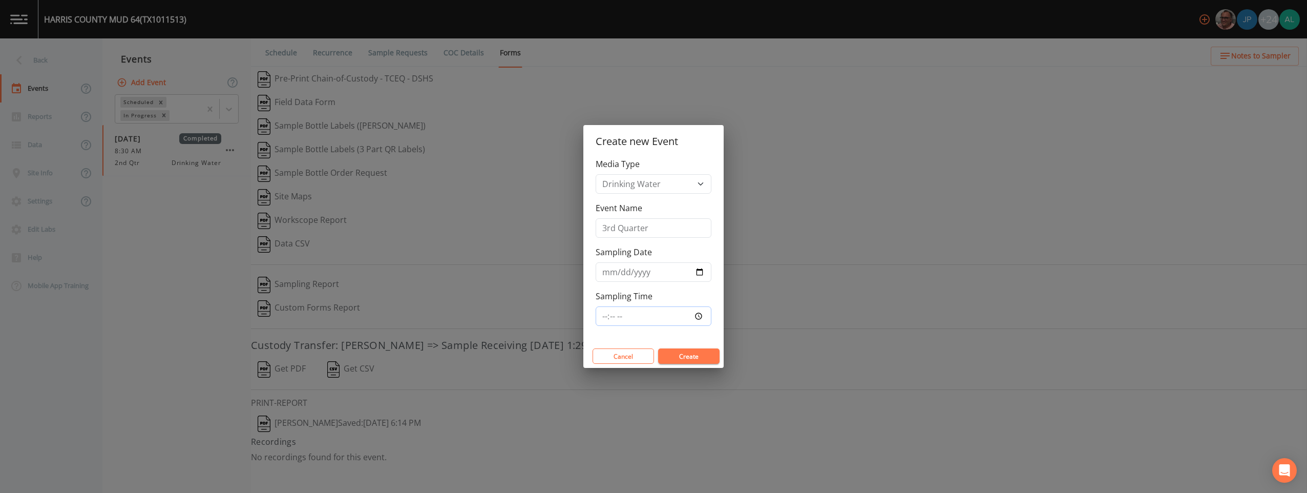
type input "08:30"
click at [584, 348] on button "Create" at bounding box center [688, 355] width 61 height 15
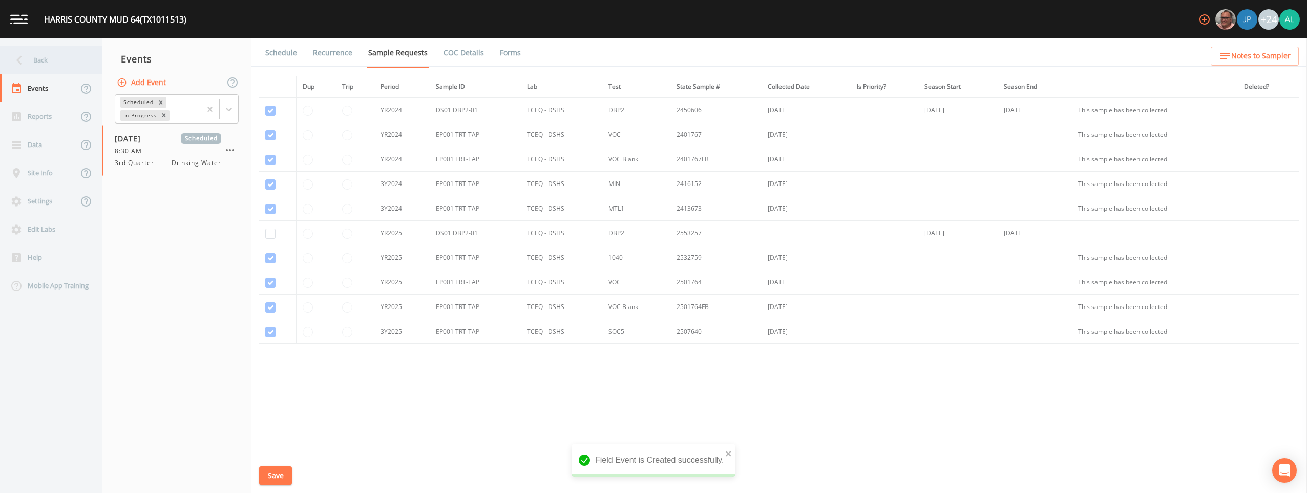
click at [59, 66] on div "Back" at bounding box center [46, 60] width 92 height 28
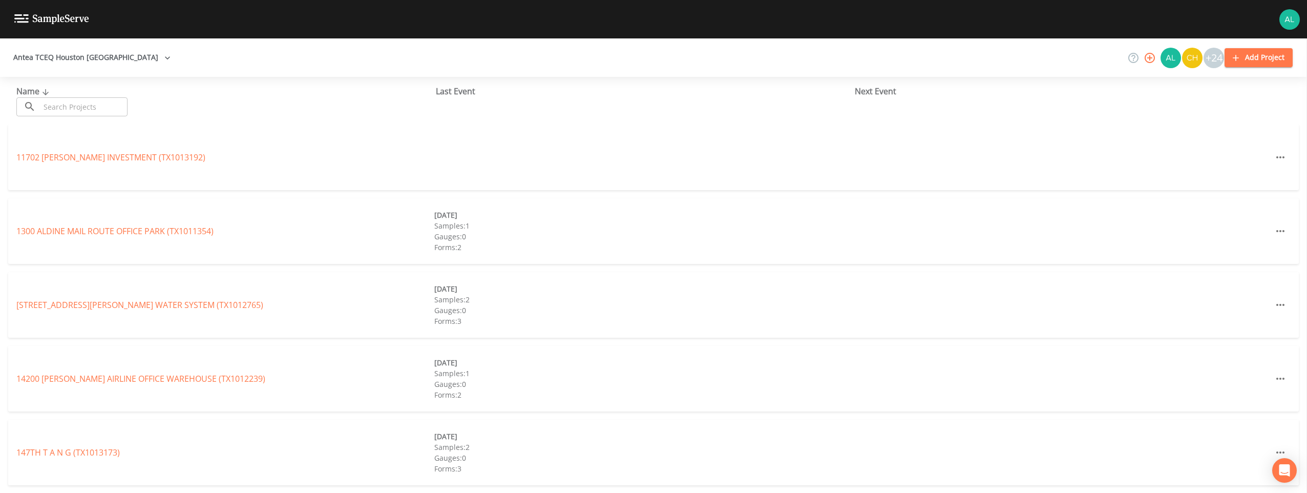
click at [108, 105] on input "text" at bounding box center [84, 106] width 88 height 19
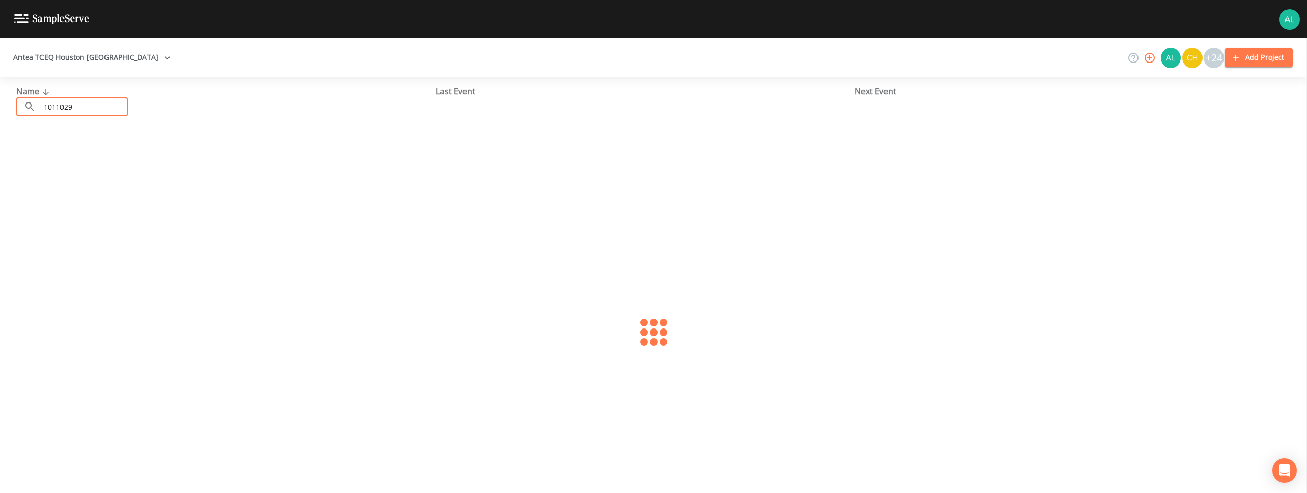
type input "1011029"
click at [151, 157] on link "WEST HARRIS COUNTY MUD 2 CHASE (TX1011029)" at bounding box center [140, 157] width 249 height 11
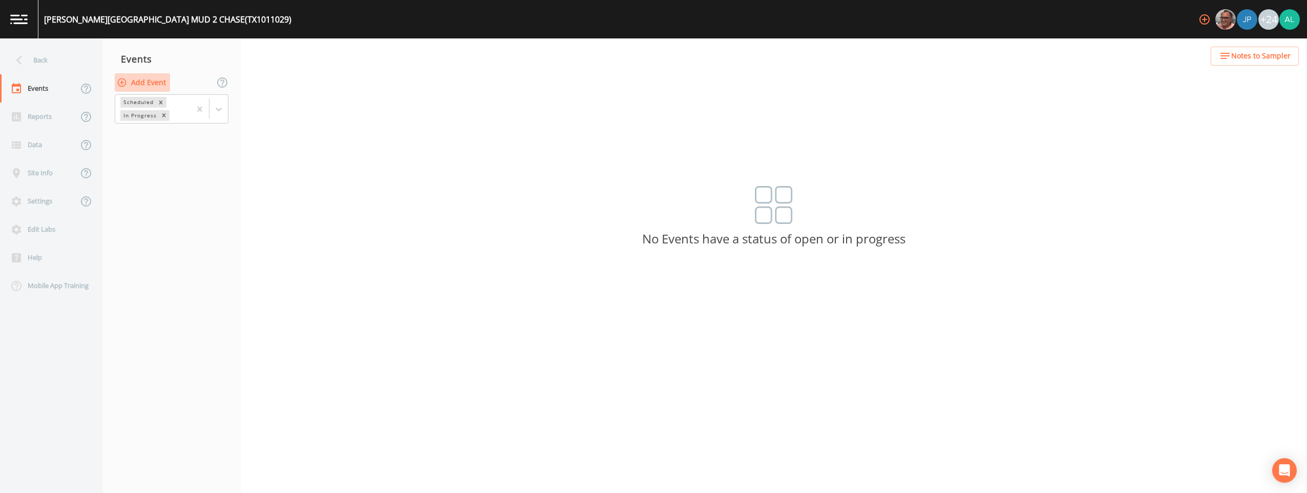
click at [136, 75] on button "Add Event" at bounding box center [142, 82] width 55 height 19
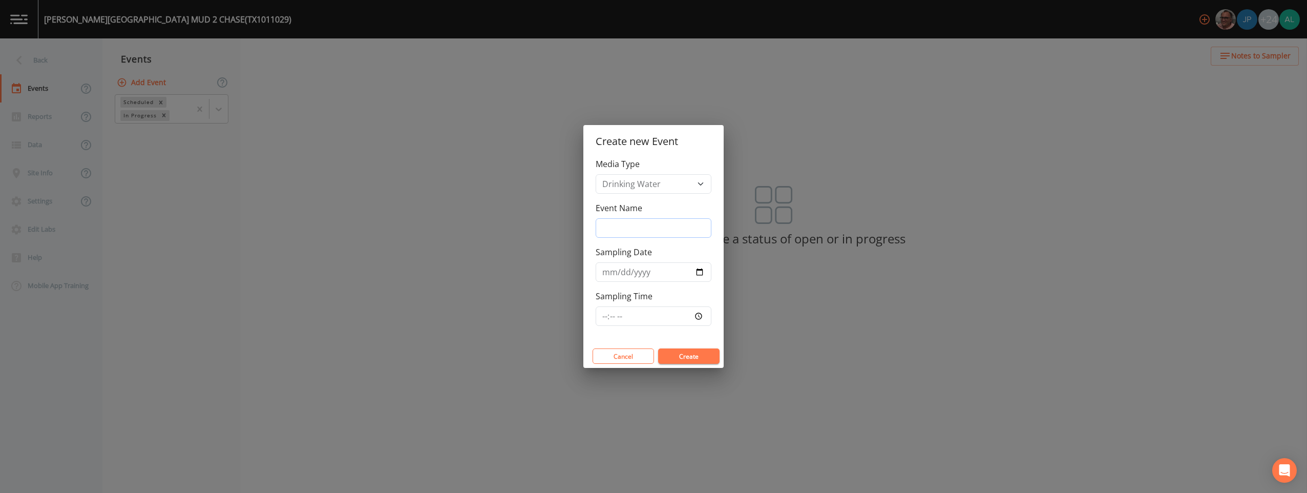
click at [584, 223] on input "Event Name" at bounding box center [654, 227] width 116 height 19
type input "3rd Quarter"
type input "[DATE]"
click at [584, 312] on input "Sampling Time" at bounding box center [654, 315] width 116 height 19
type input "08:30"
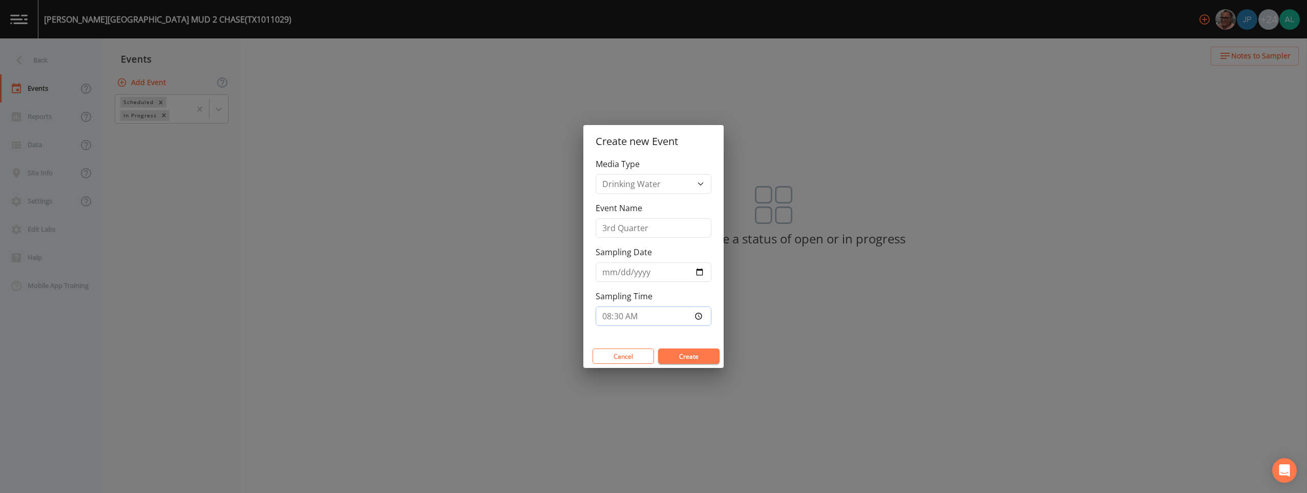
click at [584, 348] on button "Create" at bounding box center [688, 355] width 61 height 15
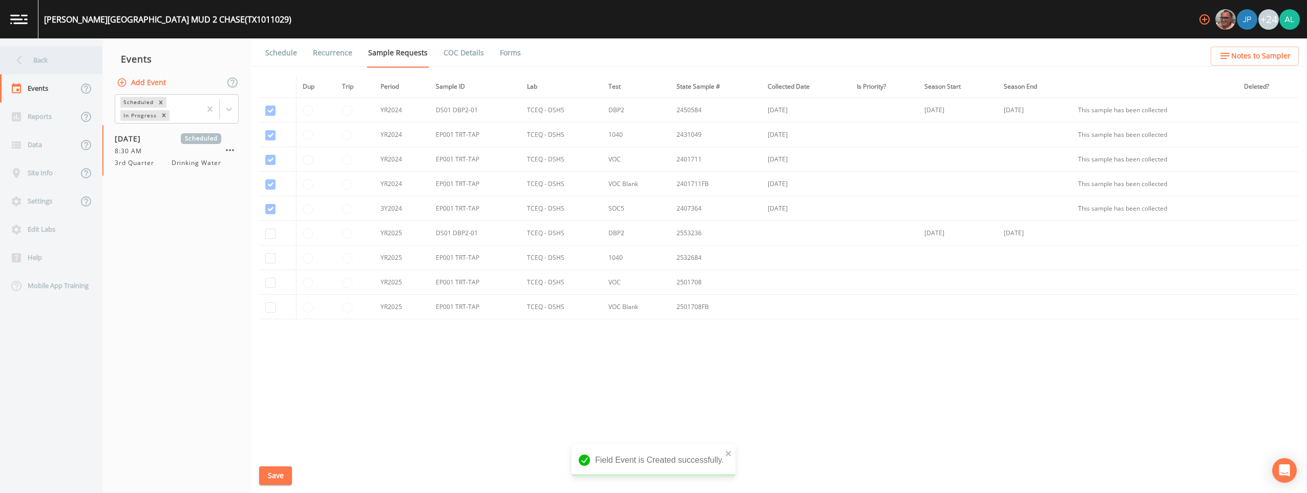
click at [73, 62] on div "Back" at bounding box center [46, 60] width 92 height 28
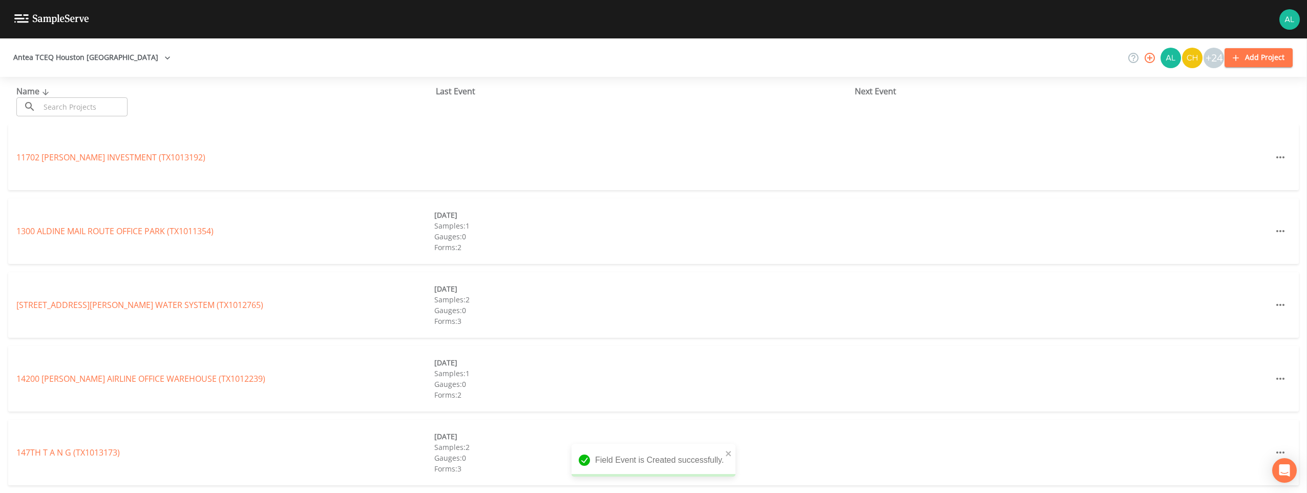
click at [93, 101] on input "text" at bounding box center [84, 106] width 88 height 19
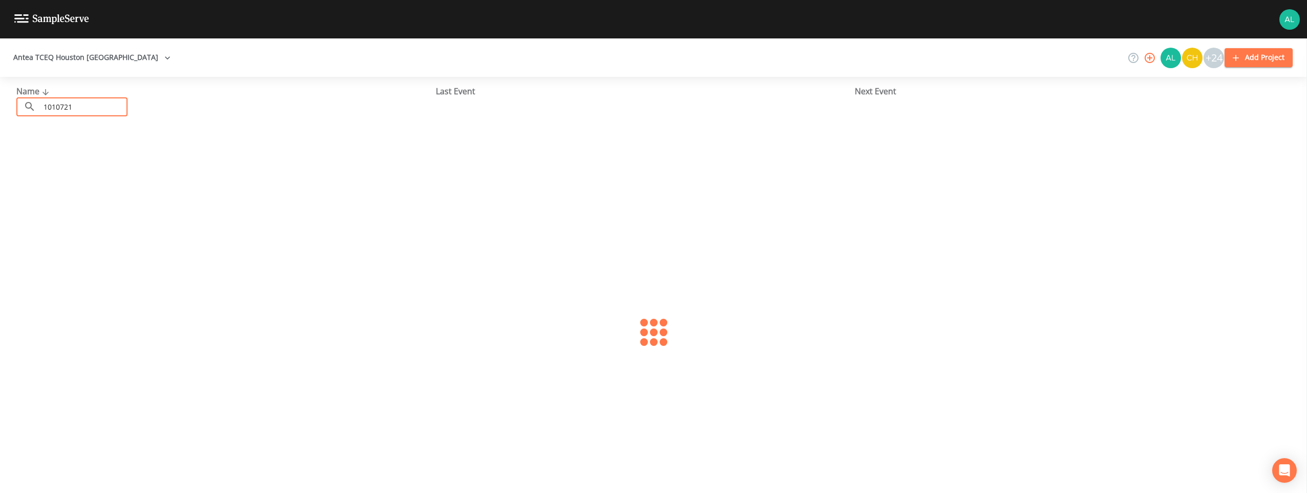
type input "1010721"
click at [138, 165] on div "HARRIS COUNTY MUD 61 (TX1010721) 04/29/2025 Samples: 1 Gauges: 0 Forms: 2" at bounding box center [653, 157] width 1291 height 66
click at [139, 163] on div "HARRIS COUNTY MUD 61 (TX1010721) 04/29/2025 Samples: 1 Gauges: 0 Forms: 2" at bounding box center [653, 157] width 1291 height 66
click at [143, 160] on link "HARRIS COUNTY MUD 61 (TX1010721)" at bounding box center [88, 157] width 144 height 11
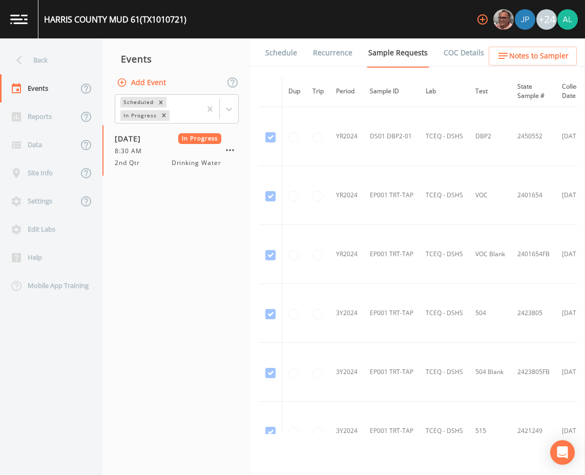
click at [456, 56] on link "COC Details" at bounding box center [464, 52] width 44 height 29
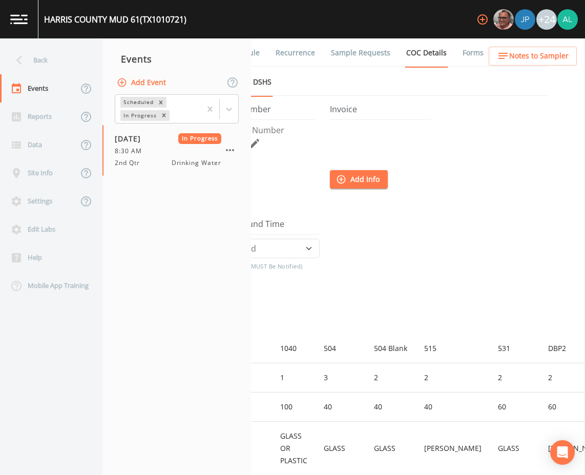
scroll to position [0, 52]
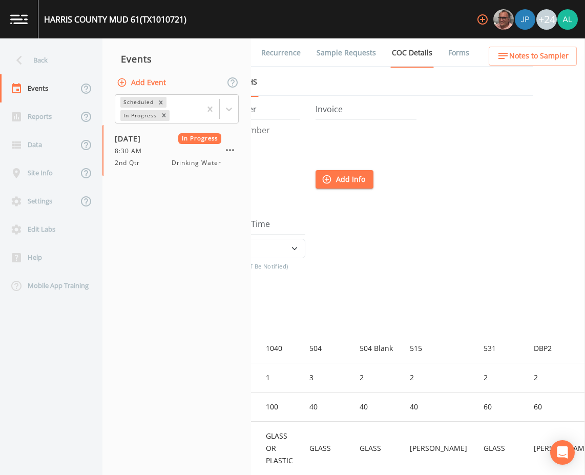
click at [451, 45] on link "Forms" at bounding box center [459, 52] width 24 height 29
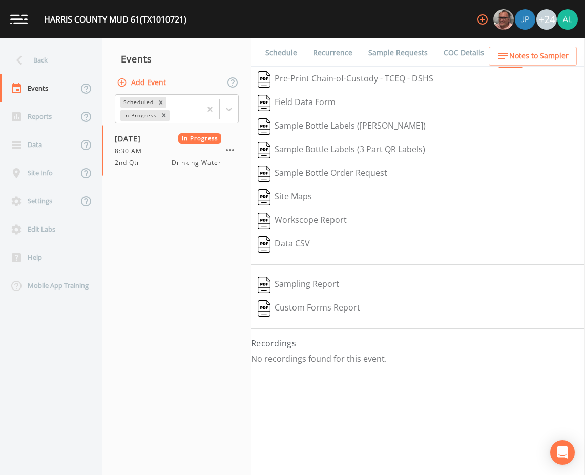
click at [161, 86] on button "Add Event" at bounding box center [142, 82] width 55 height 19
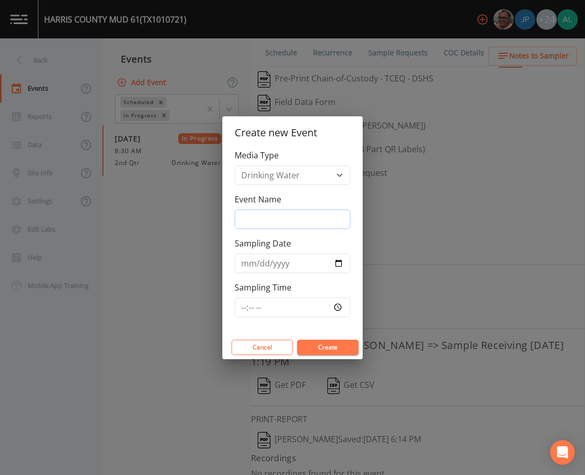
click at [248, 226] on input "Event Name" at bounding box center [293, 218] width 116 height 19
type input "3rd Quarter"
type input "[DATE]"
click at [245, 313] on input "Sampling Time" at bounding box center [293, 307] width 116 height 19
type input "08:30"
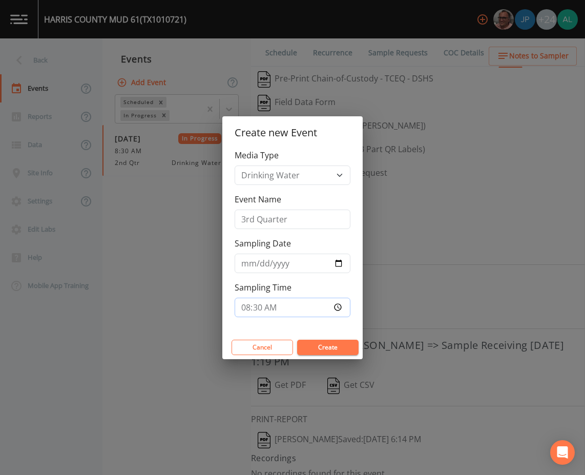
click at [297, 340] on button "Create" at bounding box center [327, 347] width 61 height 15
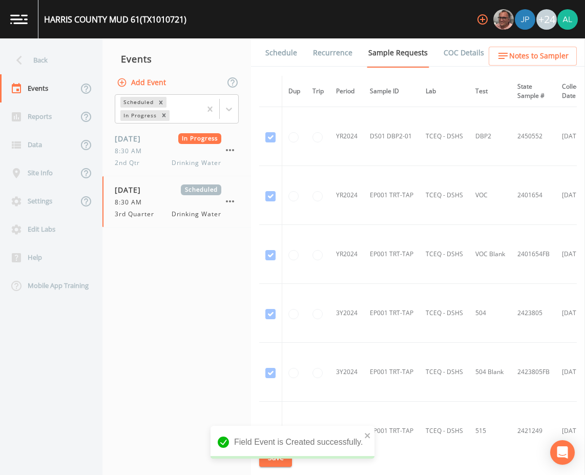
drag, startPoint x: 154, startPoint y: 314, endPoint x: 159, endPoint y: 312, distance: 5.5
click at [154, 314] on nav "Events Add Event Scheduled In Progress 04/29/2025 In Progress 8:30 AM 2nd Qtr D…" at bounding box center [176, 256] width 149 height 436
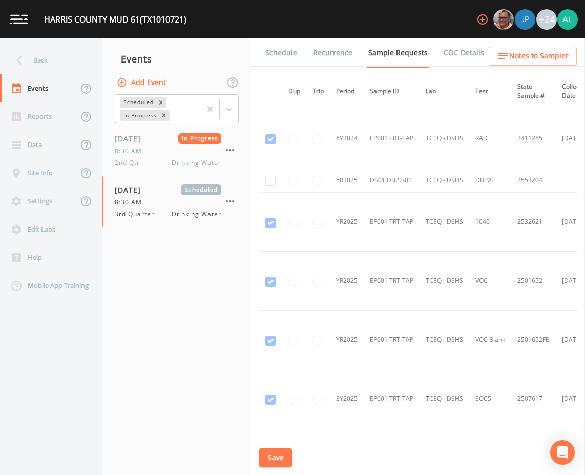
scroll to position [512, 0]
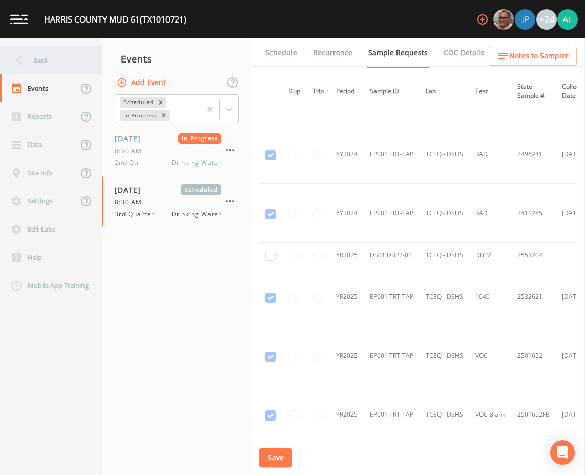
click at [52, 64] on div "Back" at bounding box center [46, 60] width 92 height 28
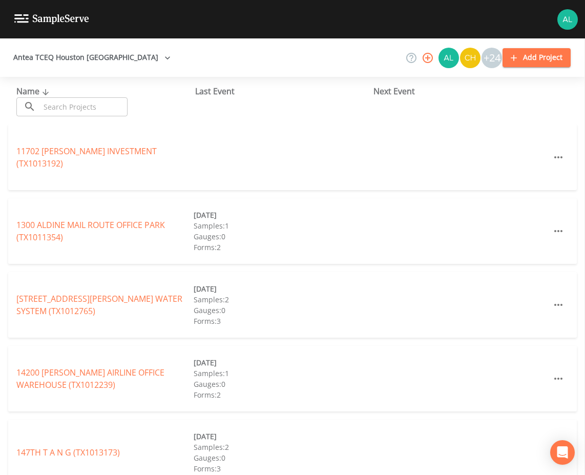
click at [88, 101] on input "text" at bounding box center [84, 106] width 88 height 19
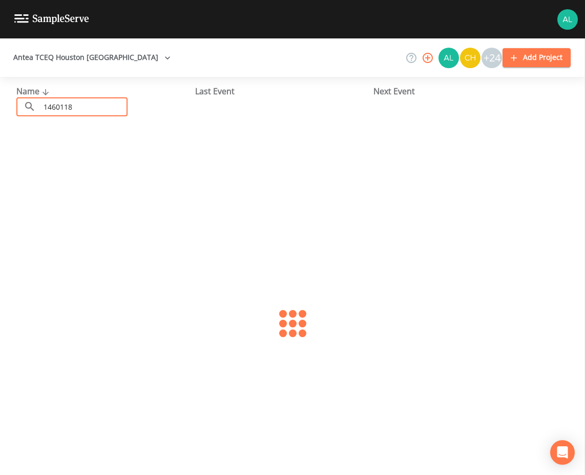
type input "1460118"
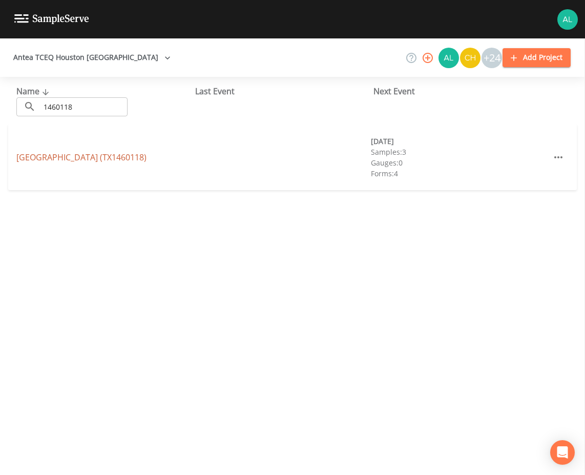
click at [92, 161] on link "FAIRFIELD ESTATES (TX1460118)" at bounding box center [81, 157] width 130 height 11
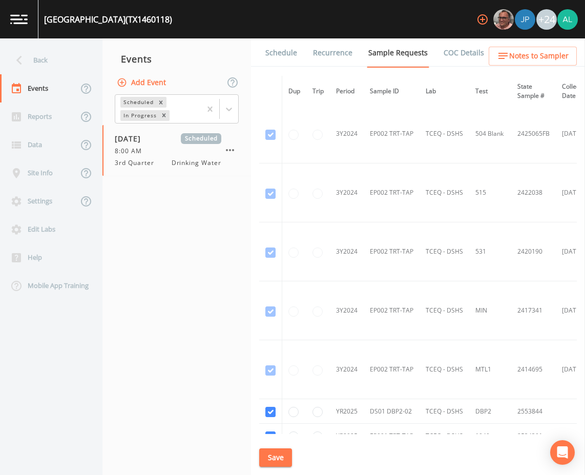
scroll to position [1039, 0]
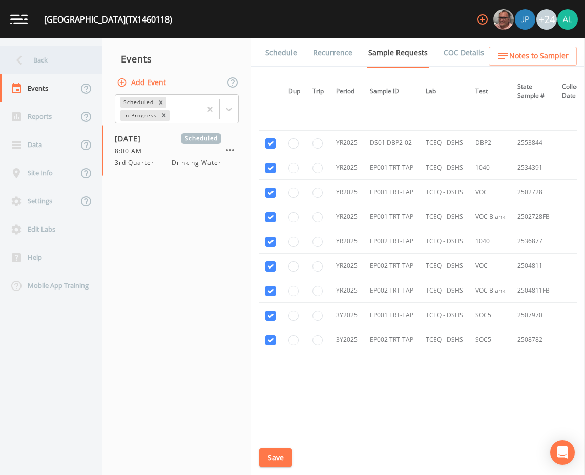
click at [59, 68] on div "Back" at bounding box center [46, 60] width 92 height 28
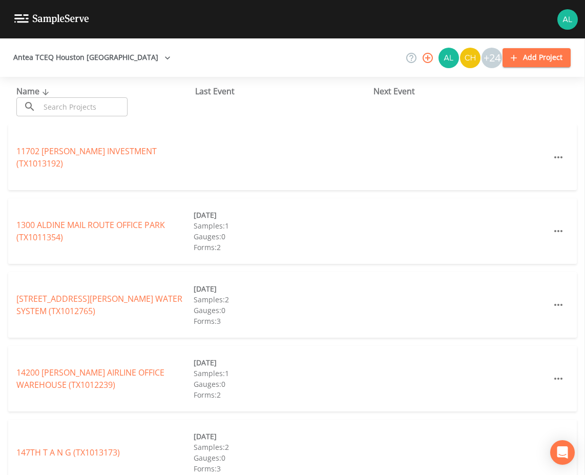
click at [56, 107] on input "text" at bounding box center [84, 106] width 88 height 19
click at [54, 114] on input "text" at bounding box center [84, 106] width 88 height 19
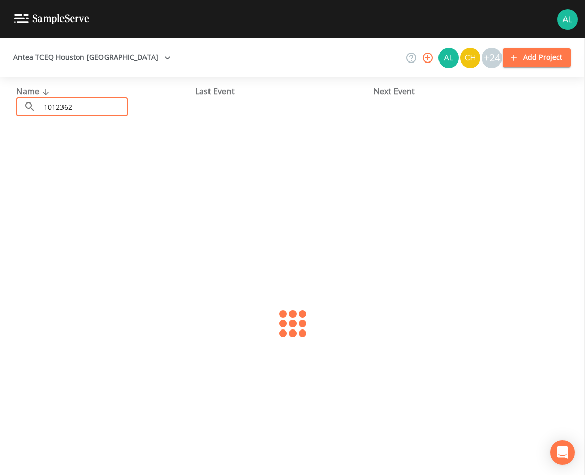
type input "1012362"
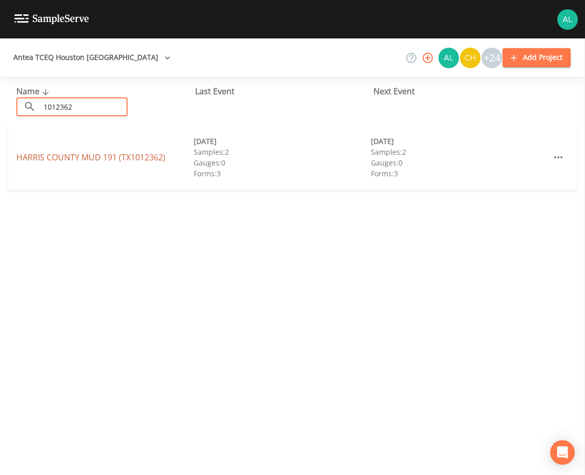
drag, startPoint x: 54, startPoint y: 147, endPoint x: 48, endPoint y: 152, distance: 8.0
click at [54, 147] on div "HARRIS COUNTY MUD 191 (TX1012362) 08/06/2024 Samples: 2 Gauges: 0 Forms: 3 08/2…" at bounding box center [292, 157] width 568 height 66
click at [45, 154] on link "HARRIS COUNTY MUD 191 (TX1012362)" at bounding box center [90, 157] width 149 height 11
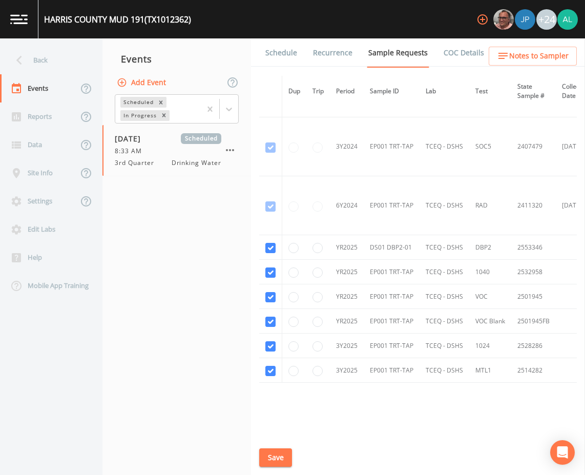
scroll to position [259, 0]
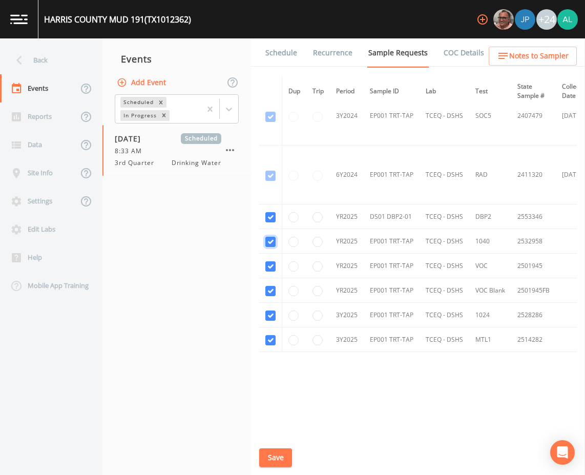
checkbox input "false"
click at [266, 258] on td at bounding box center [270, 266] width 23 height 25
checkbox input "false"
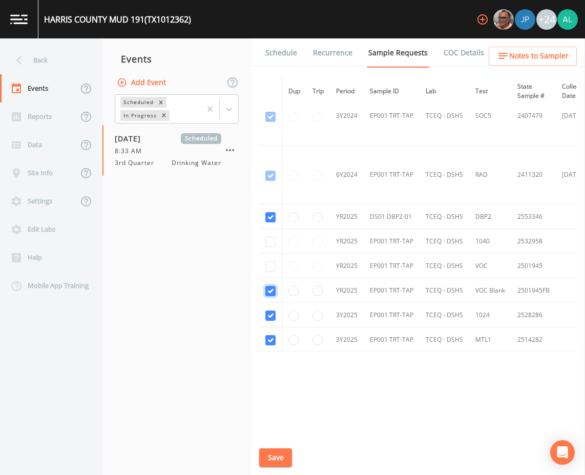
click at [271, 63] on input "checkbox" at bounding box center [270, 58] width 10 height 10
checkbox input "false"
click at [271, 310] on input "checkbox" at bounding box center [270, 315] width 10 height 10
checkbox input "false"
click at [271, 343] on td at bounding box center [270, 339] width 23 height 25
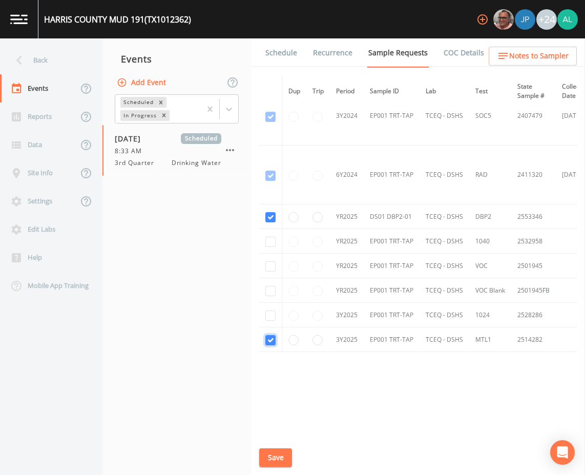
click at [273, 335] on input "checkbox" at bounding box center [270, 340] width 10 height 10
checkbox input "false"
click at [273, 450] on button "Save" at bounding box center [275, 457] width 33 height 19
click at [267, 465] on button "Save" at bounding box center [275, 457] width 33 height 19
click at [48, 49] on div "Back" at bounding box center [46, 60] width 92 height 28
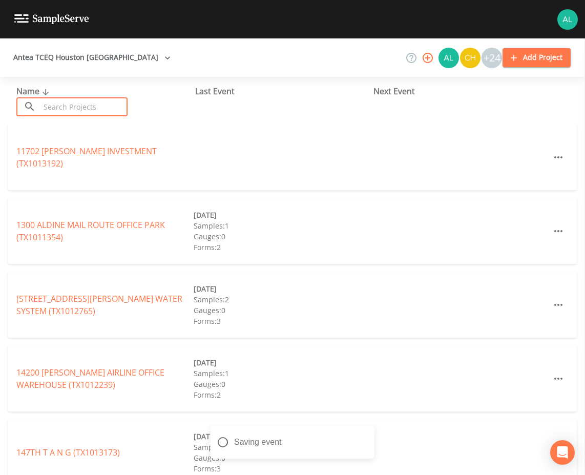
click at [102, 109] on input "text" at bounding box center [84, 106] width 88 height 19
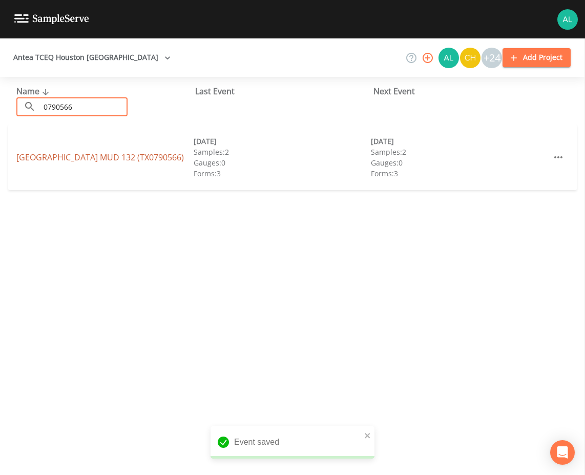
type input "0790566"
click at [38, 158] on link "FORT BEND COUNTY MUD 132 (TX0790566)" at bounding box center [99, 157] width 167 height 11
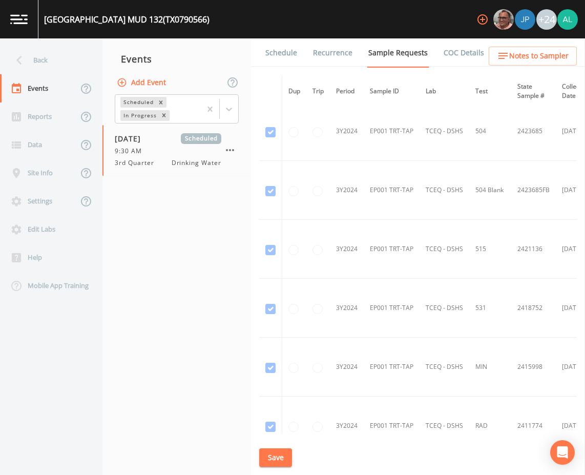
scroll to position [612, 0]
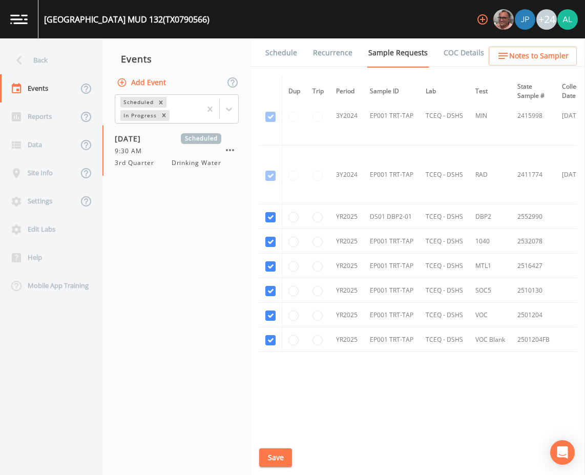
click at [272, 346] on td at bounding box center [270, 339] width 23 height 25
checkbox input "false"
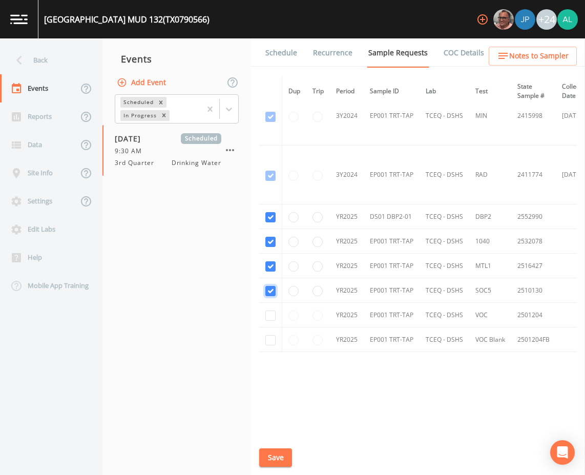
checkbox input "false"
click at [273, 240] on input "checkbox" at bounding box center [270, 242] width 10 height 10
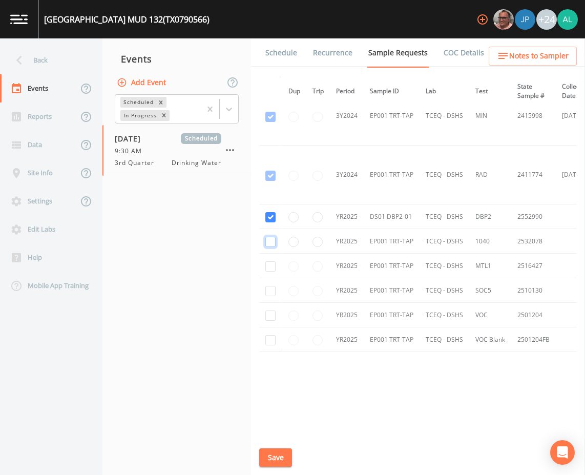
checkbox input "false"
click at [283, 465] on button "Save" at bounding box center [275, 457] width 33 height 19
click at [279, 457] on button "Save" at bounding box center [275, 457] width 33 height 19
click at [55, 49] on div "Back" at bounding box center [46, 60] width 92 height 28
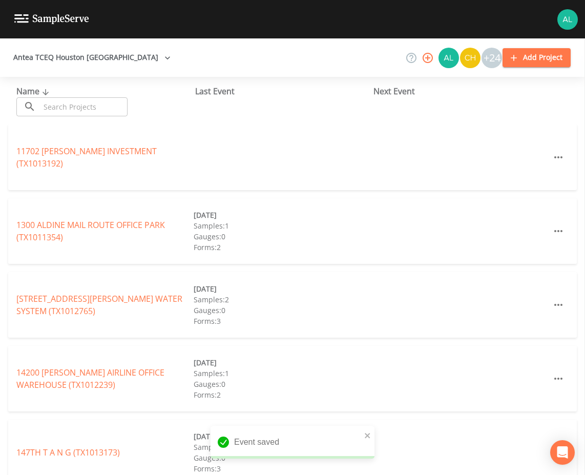
click at [92, 112] on input "text" at bounding box center [84, 106] width 88 height 19
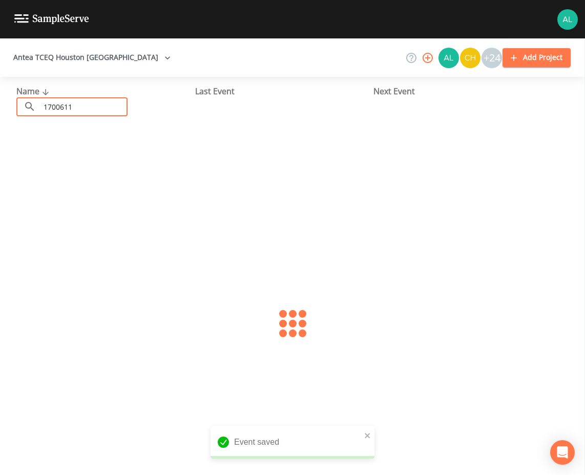
type input "1700611"
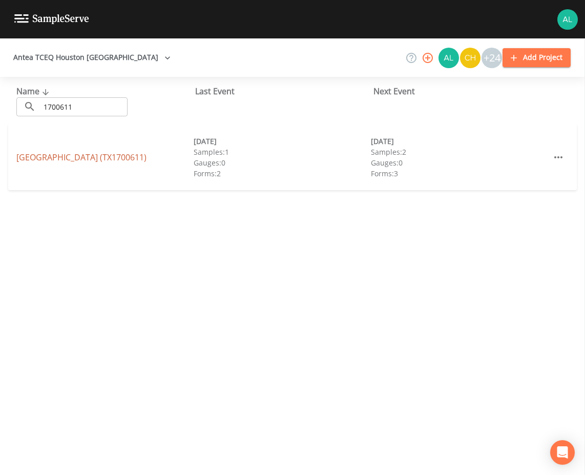
click at [70, 157] on link "STONECREST RANCH (TX1700611)" at bounding box center [81, 157] width 130 height 11
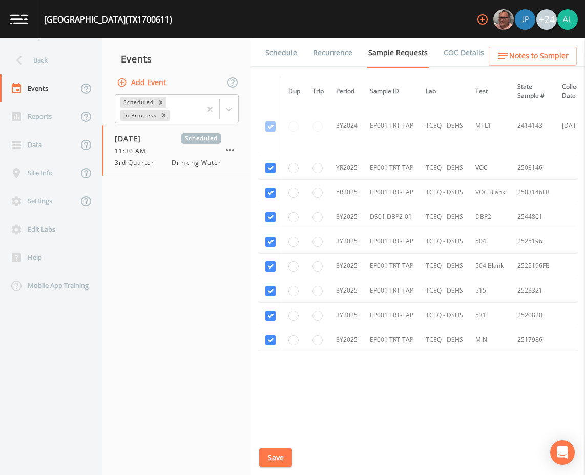
scroll to position [190, 0]
click at [263, 341] on td at bounding box center [270, 339] width 23 height 25
click at [263, 311] on td at bounding box center [270, 315] width 23 height 25
click at [269, 313] on input "checkbox" at bounding box center [270, 315] width 10 height 10
checkbox input "false"
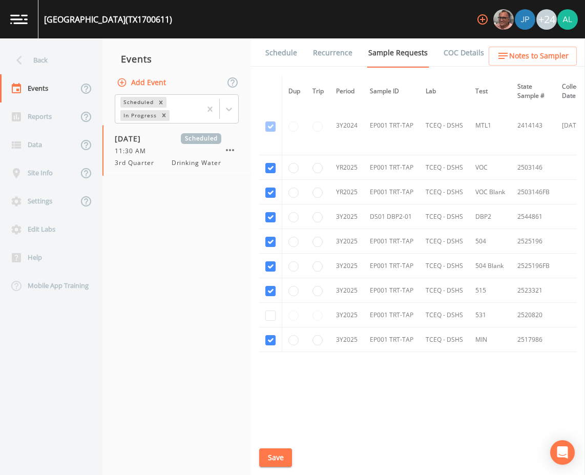
click at [270, 328] on td at bounding box center [270, 339] width 23 height 25
click at [270, 330] on td at bounding box center [270, 339] width 23 height 25
click at [270, 335] on input "checkbox" at bounding box center [270, 340] width 10 height 10
checkbox input "false"
click at [271, 291] on input "checkbox" at bounding box center [270, 291] width 10 height 10
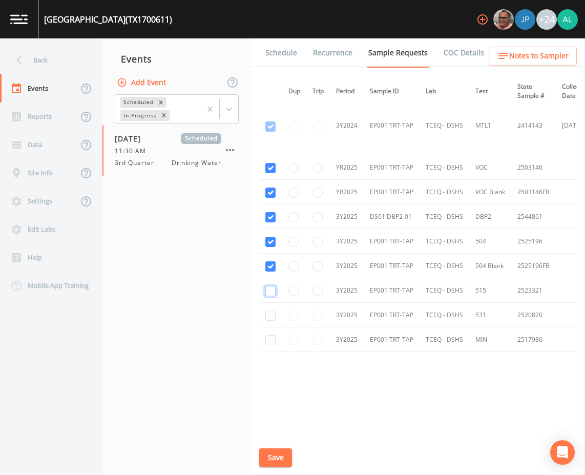
checkbox input "false"
click at [271, 262] on input "checkbox" at bounding box center [270, 266] width 10 height 10
checkbox input "false"
click at [272, 239] on input "checkbox" at bounding box center [270, 242] width 10 height 10
checkbox input "false"
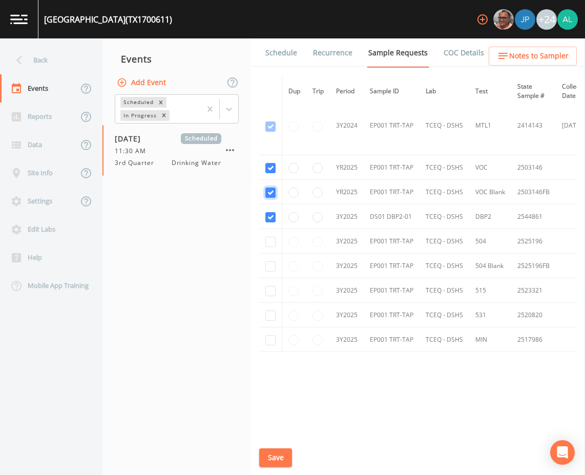
click at [267, 73] on input "checkbox" at bounding box center [270, 67] width 10 height 10
checkbox input "false"
click at [275, 14] on input "checkbox" at bounding box center [270, 9] width 10 height 10
checkbox input "false"
click at [284, 448] on button "Save" at bounding box center [275, 457] width 33 height 19
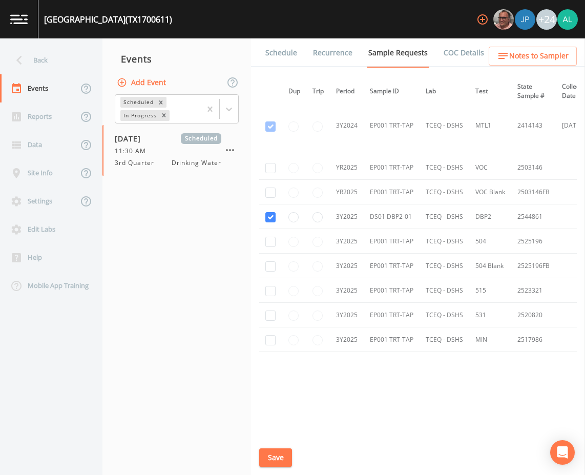
click at [282, 457] on button "Save" at bounding box center [275, 457] width 33 height 19
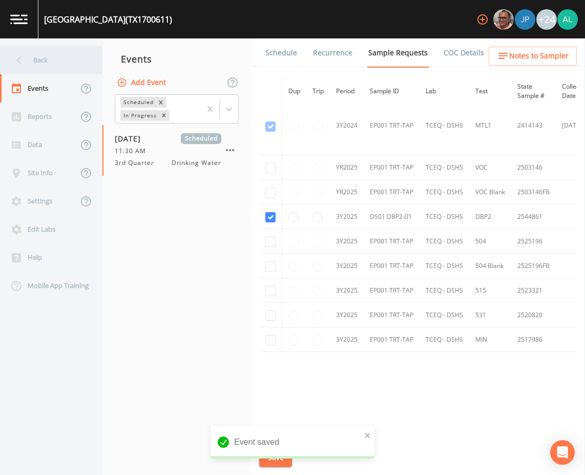
click at [58, 66] on div "Back" at bounding box center [46, 60] width 92 height 28
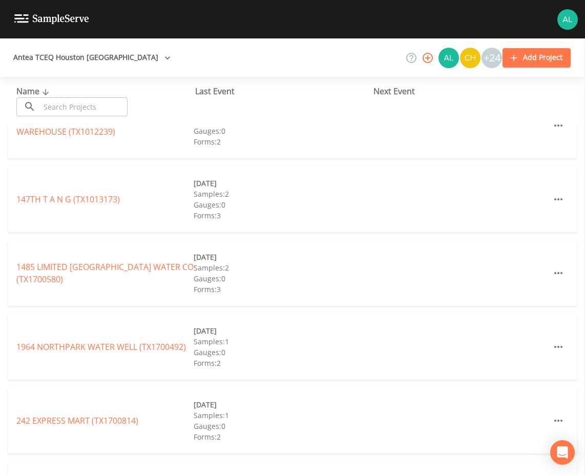
scroll to position [307, 0]
